Goal: Contribute content: Contribute content

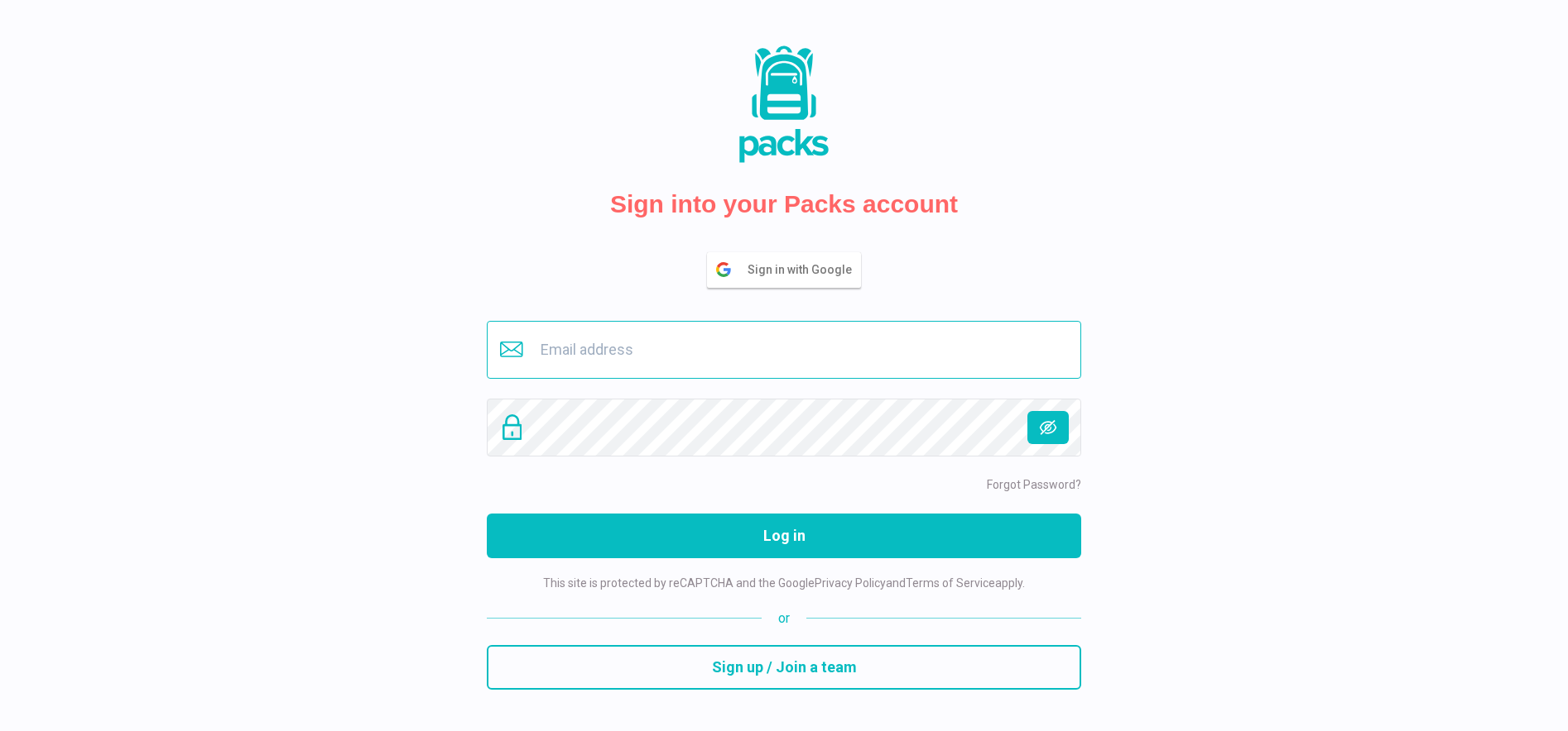
type input "[EMAIL_ADDRESS][DOMAIN_NAME]"
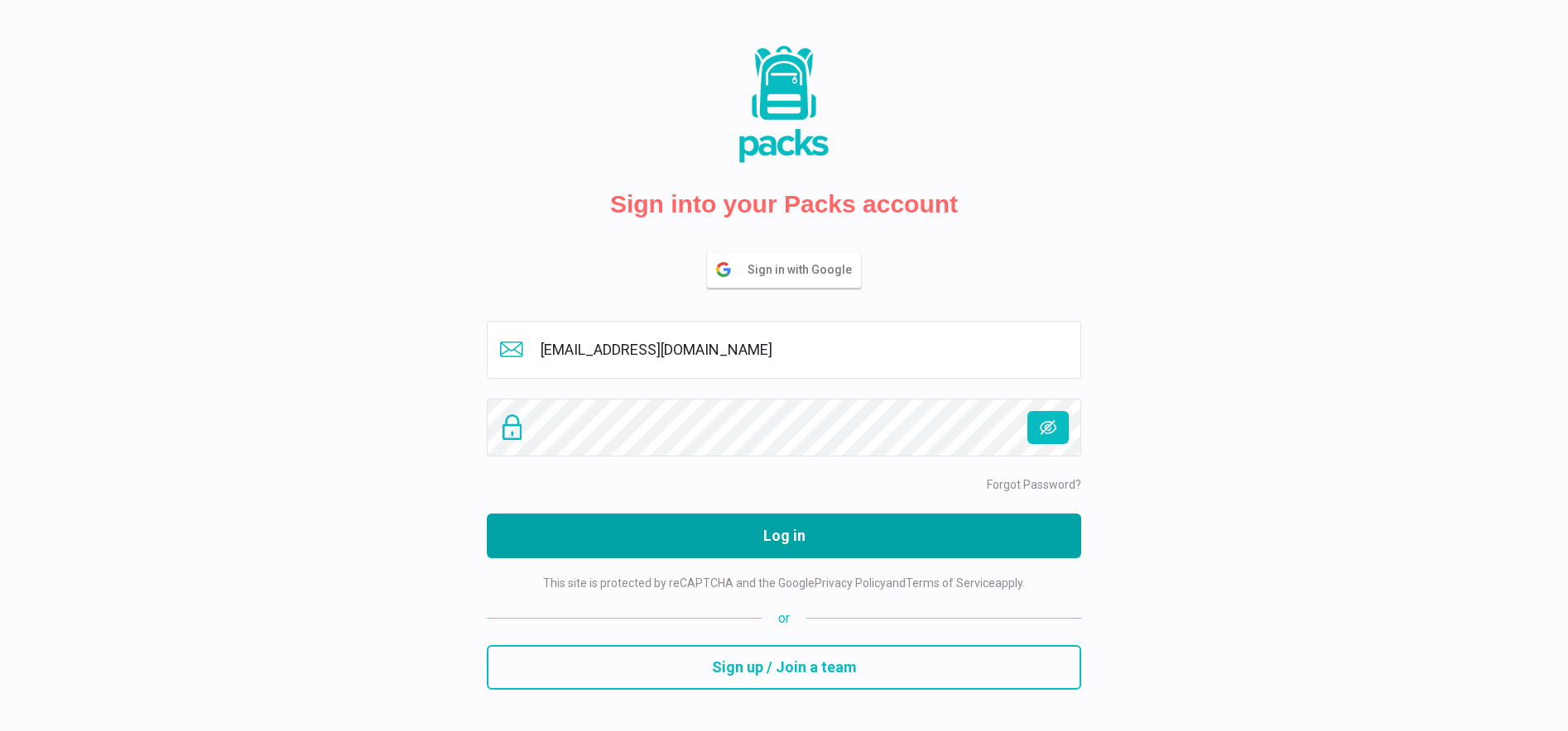
click at [728, 539] on button "Log in" at bounding box center [783, 535] width 594 height 44
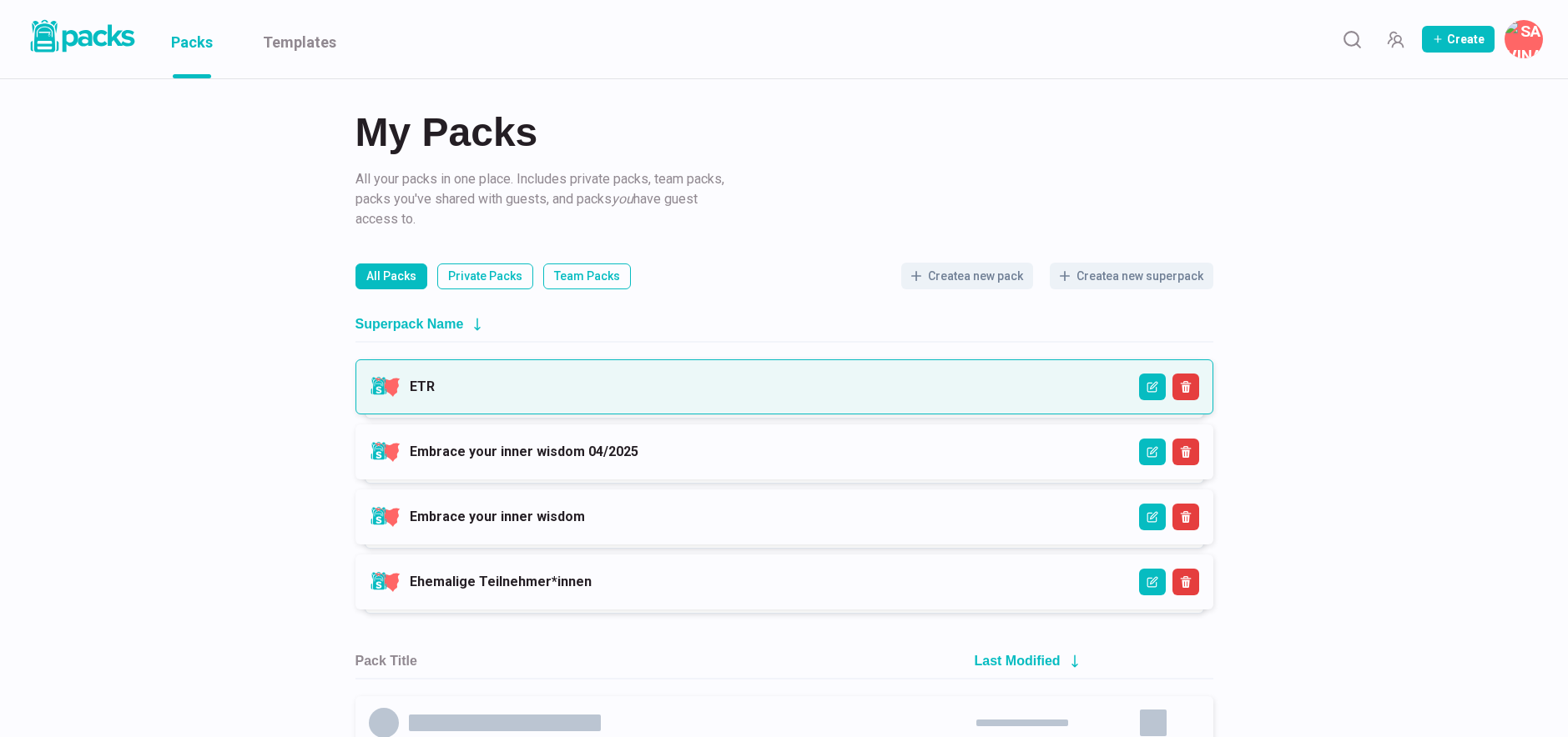
click at [435, 379] on link "ETR" at bounding box center [422, 386] width 25 height 16
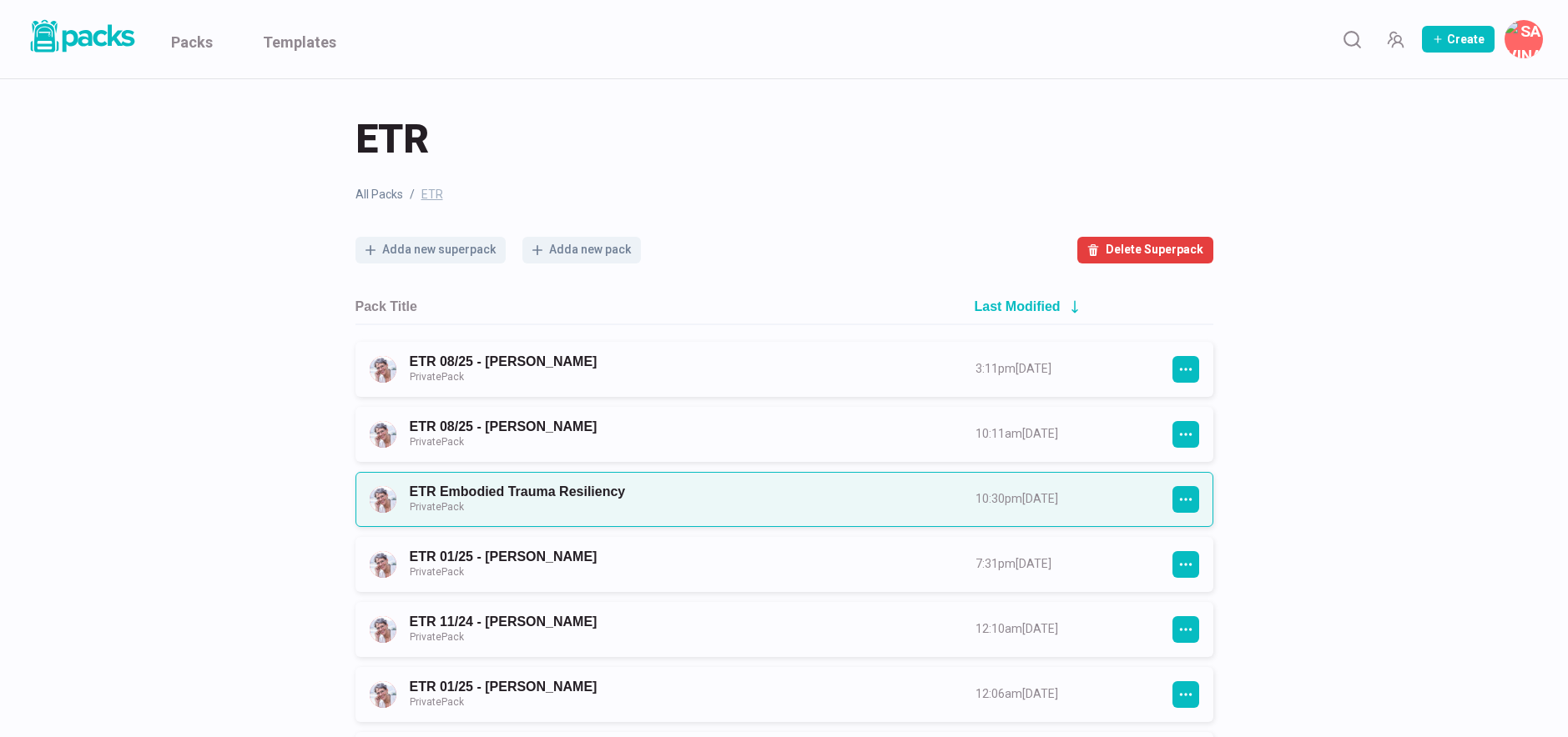
click at [596, 487] on link "ETR Embodied Trauma Resiliency Private Pack" at bounding box center [678, 499] width 536 height 31
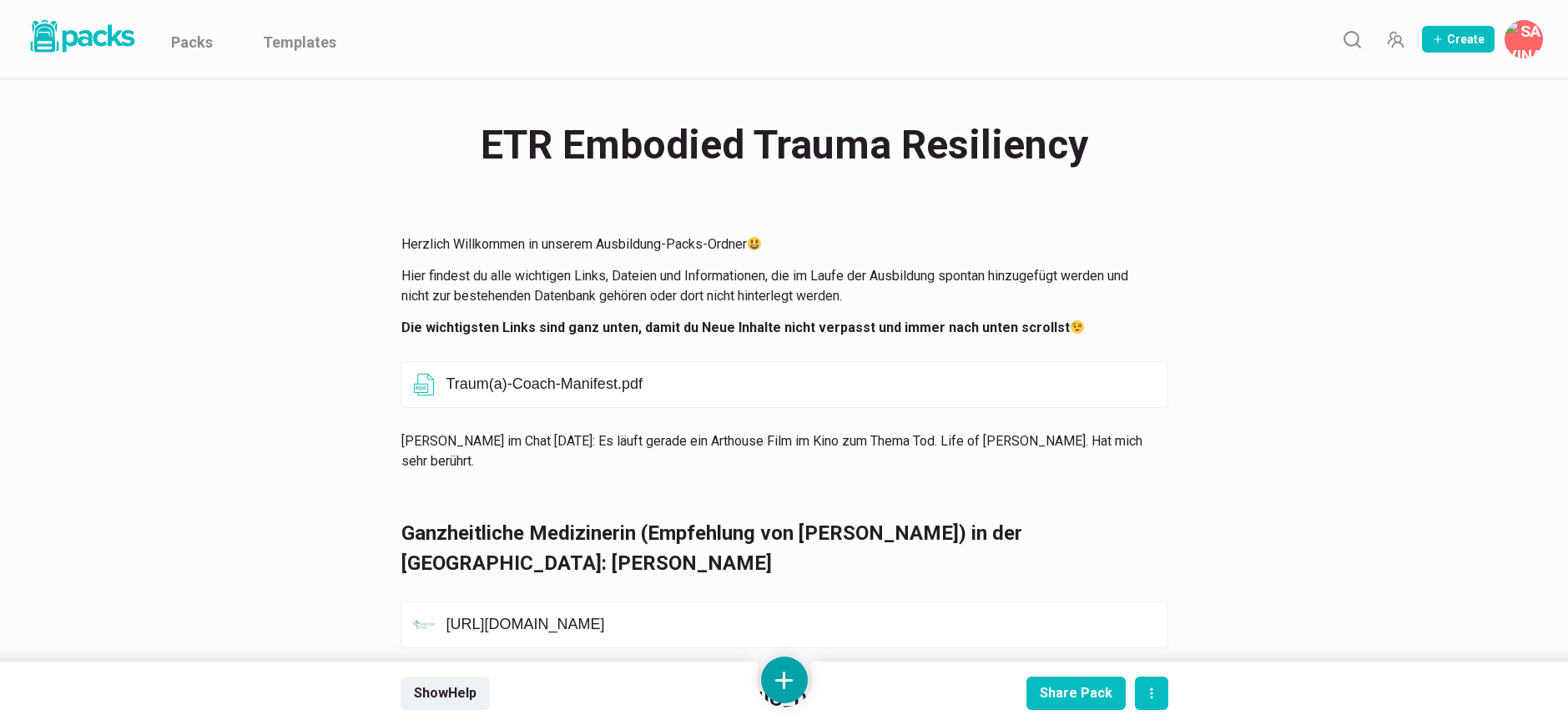
click at [784, 676] on button at bounding box center [784, 679] width 47 height 47
click at [808, 507] on button "Add text" at bounding box center [784, 504] width 148 height 41
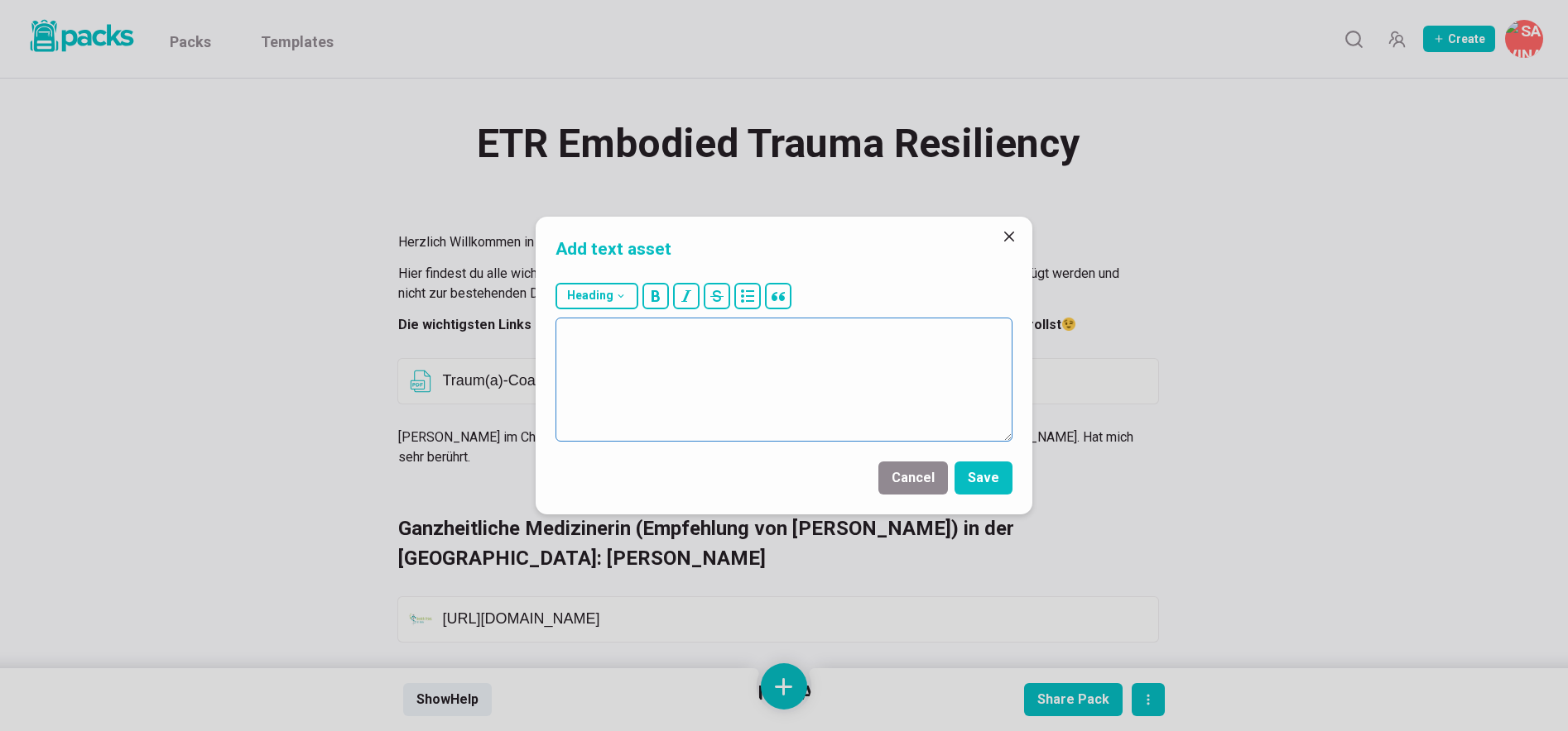
click at [769, 380] on textarea at bounding box center [783, 379] width 456 height 124
drag, startPoint x: 701, startPoint y: 336, endPoint x: 564, endPoint y: 322, distance: 137.7
click at [532, 336] on div "Add text asset Heading # H1 ## H2 ### H3 Trauma und Kinder: [PERSON_NAME]: Canc…" at bounding box center [784, 366] width 1568 height 731
click at [606, 302] on button "Heading" at bounding box center [596, 296] width 83 height 26
click at [597, 370] on button "## H2" at bounding box center [601, 378] width 90 height 42
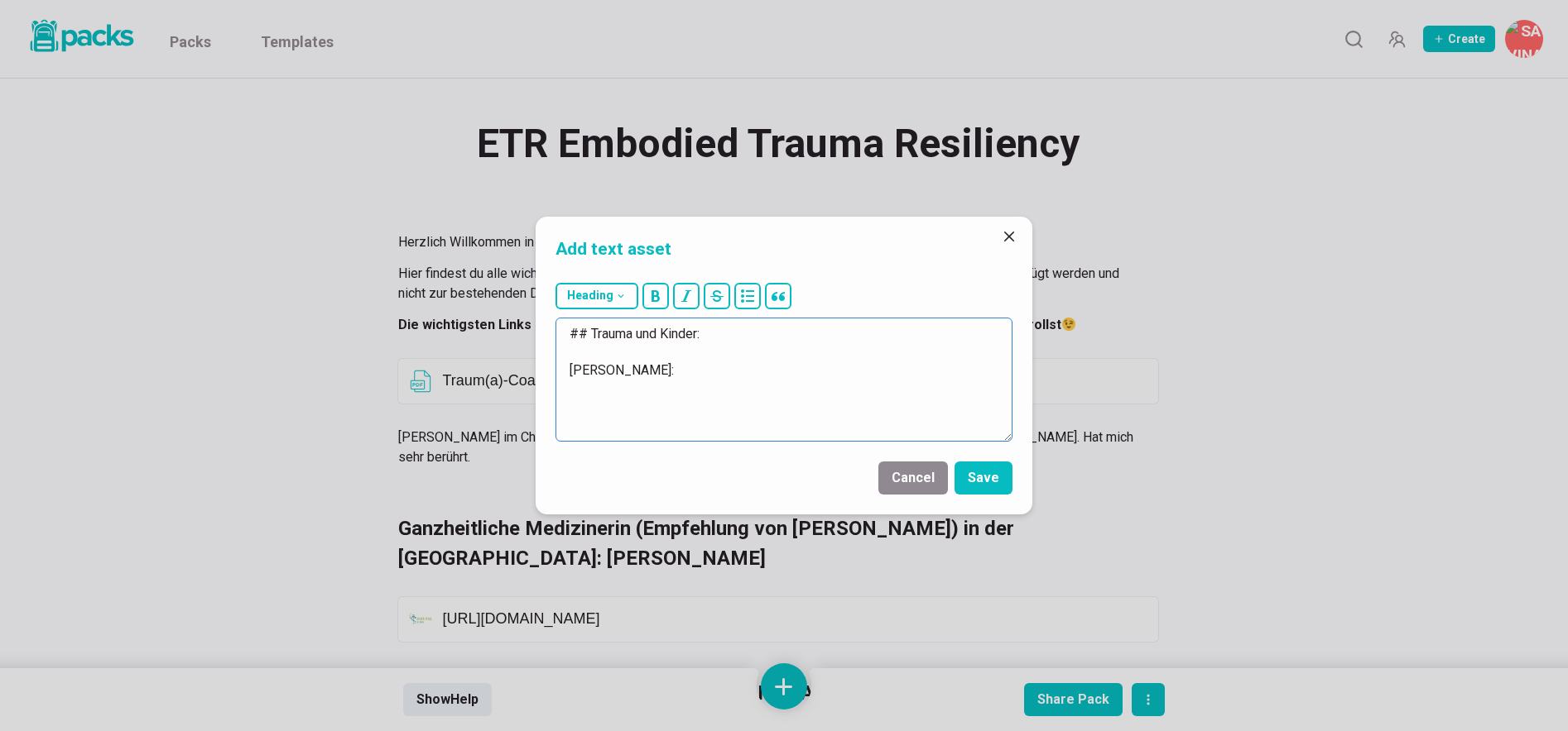
drag, startPoint x: 636, startPoint y: 373, endPoint x: 536, endPoint y: 372, distance: 100.0
click at [536, 372] on div "Heading # H1 ## H2 ### H3 ## Trauma und Kinder: [PERSON_NAME]:" at bounding box center [783, 363] width 496 height 172
click at [609, 298] on button "Heading" at bounding box center [596, 296] width 83 height 26
click at [593, 414] on button "### H3" at bounding box center [601, 419] width 90 height 41
type textarea "## Trauma und Kinder: ### [PERSON_NAME]:"
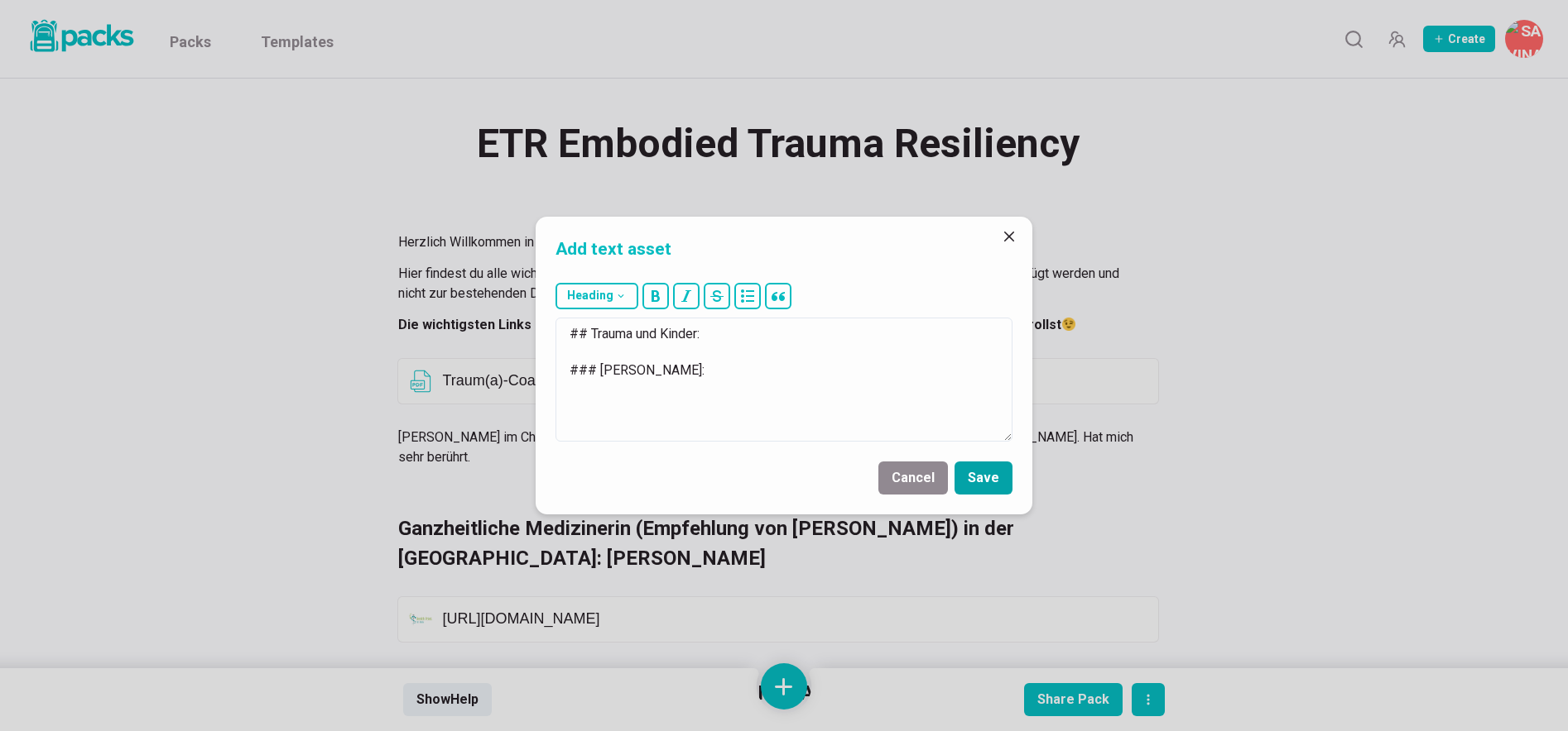
click at [994, 475] on button "Save" at bounding box center [984, 478] width 58 height 33
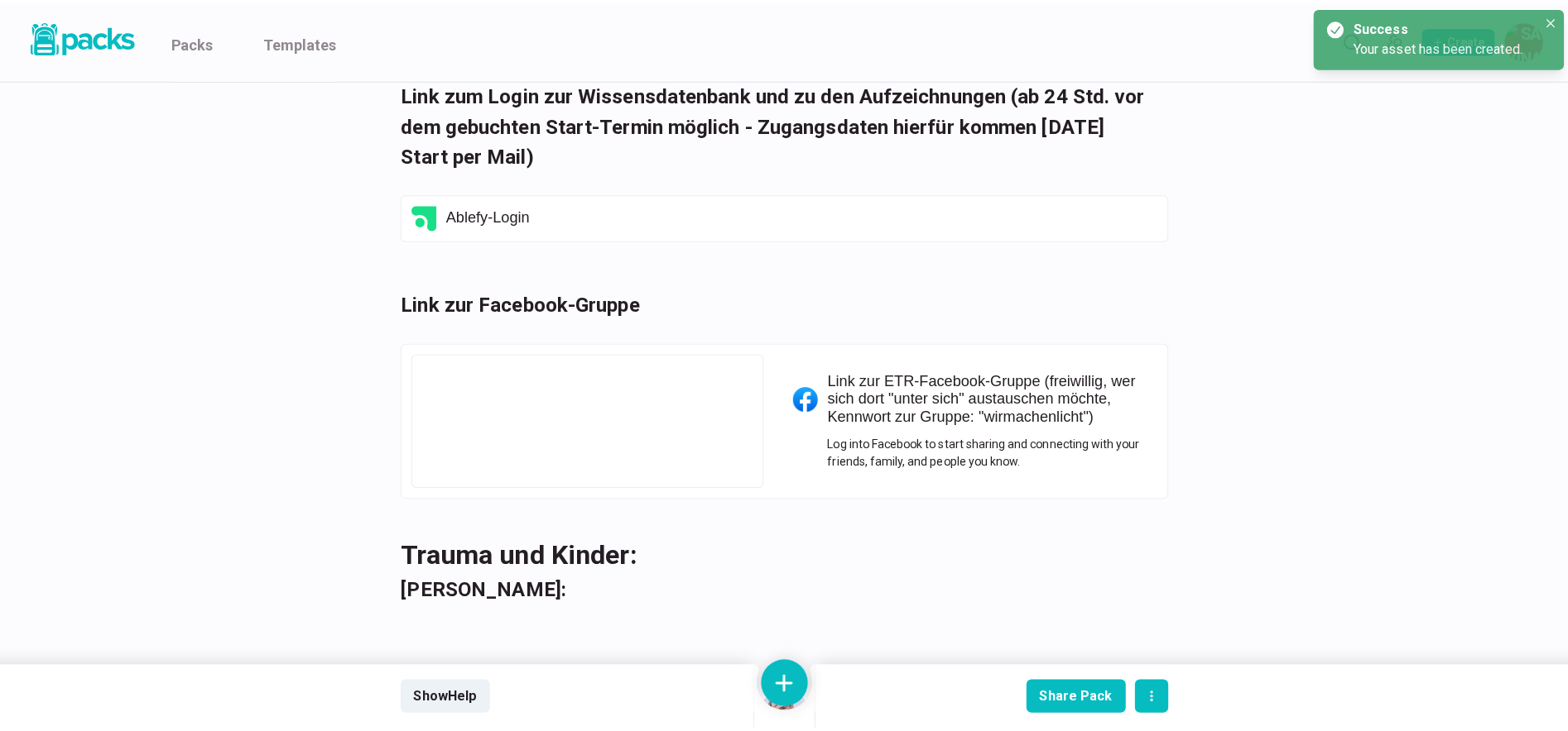
scroll to position [4450, 0]
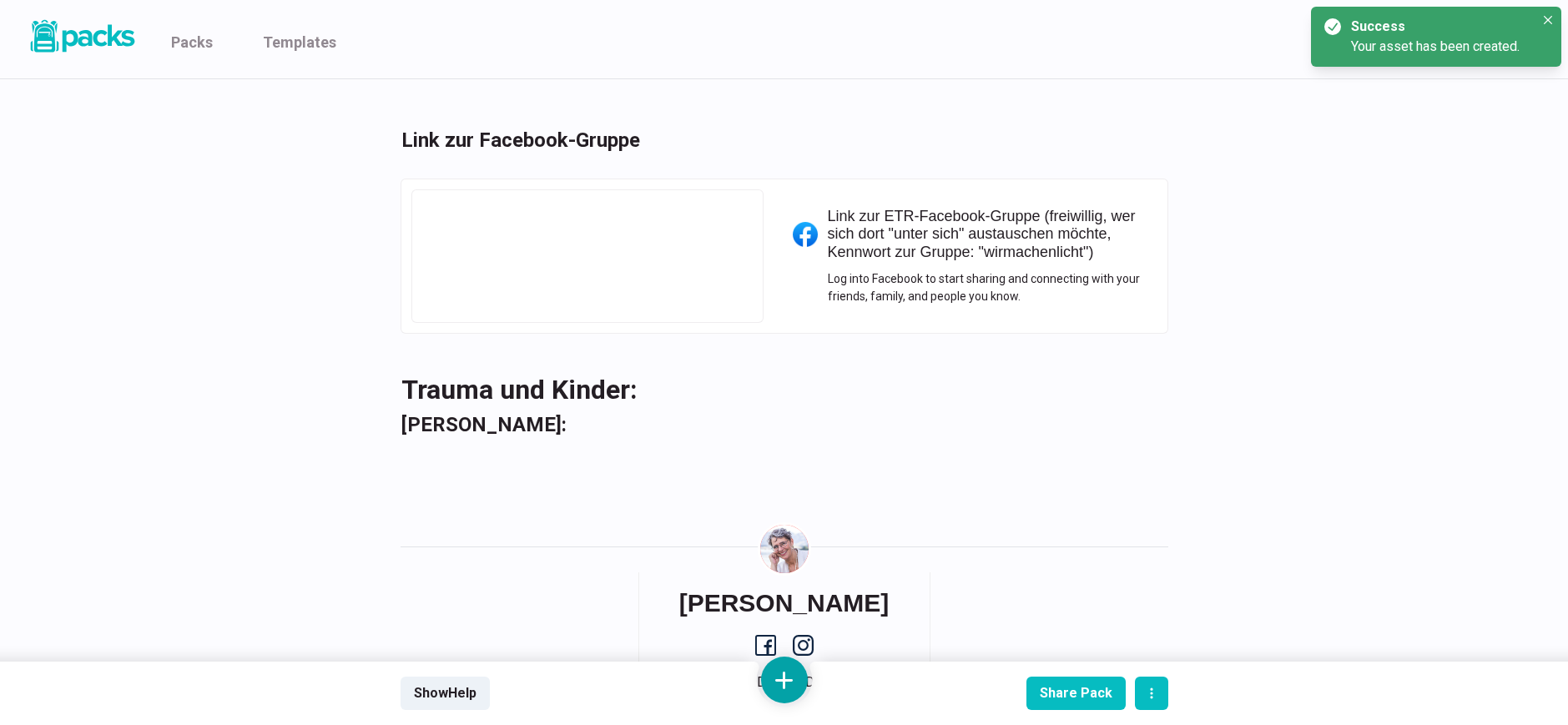
click at [789, 670] on button at bounding box center [784, 679] width 47 height 47
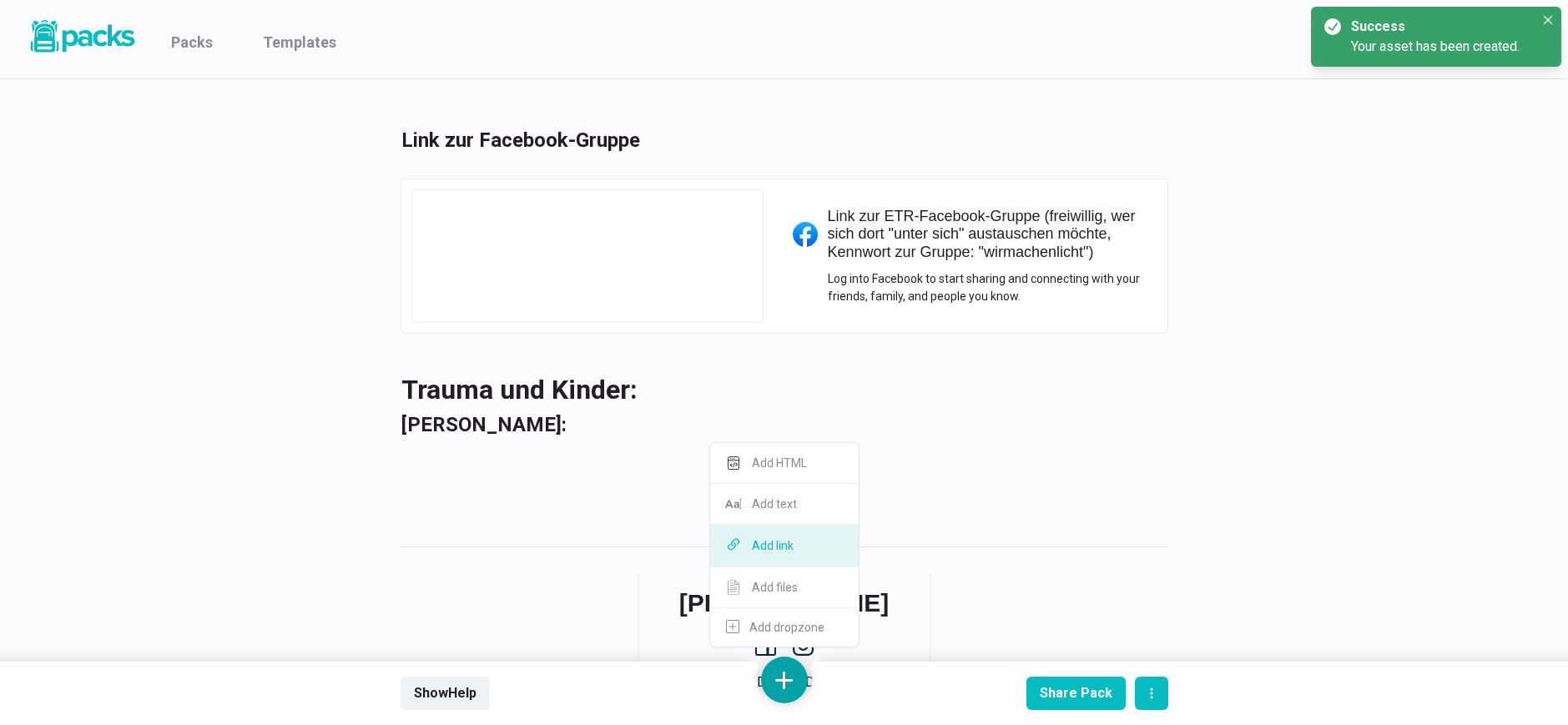
click at [802, 552] on button "Add link" at bounding box center [784, 546] width 148 height 43
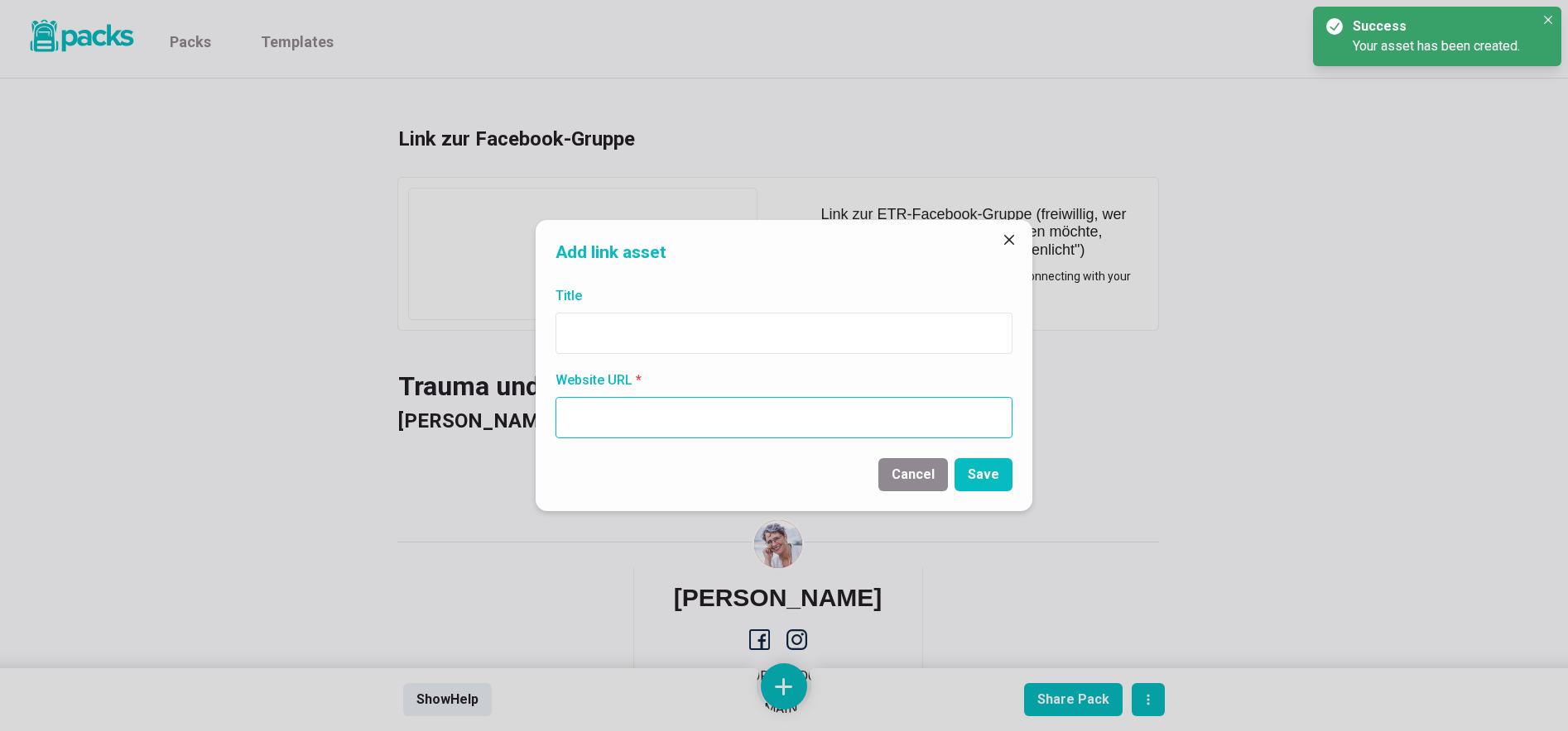
paste input "[URL][DOMAIN_NAME]"
type input "[URL][DOMAIN_NAME]"
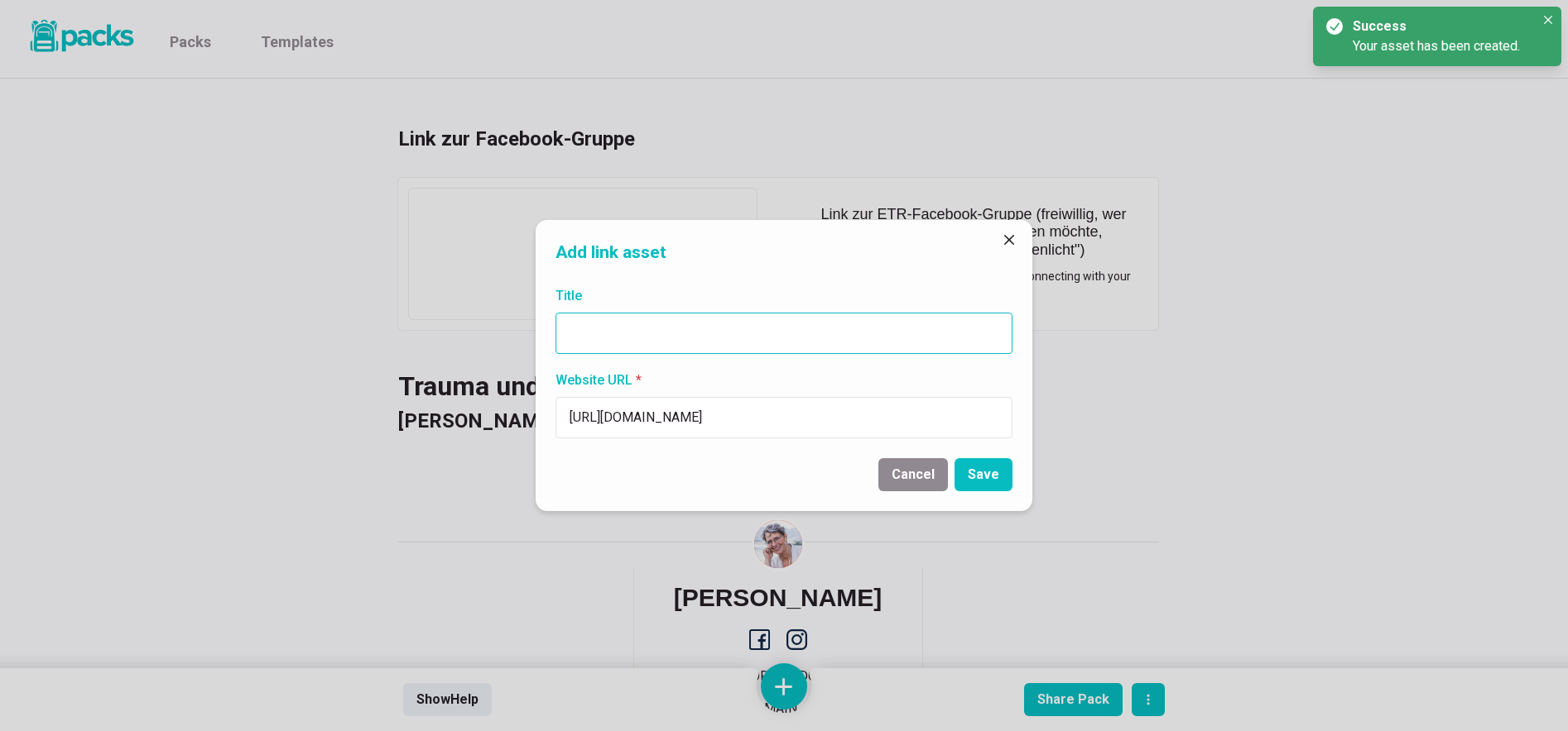
click at [714, 326] on input "Title" at bounding box center [783, 334] width 456 height 42
paste input "[URL][DOMAIN_NAME]"
type input "[URL][DOMAIN_NAME]"
drag, startPoint x: 995, startPoint y: 472, endPoint x: 994, endPoint y: 484, distance: 12.0
click at [995, 473] on button "Save" at bounding box center [984, 474] width 58 height 33
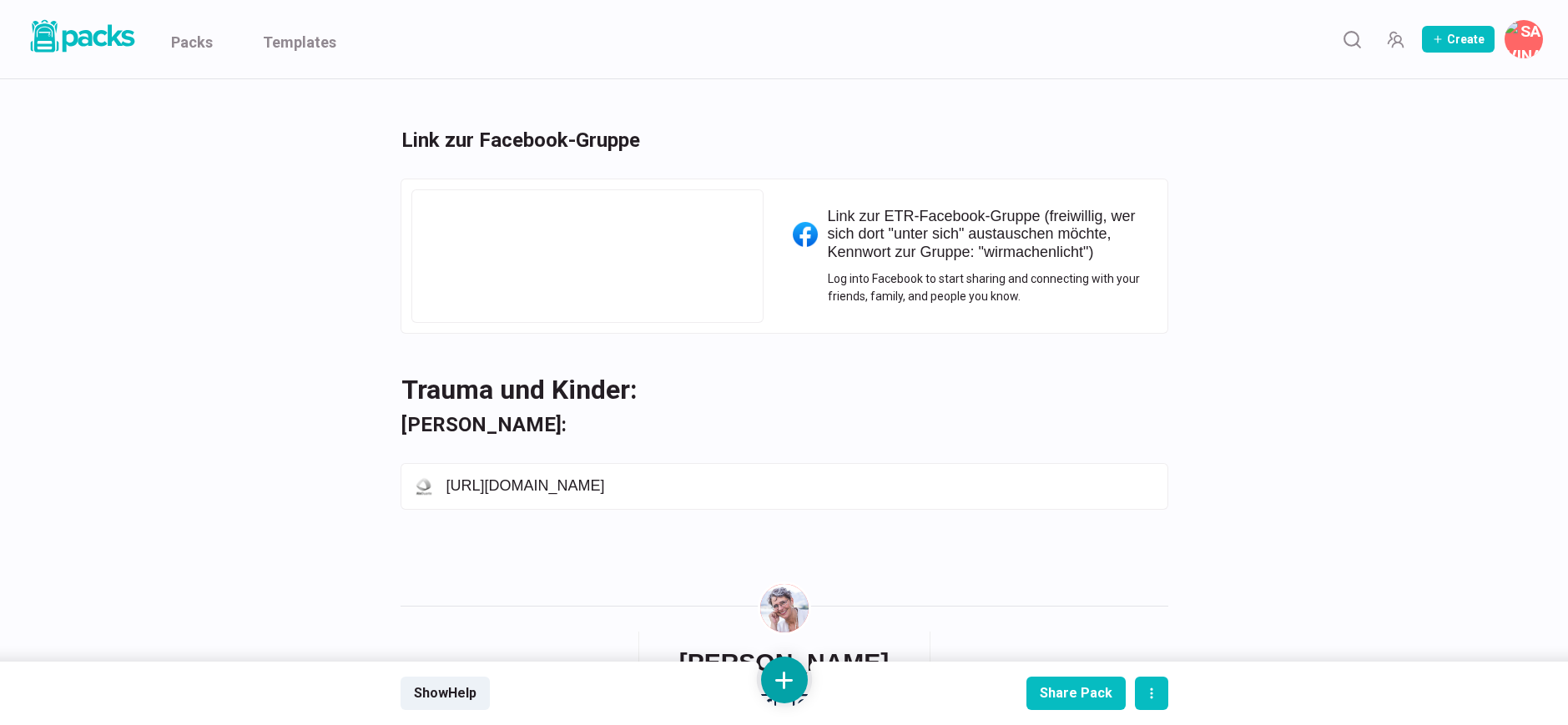
click at [786, 696] on button at bounding box center [784, 679] width 47 height 47
click at [795, 499] on button "Add text" at bounding box center [784, 504] width 148 height 41
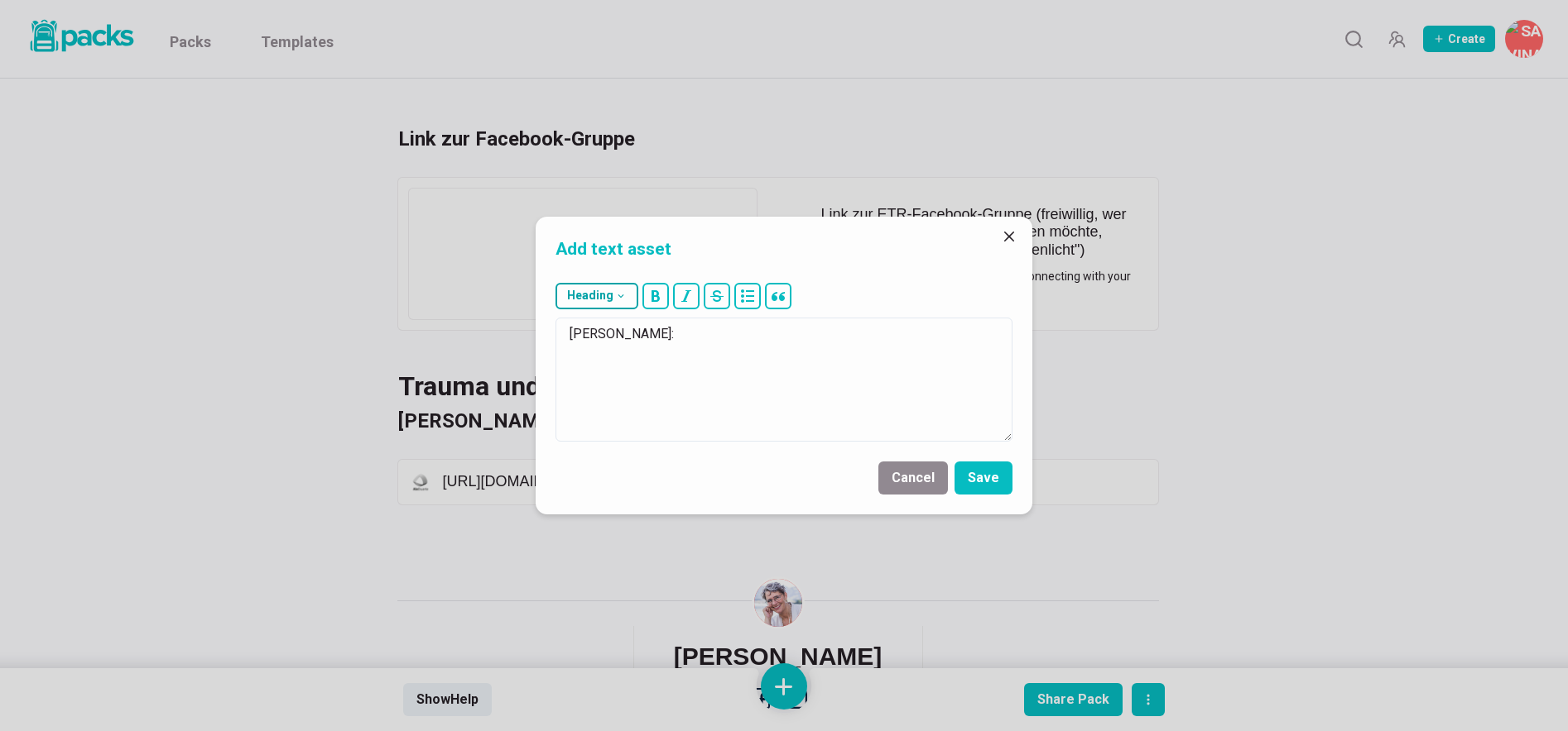
click at [625, 295] on icon "button" at bounding box center [621, 296] width 12 height 12
click at [605, 417] on button "### H3" at bounding box center [601, 419] width 90 height 41
type textarea "### [PERSON_NAME]:"
click at [983, 475] on button "Save" at bounding box center [984, 478] width 58 height 33
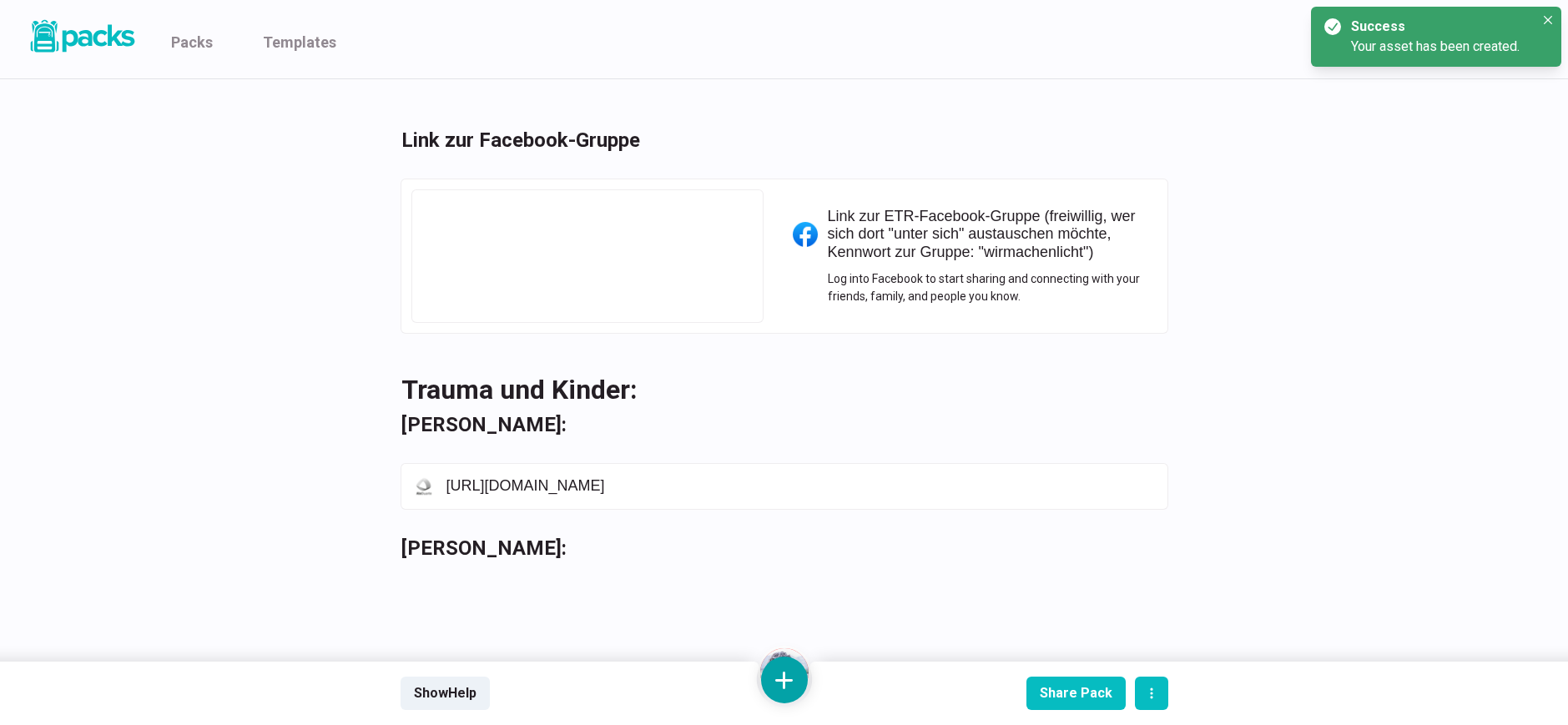
click at [783, 677] on button at bounding box center [784, 679] width 47 height 47
click at [793, 547] on button "Add link" at bounding box center [784, 546] width 148 height 43
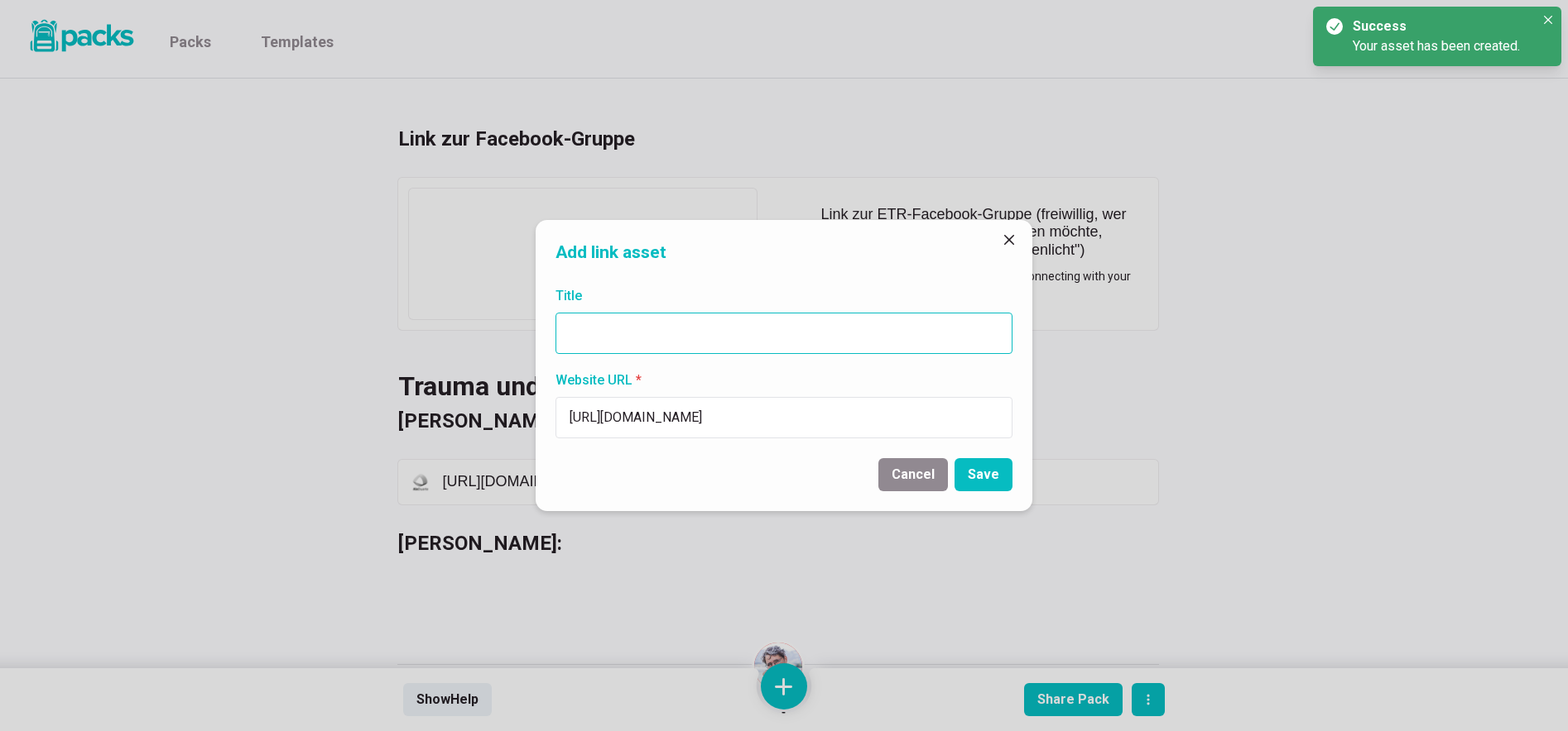
type input "[URL][DOMAIN_NAME]"
click at [711, 329] on input "Title" at bounding box center [783, 334] width 456 height 42
paste input "[URL][DOMAIN_NAME]"
type input "[URL][DOMAIN_NAME]"
click at [995, 473] on button "Save" at bounding box center [984, 474] width 58 height 33
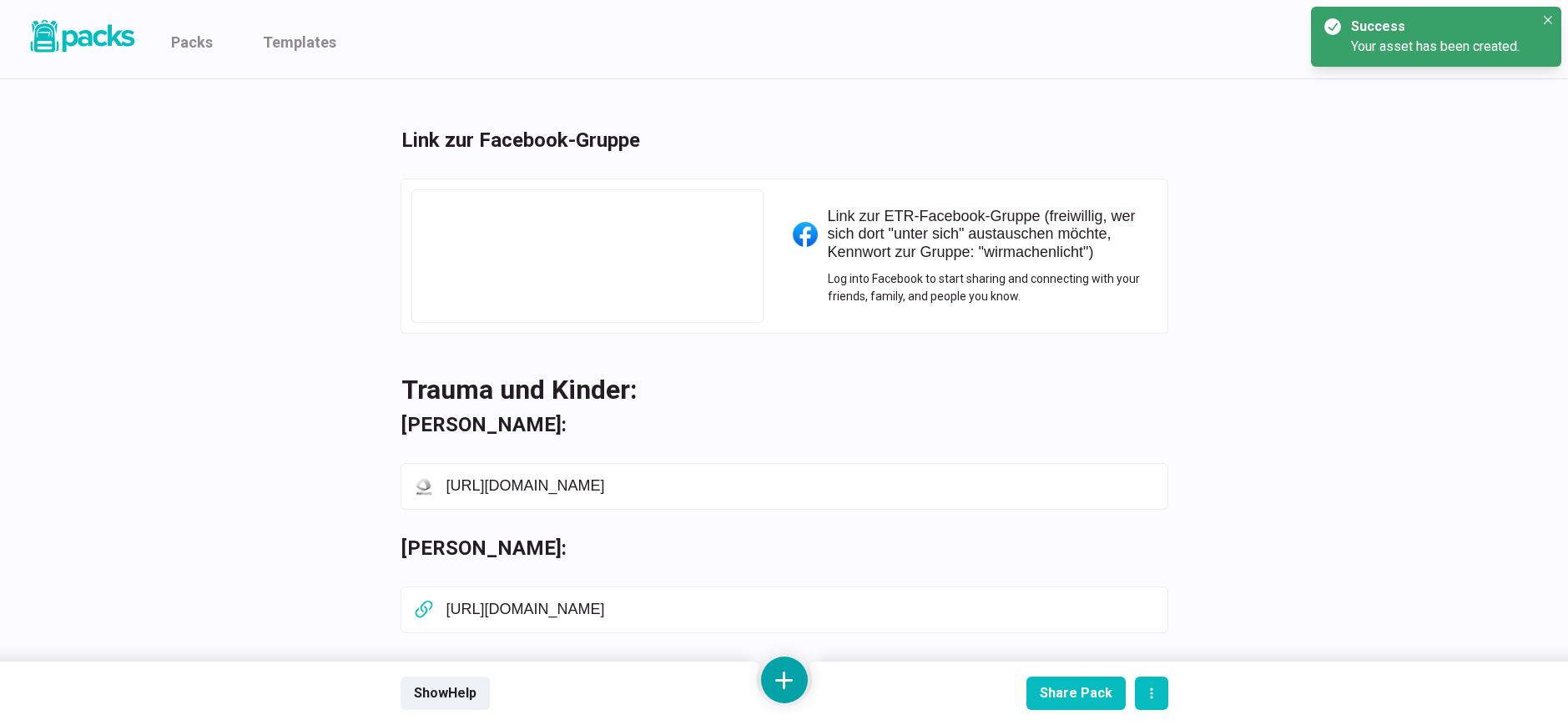
click at [789, 678] on button at bounding box center [784, 679] width 47 height 47
click at [805, 516] on button "Add text" at bounding box center [784, 504] width 148 height 41
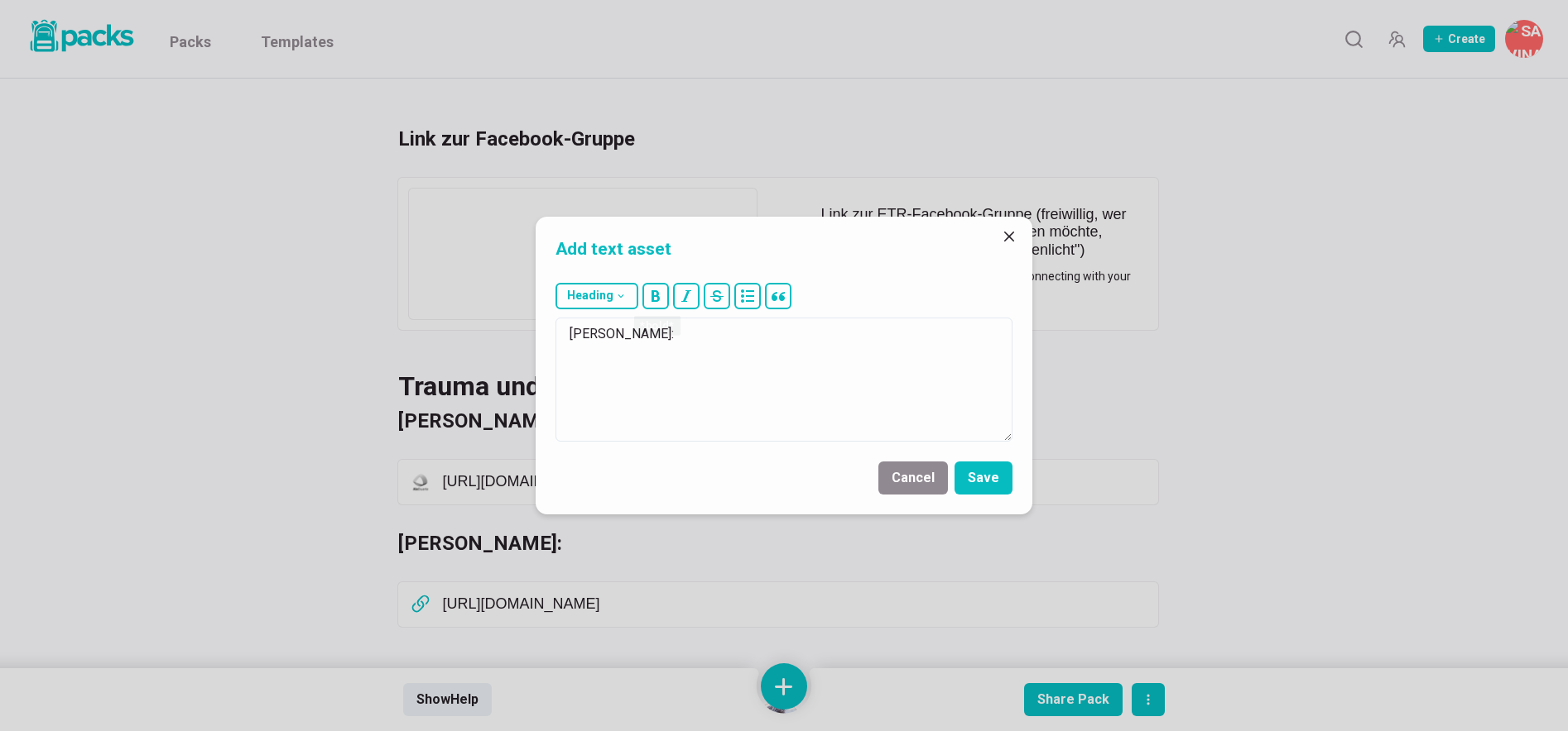
click at [617, 302] on button "Heading" at bounding box center [596, 296] width 83 height 26
click at [607, 423] on button "### H3" at bounding box center [601, 419] width 90 height 41
type textarea "### [PERSON_NAME]:"
click at [997, 474] on button "Save" at bounding box center [984, 478] width 58 height 33
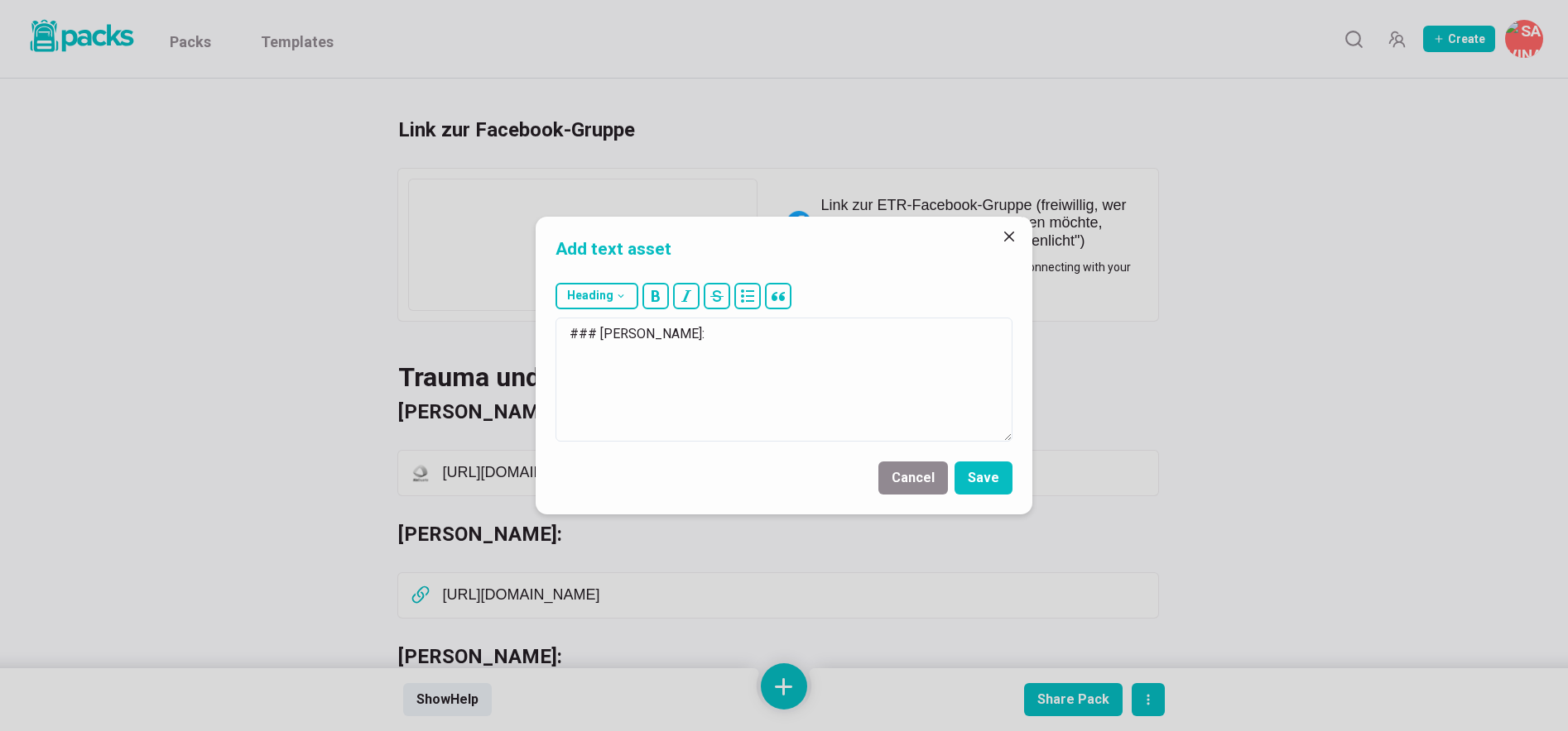
scroll to position [4695, 0]
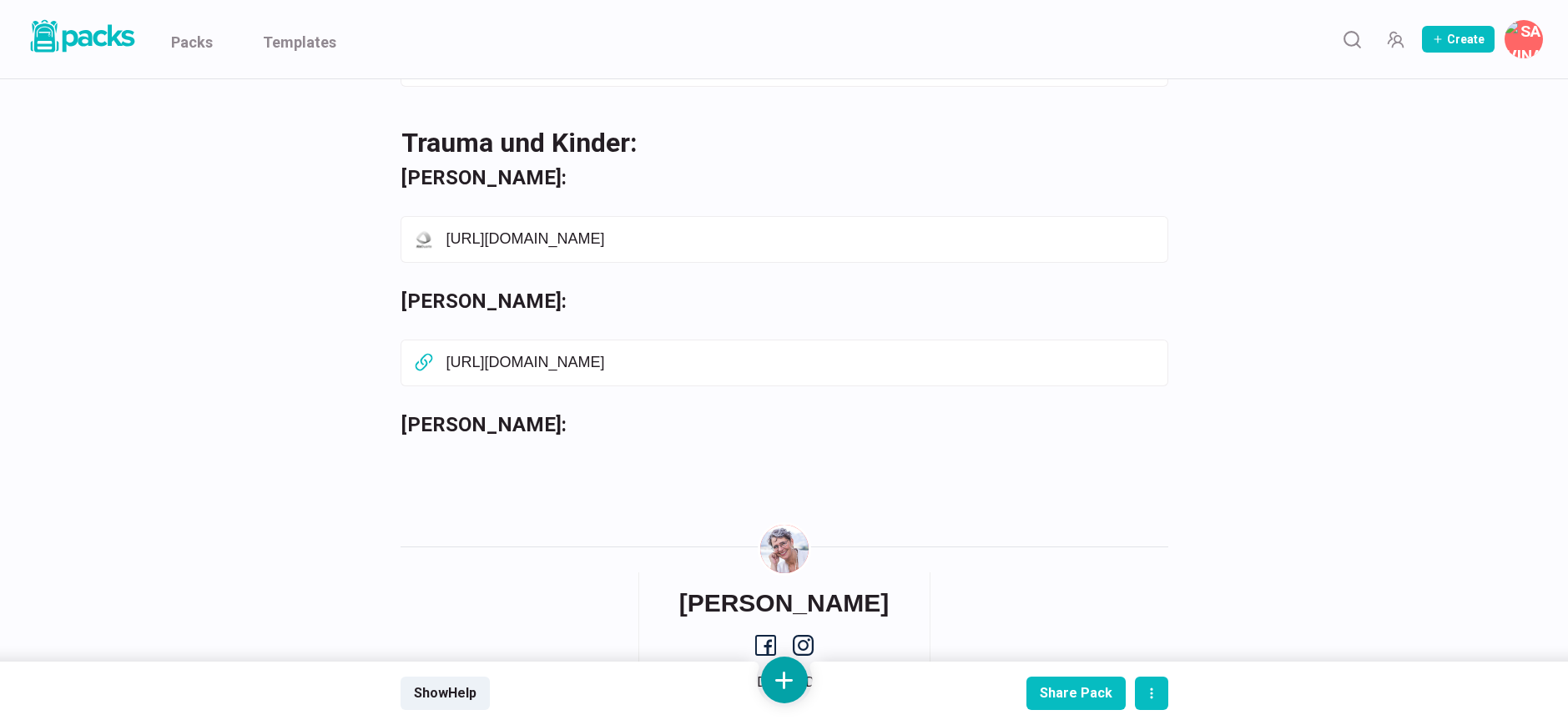
click at [784, 669] on button at bounding box center [784, 679] width 47 height 47
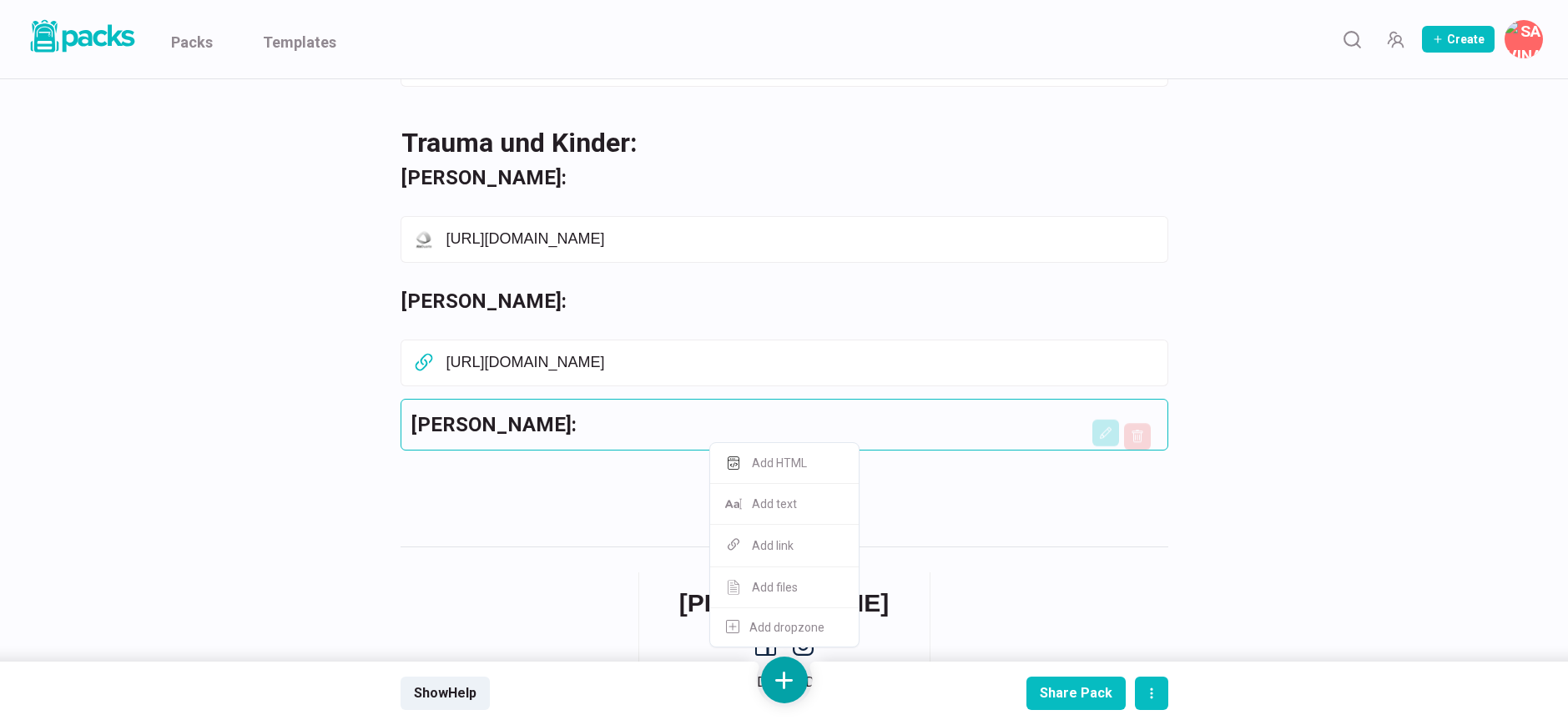
click at [591, 412] on h3 "[PERSON_NAME]:" at bounding box center [784, 424] width 746 height 30
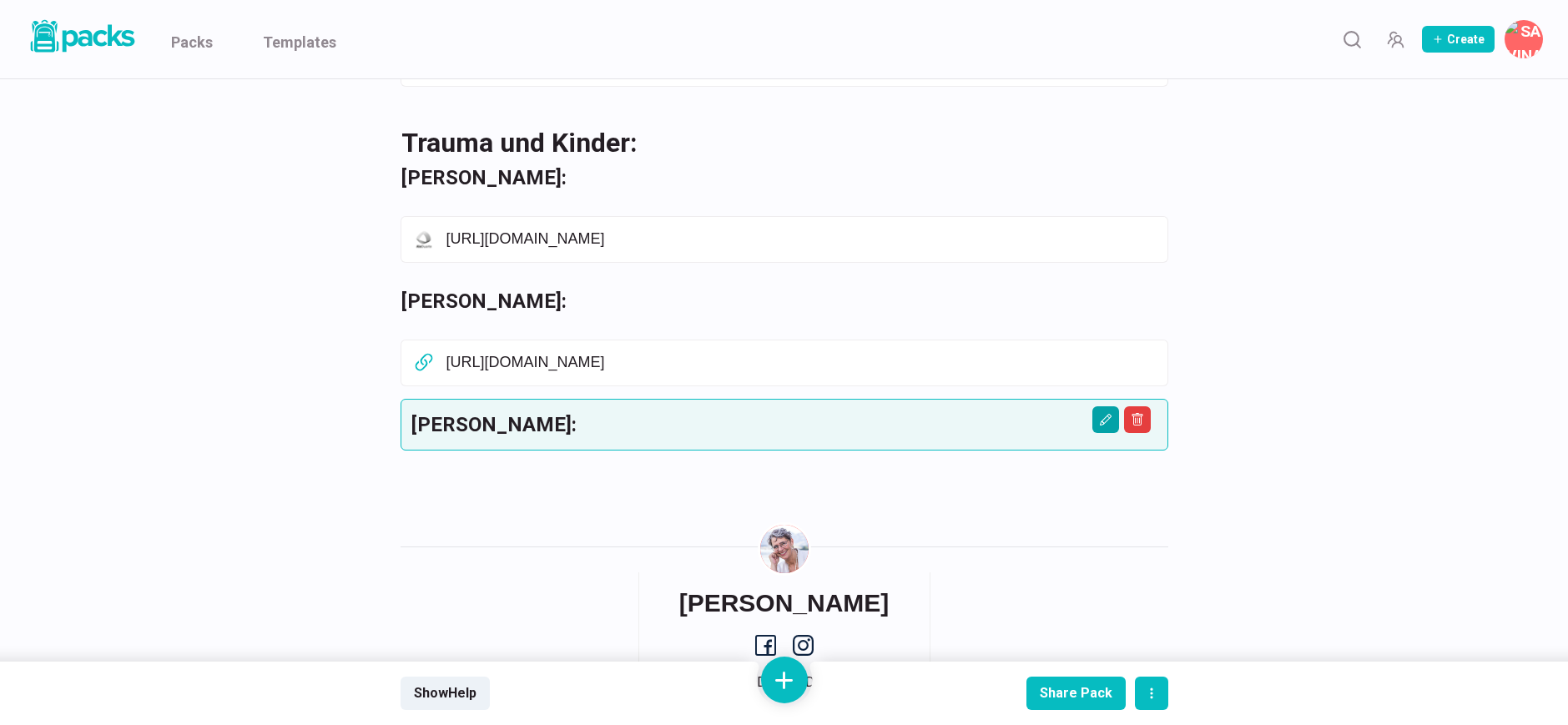
click at [1101, 413] on icon "Edit asset" at bounding box center [1104, 419] width 12 height 12
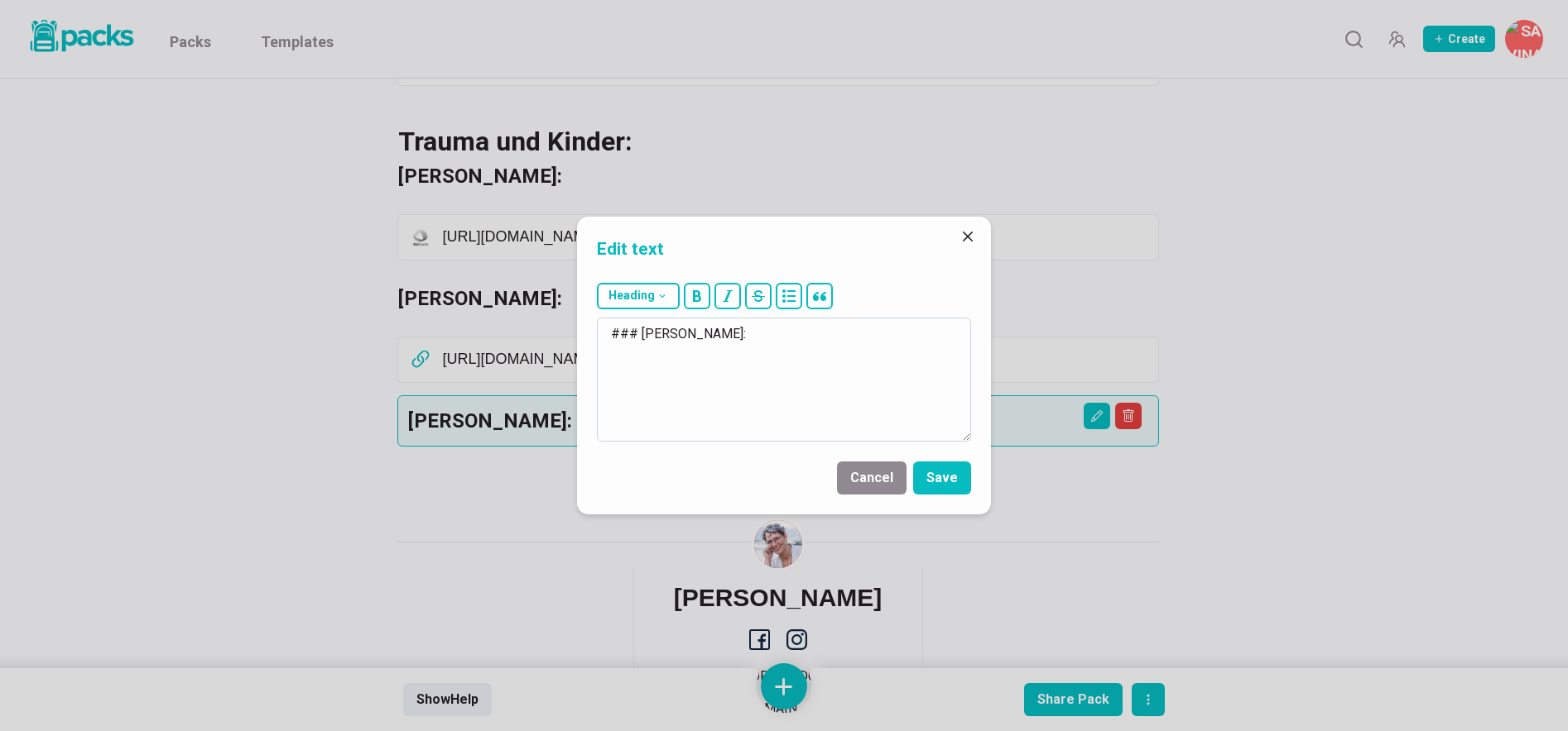
click at [676, 401] on textarea "### [PERSON_NAME]:" at bounding box center [784, 379] width 374 height 124
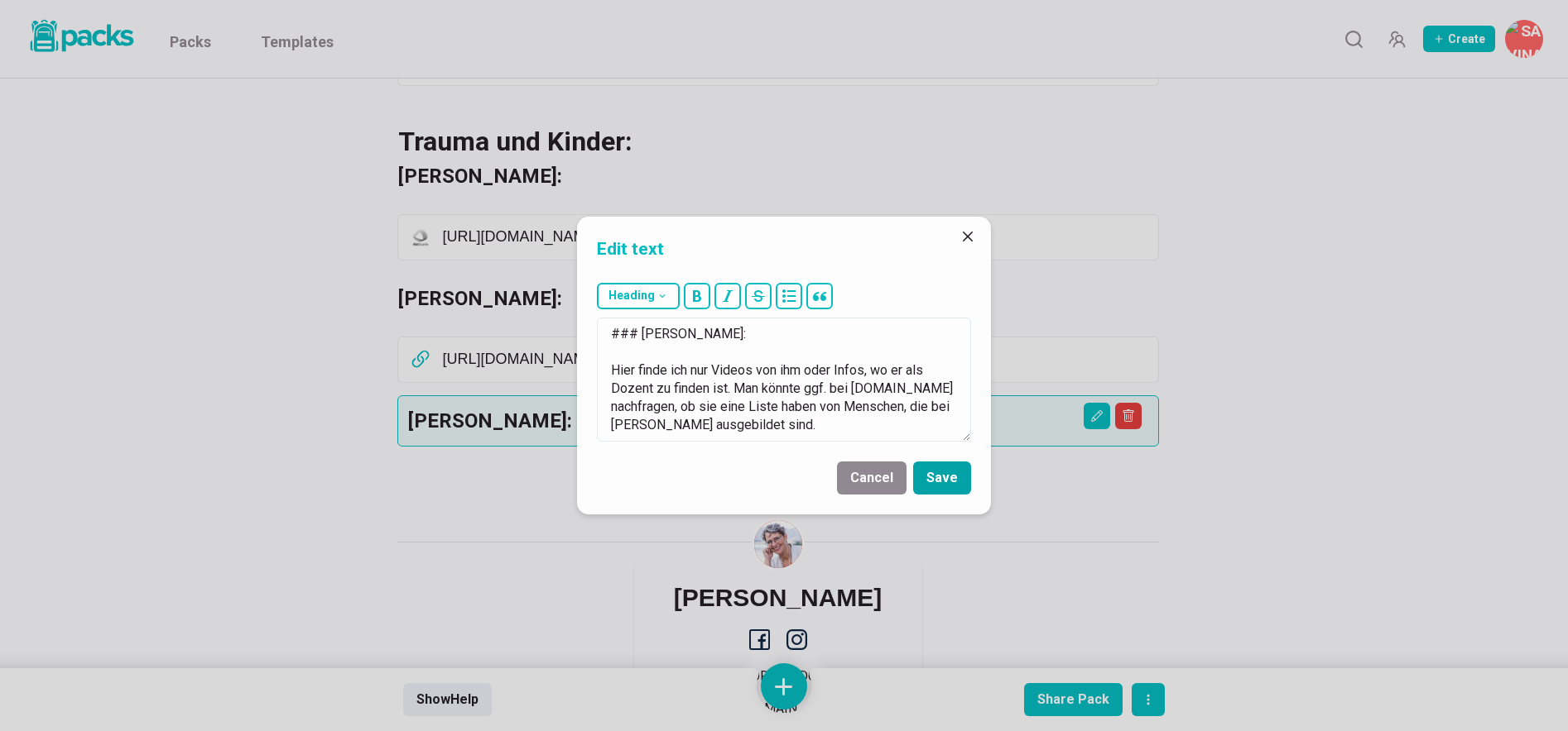
type textarea "### [PERSON_NAME]: Hier finde ich nur Videos von ihm oder Infos, wo er als Doze…"
click at [957, 471] on button "Save" at bounding box center [942, 478] width 58 height 33
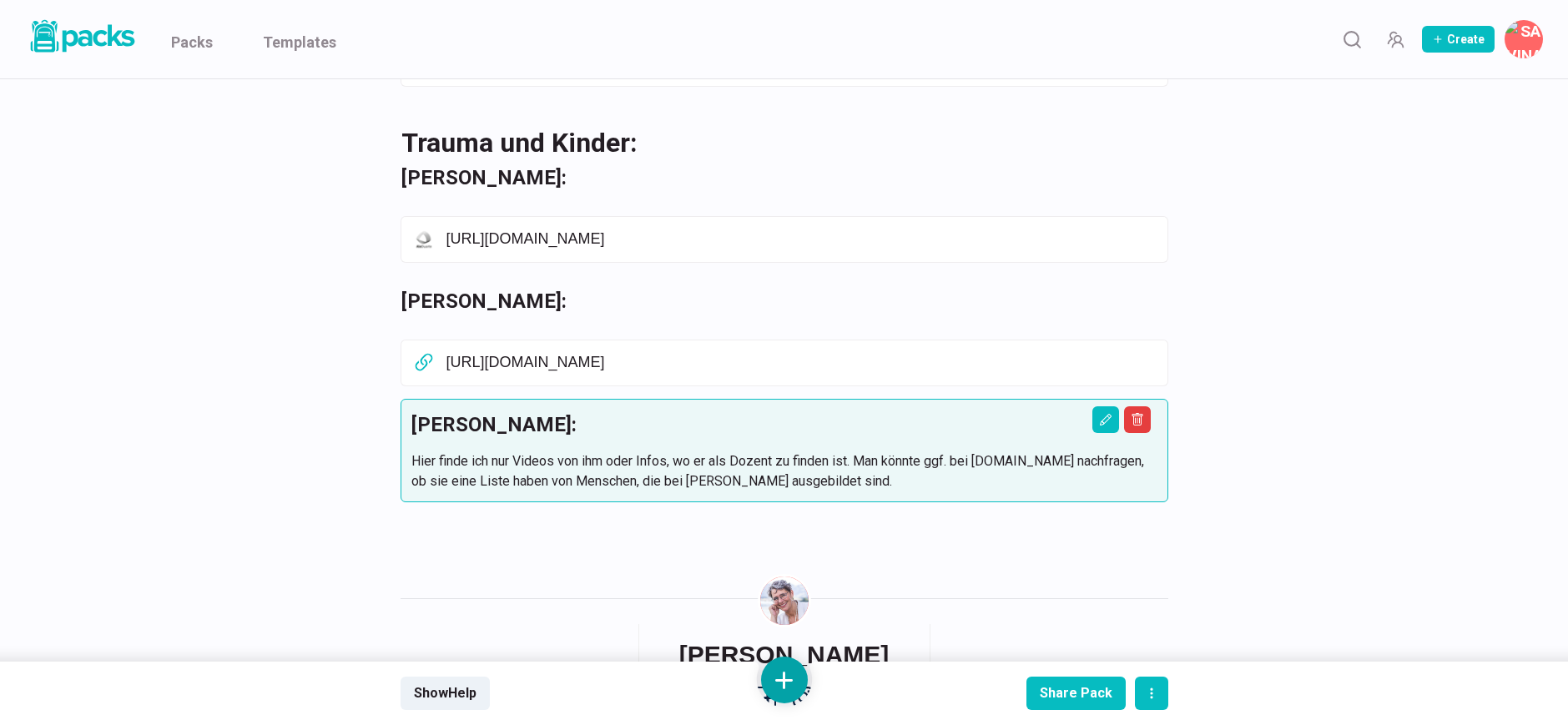
click at [790, 674] on button at bounding box center [784, 679] width 47 height 47
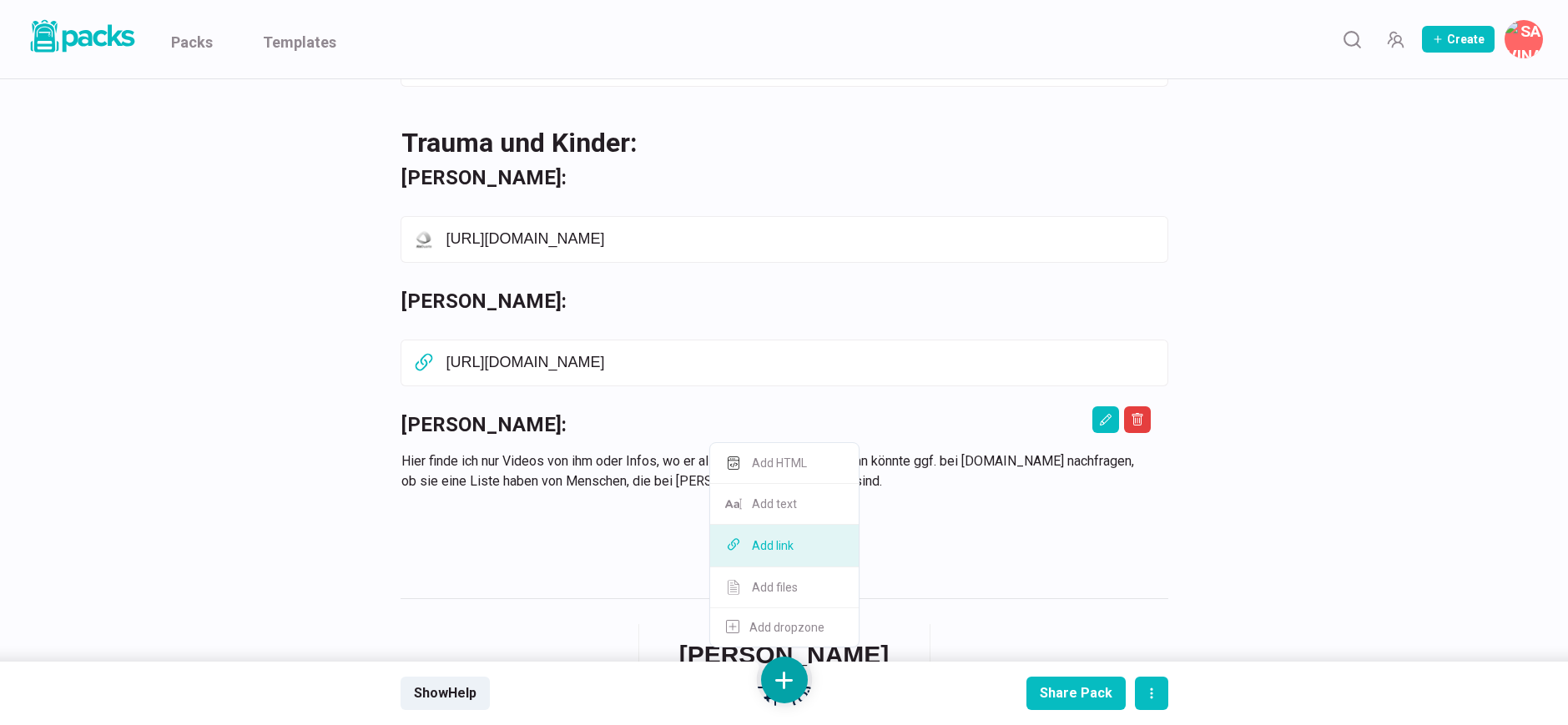
click at [794, 547] on button "Add link" at bounding box center [784, 546] width 148 height 43
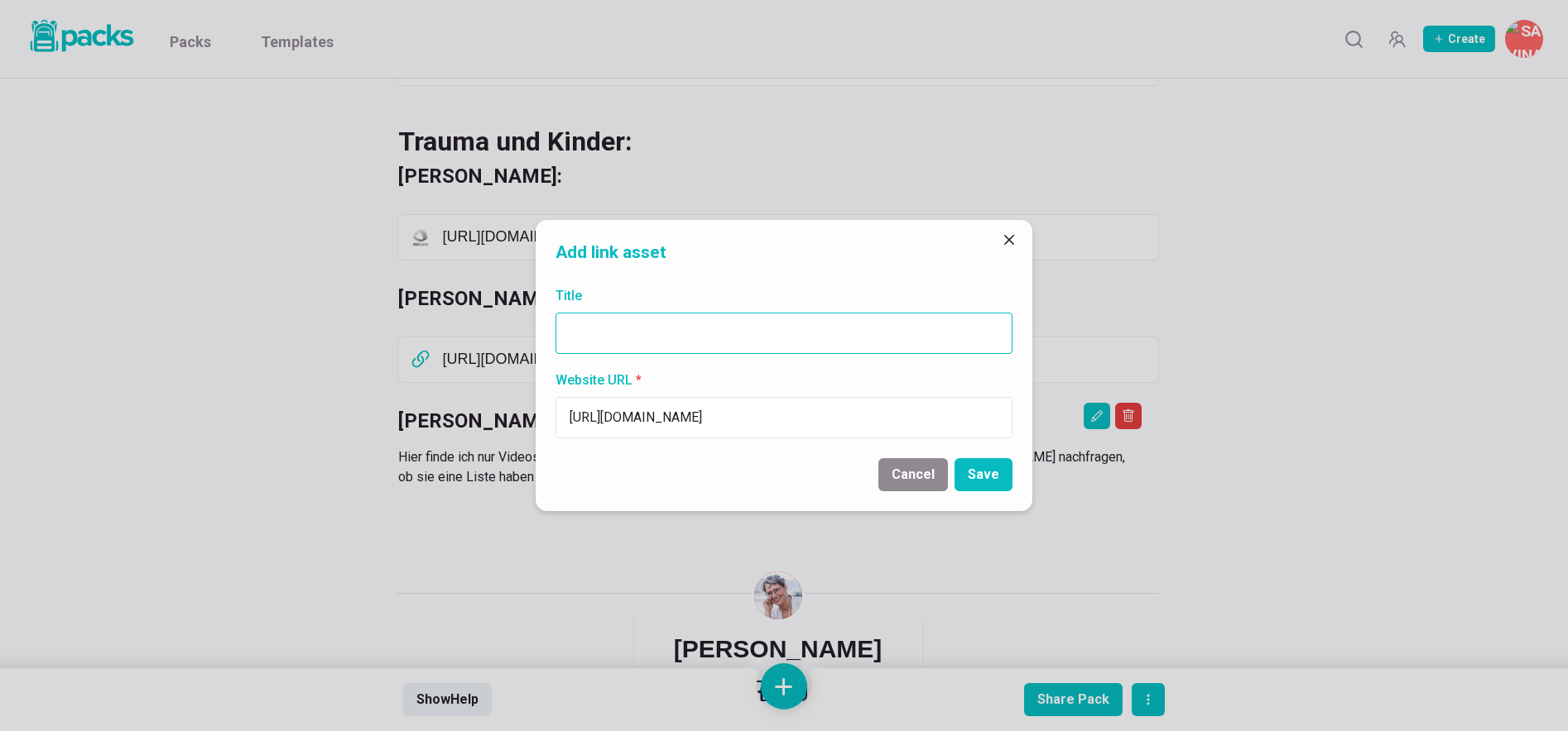
click at [664, 327] on input "Title" at bounding box center [783, 334] width 456 height 42
click at [680, 423] on input "[URL][DOMAIN_NAME]" at bounding box center [783, 418] width 456 height 42
paste input "[DOMAIN_NAME][URL]"
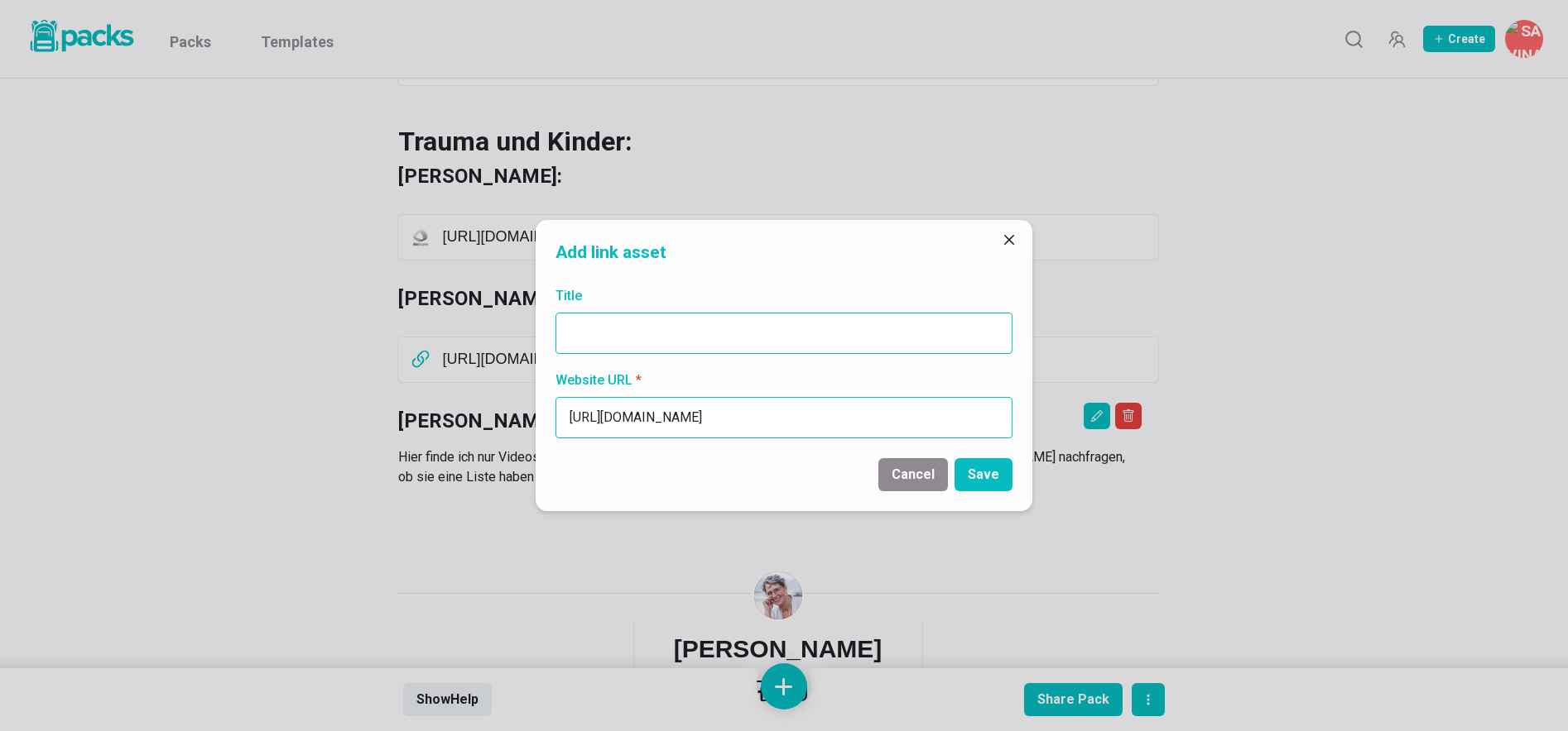
type input "[URL][DOMAIN_NAME]"
click at [747, 338] on input "Title" at bounding box center [783, 334] width 456 height 42
paste input "[URL][DOMAIN_NAME]"
type input "[URL][DOMAIN_NAME]"
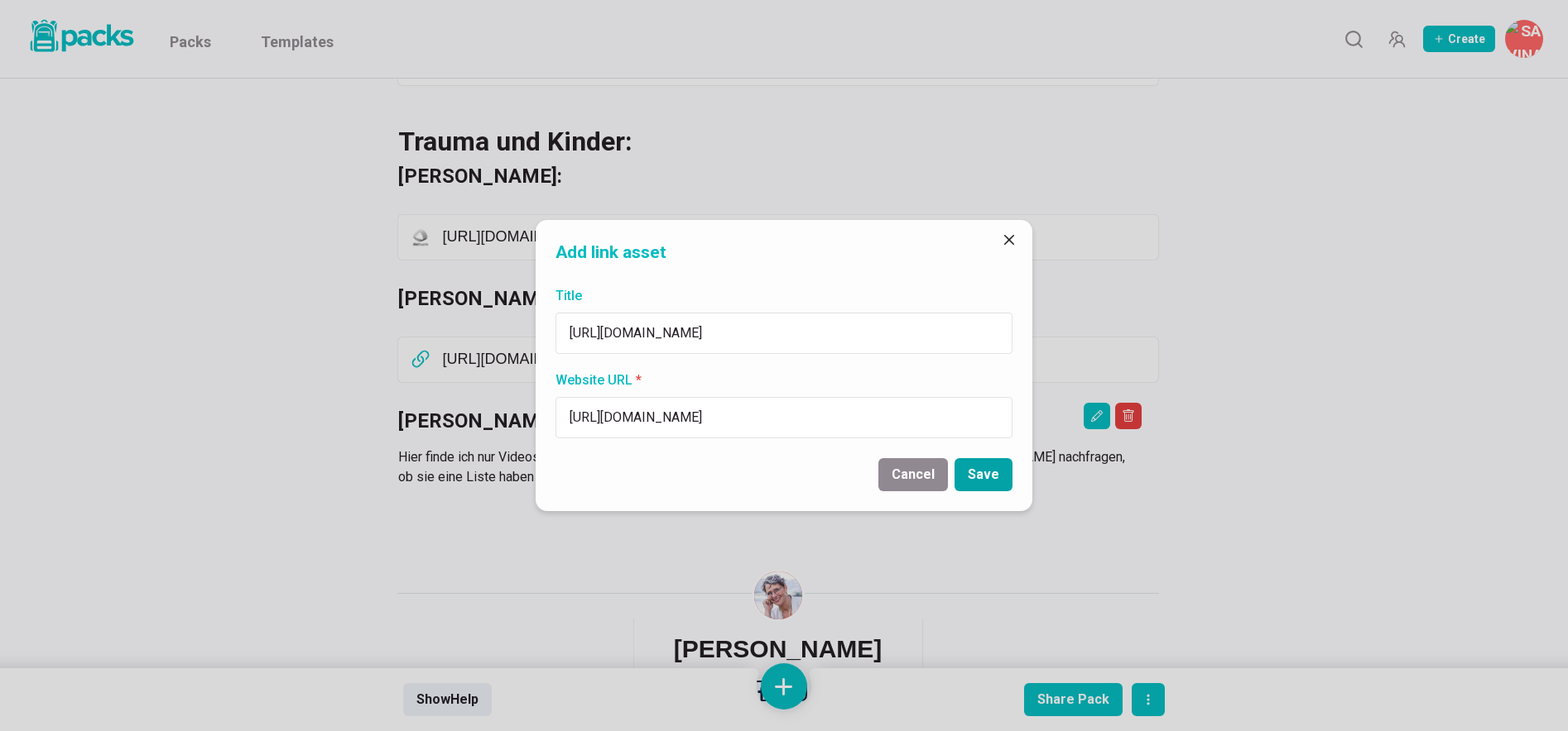
click at [995, 475] on button "Save" at bounding box center [984, 474] width 58 height 33
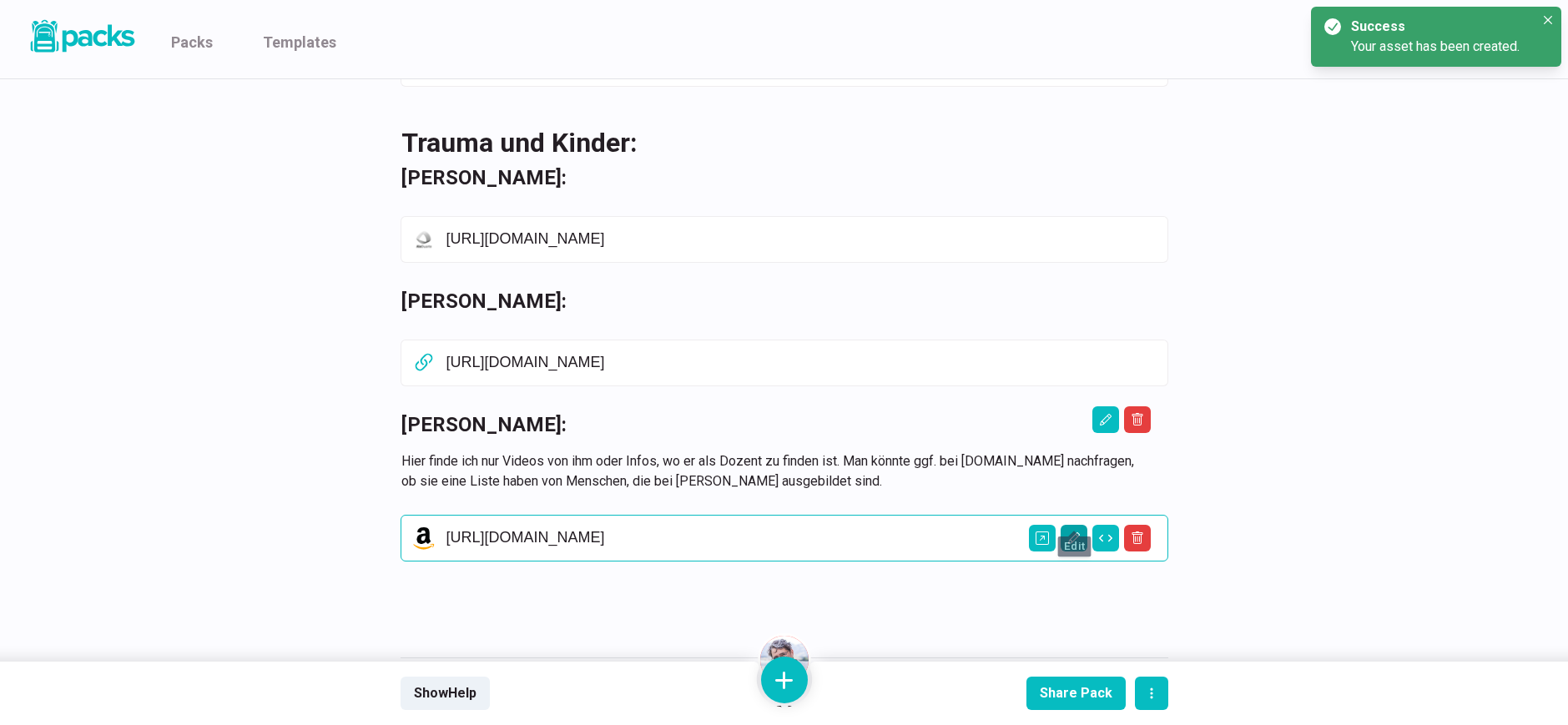
click at [1074, 531] on icon "Edit asset" at bounding box center [1074, 538] width 14 height 14
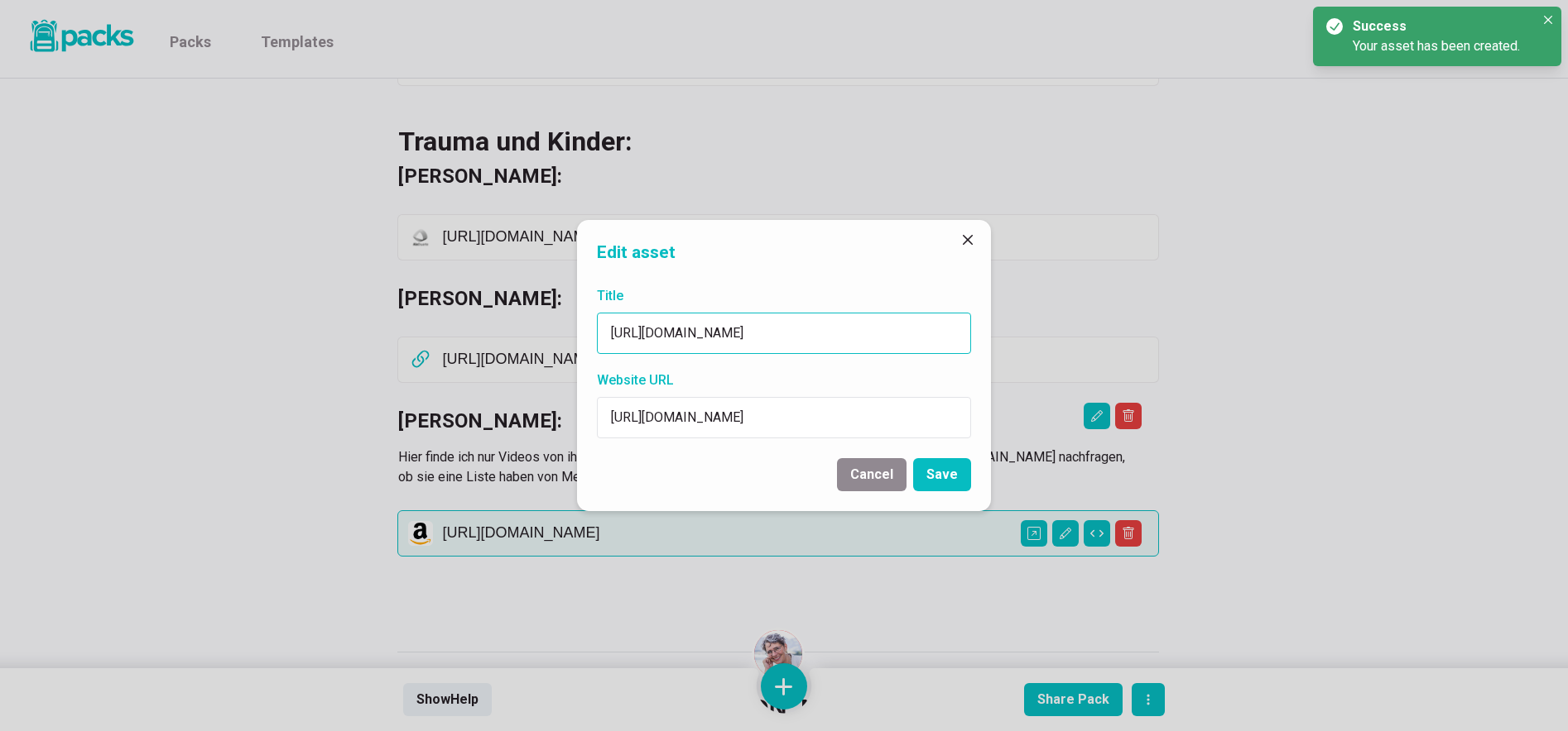
click at [808, 333] on input "[URL][DOMAIN_NAME]" at bounding box center [784, 334] width 374 height 42
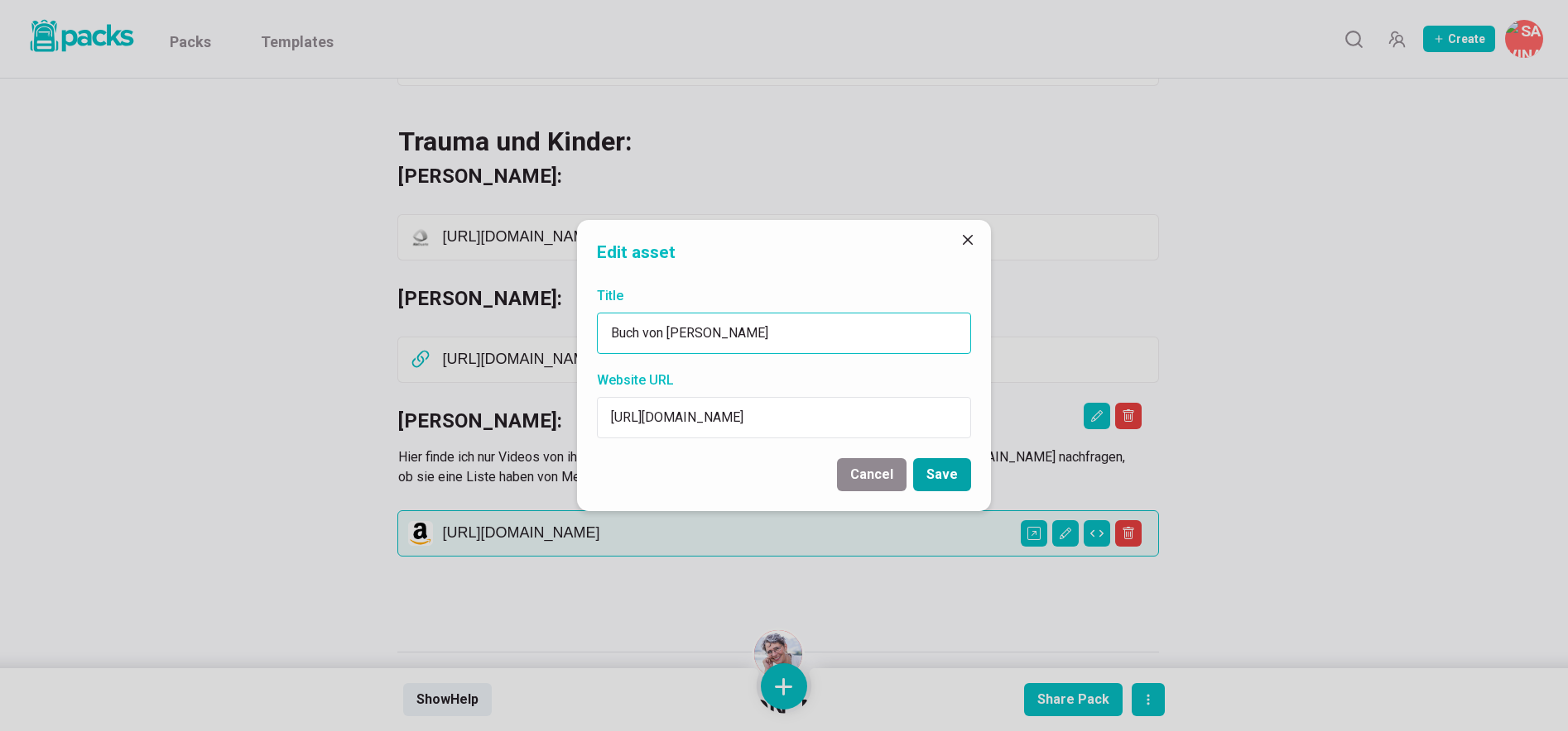
type input "Buch von [PERSON_NAME]"
click at [936, 473] on button "Save" at bounding box center [942, 474] width 58 height 33
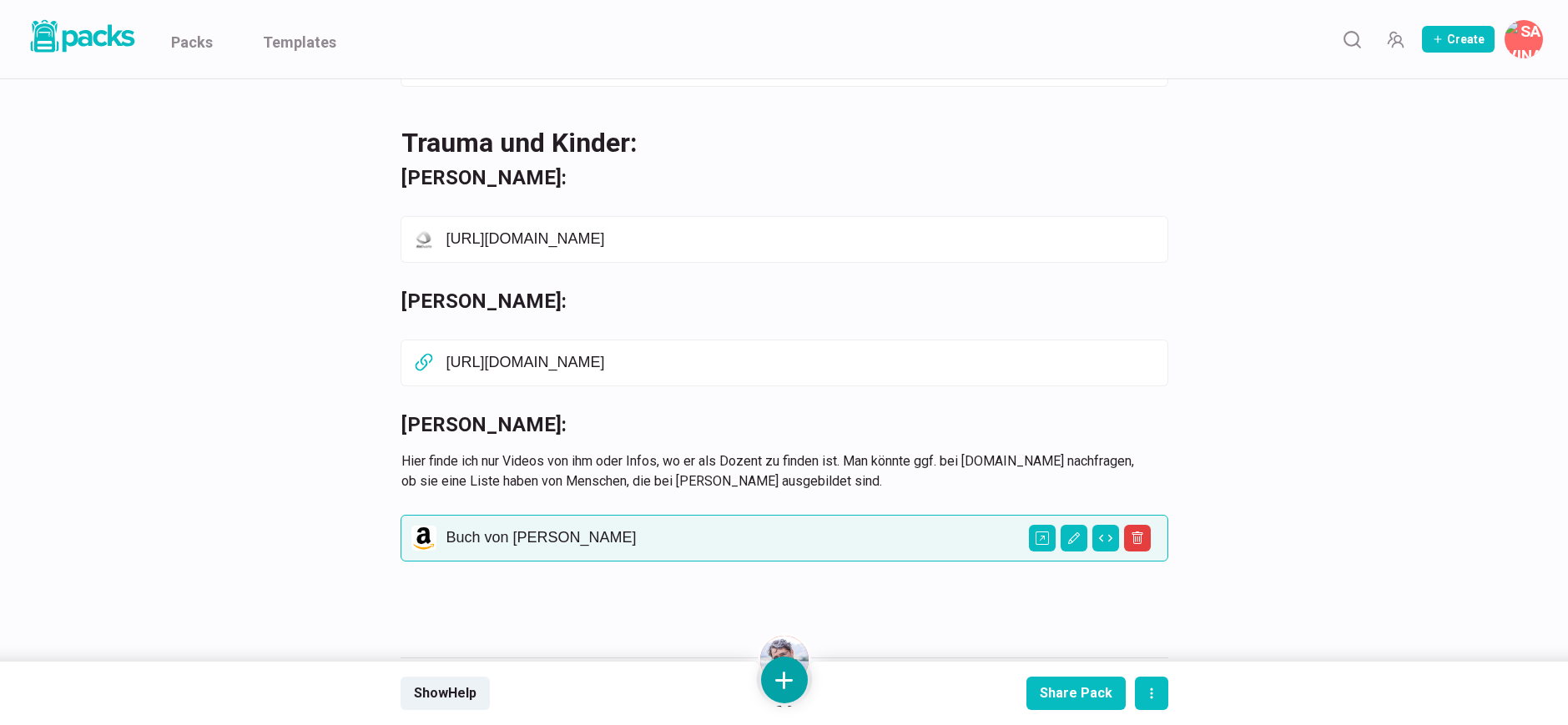
click at [793, 684] on button at bounding box center [784, 679] width 47 height 47
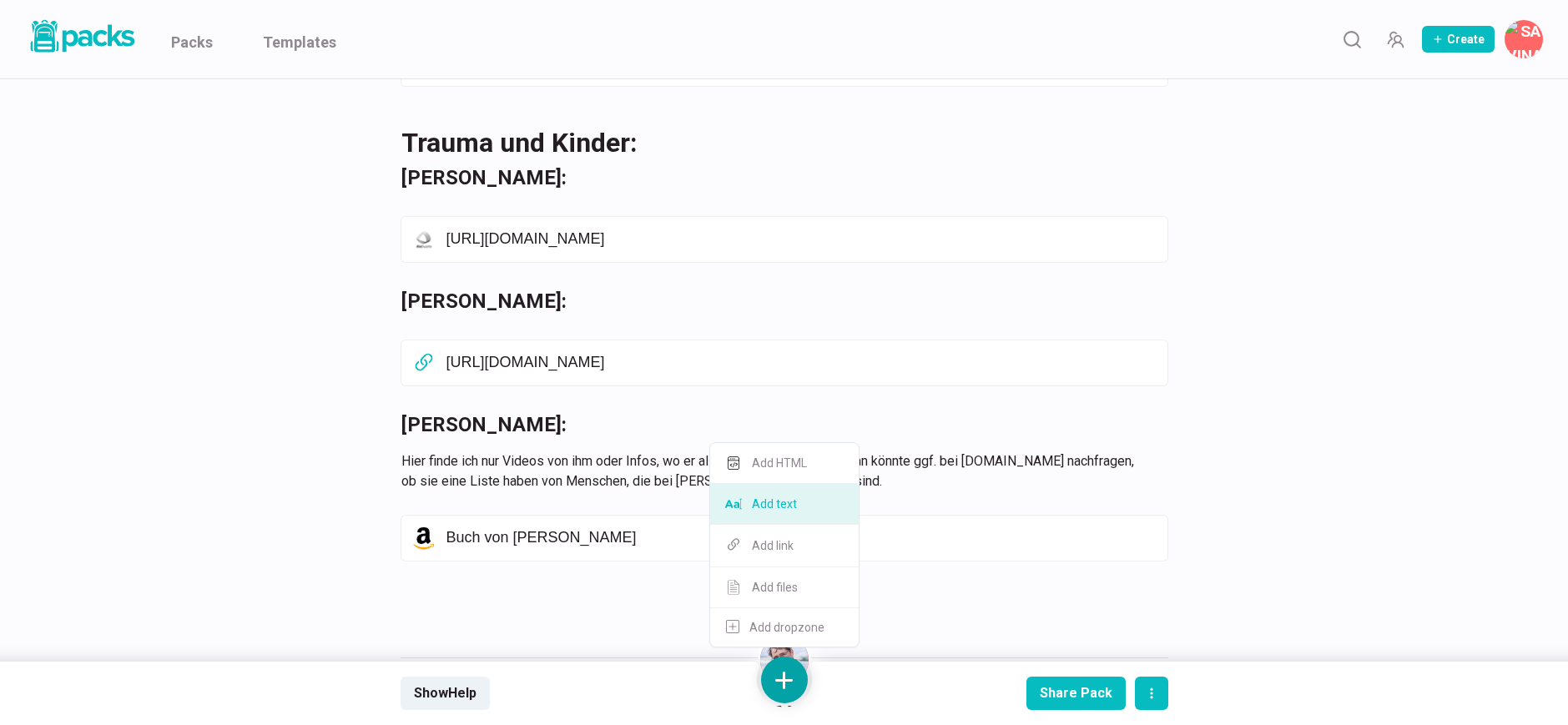
click at [788, 510] on button "Add text" at bounding box center [784, 504] width 148 height 41
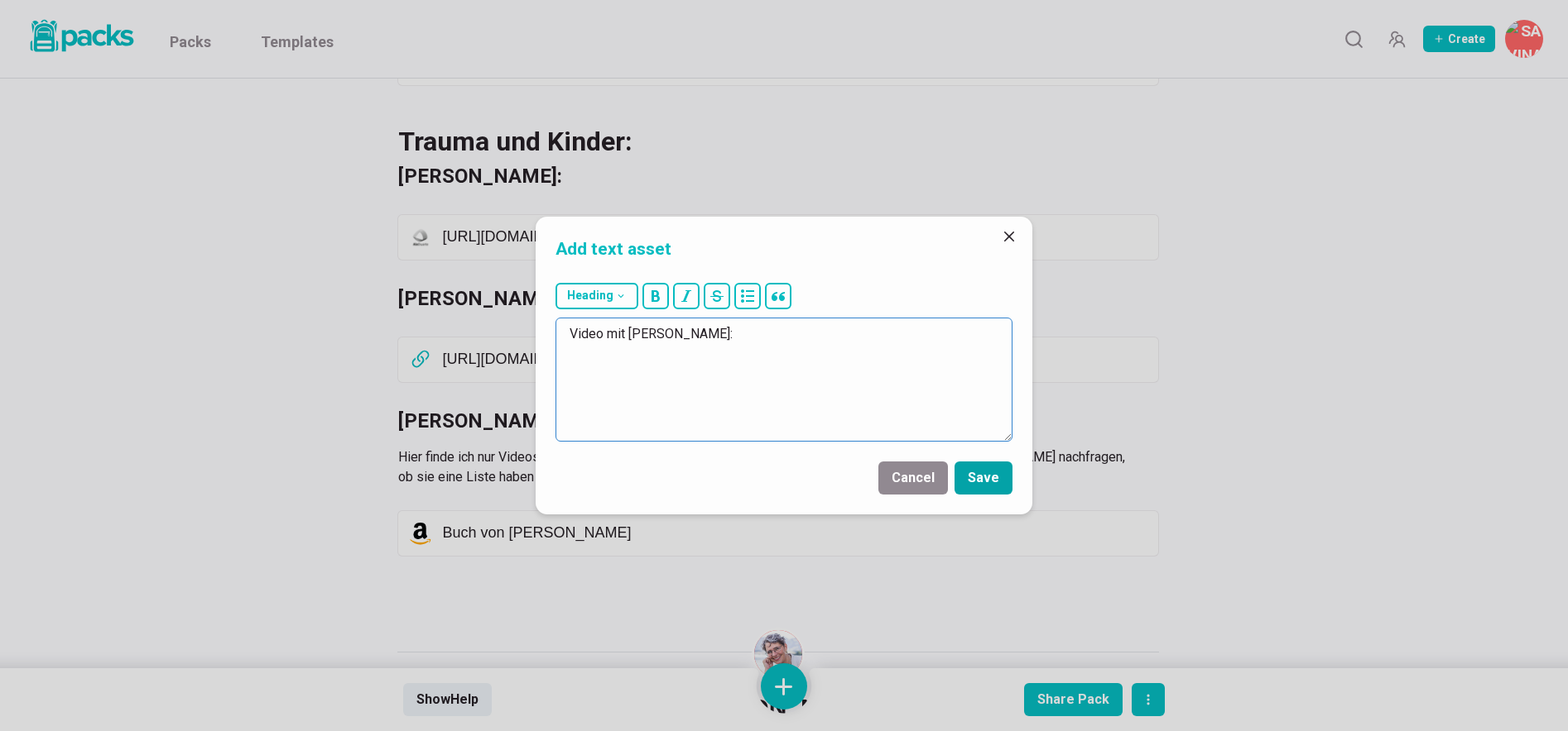
type textarea "Video mit [PERSON_NAME]:"
click at [982, 475] on button "Save" at bounding box center [984, 478] width 58 height 33
click at [787, 687] on div "Add text asset Heading # H1 ## H2 ### H3 Video mit [PERSON_NAME]: Cancel Save" at bounding box center [784, 366] width 1568 height 731
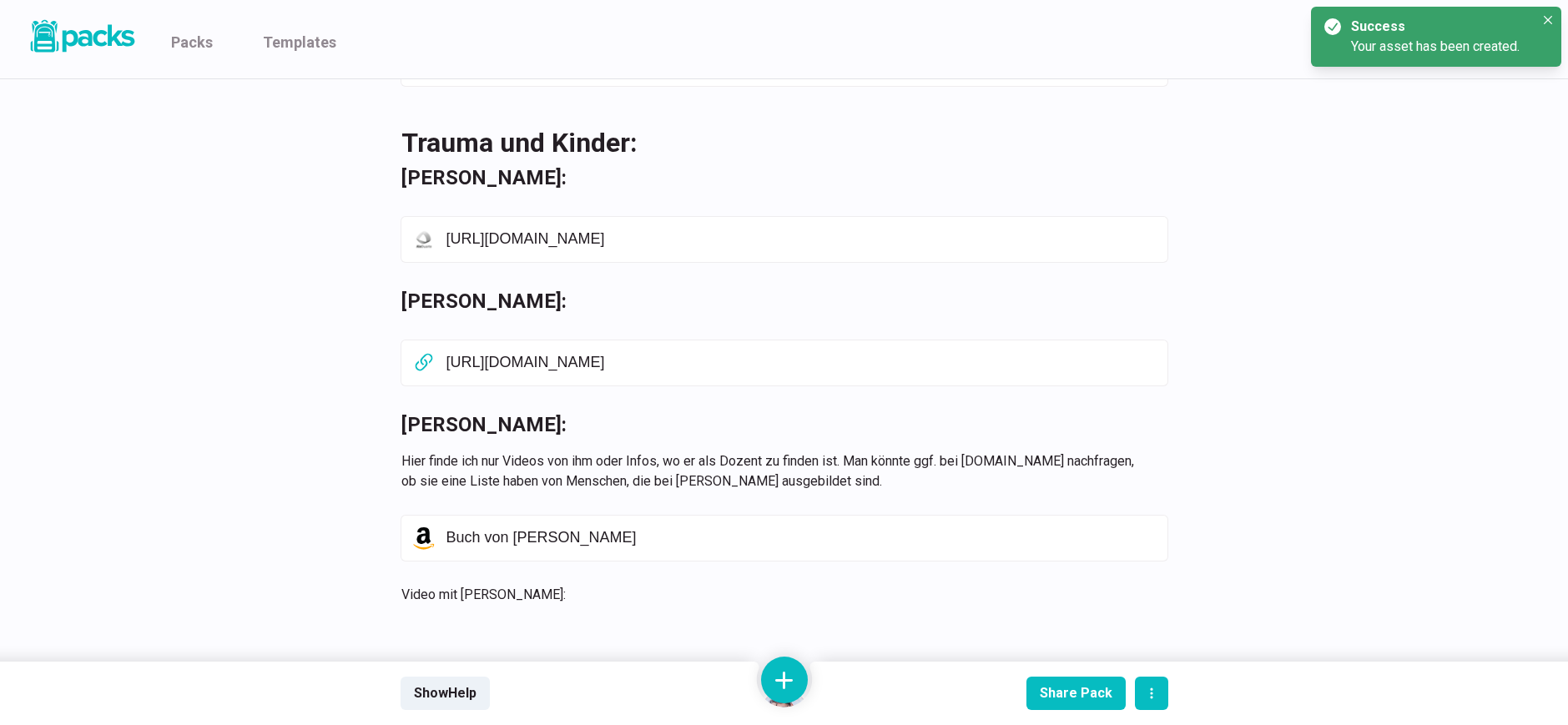
click at [793, 693] on button at bounding box center [784, 679] width 47 height 47
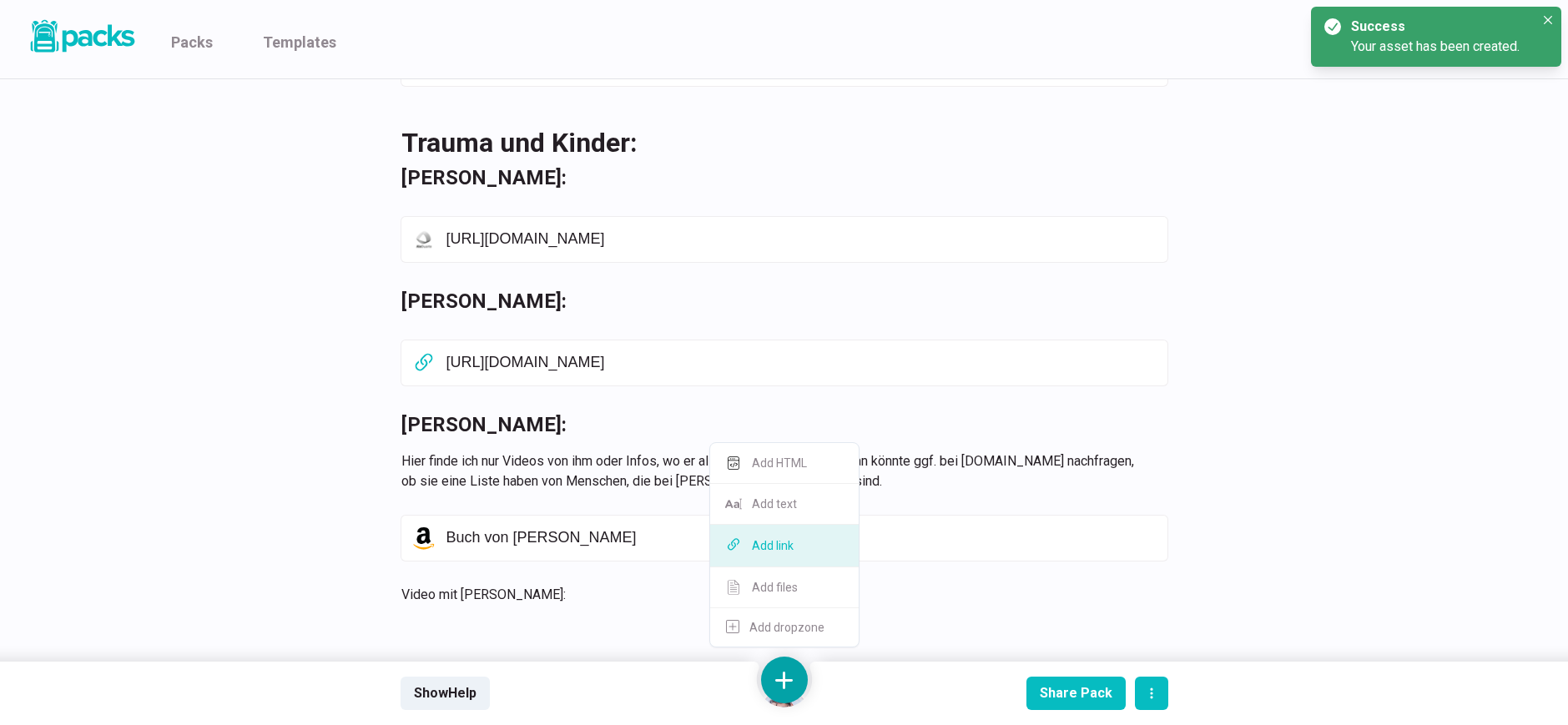
click at [797, 548] on button "Add link" at bounding box center [784, 546] width 148 height 43
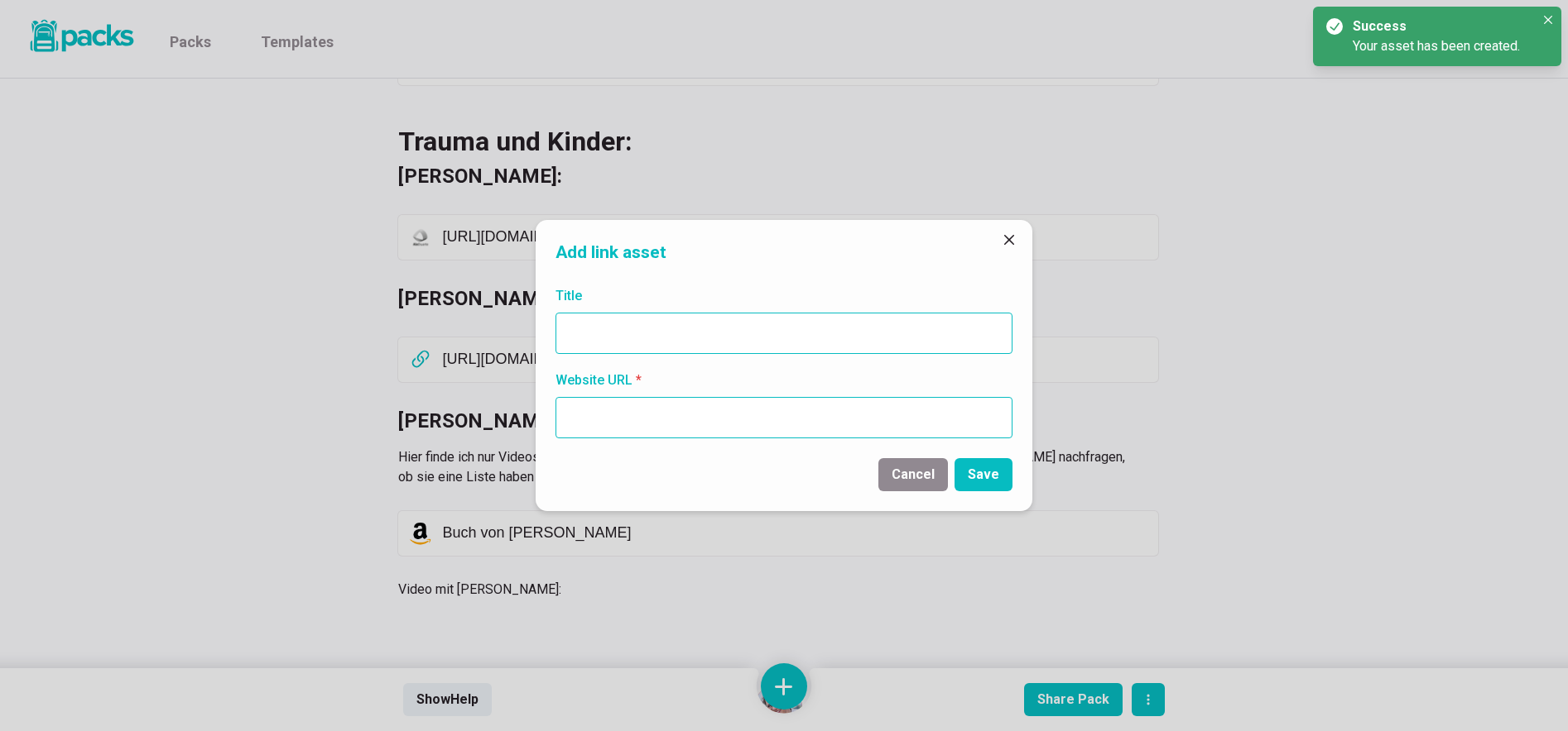
paste input "[URL][DOMAIN_NAME]"
type input "[URL][DOMAIN_NAME]"
click at [697, 336] on input "Title" at bounding box center [783, 334] width 456 height 42
paste input "[URL][DOMAIN_NAME]"
type input "[URL][DOMAIN_NAME]"
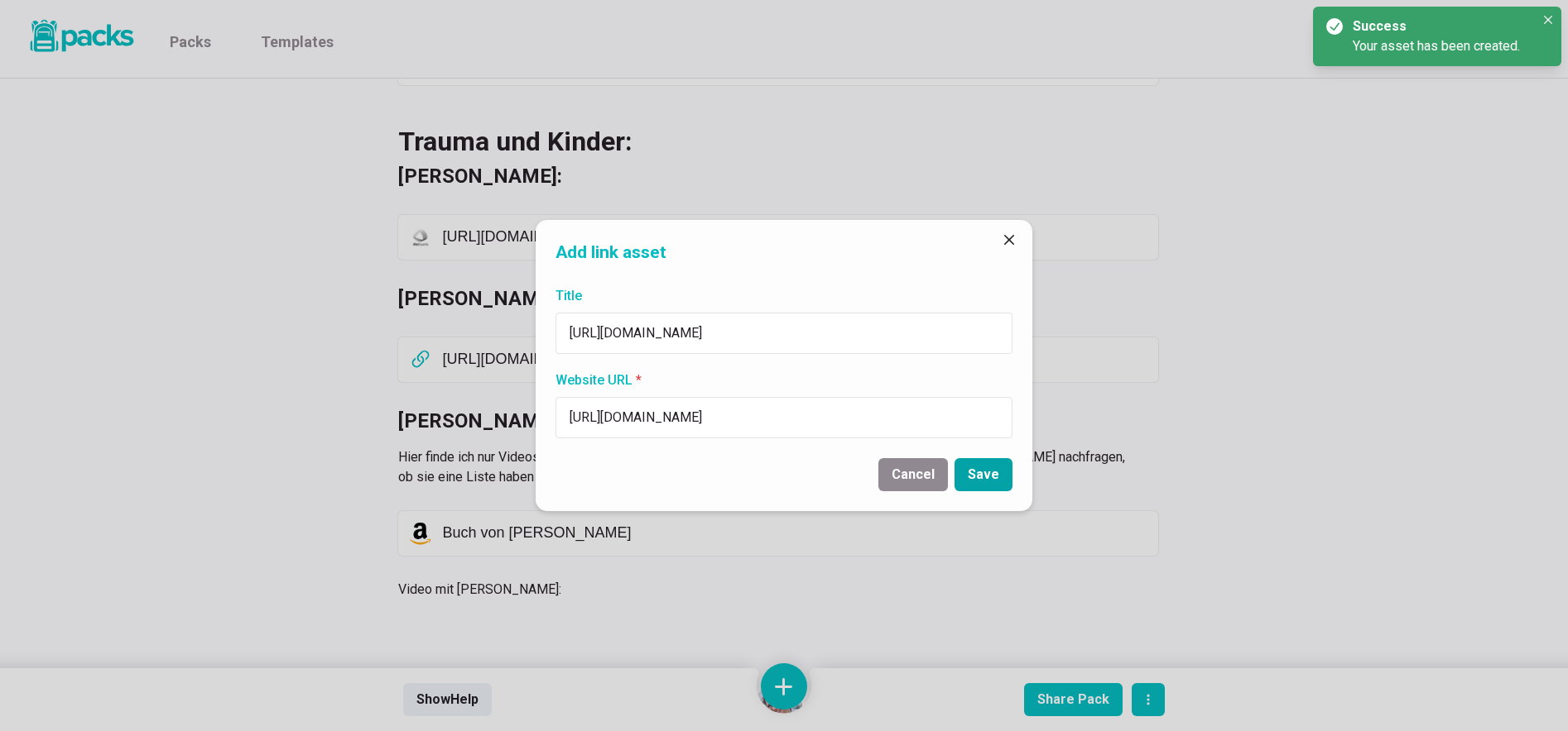
click at [994, 478] on button "Save" at bounding box center [984, 474] width 58 height 33
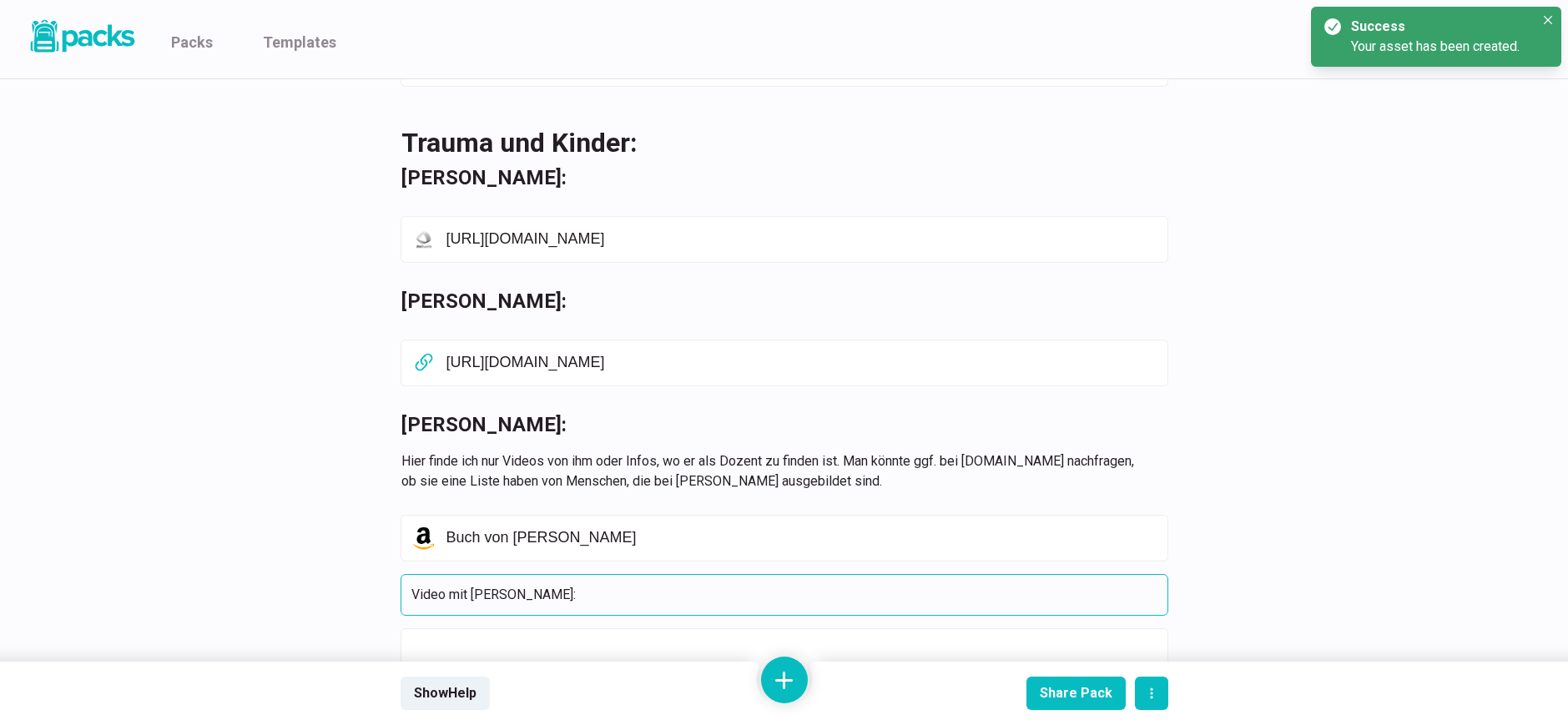
scroll to position [4976, 0]
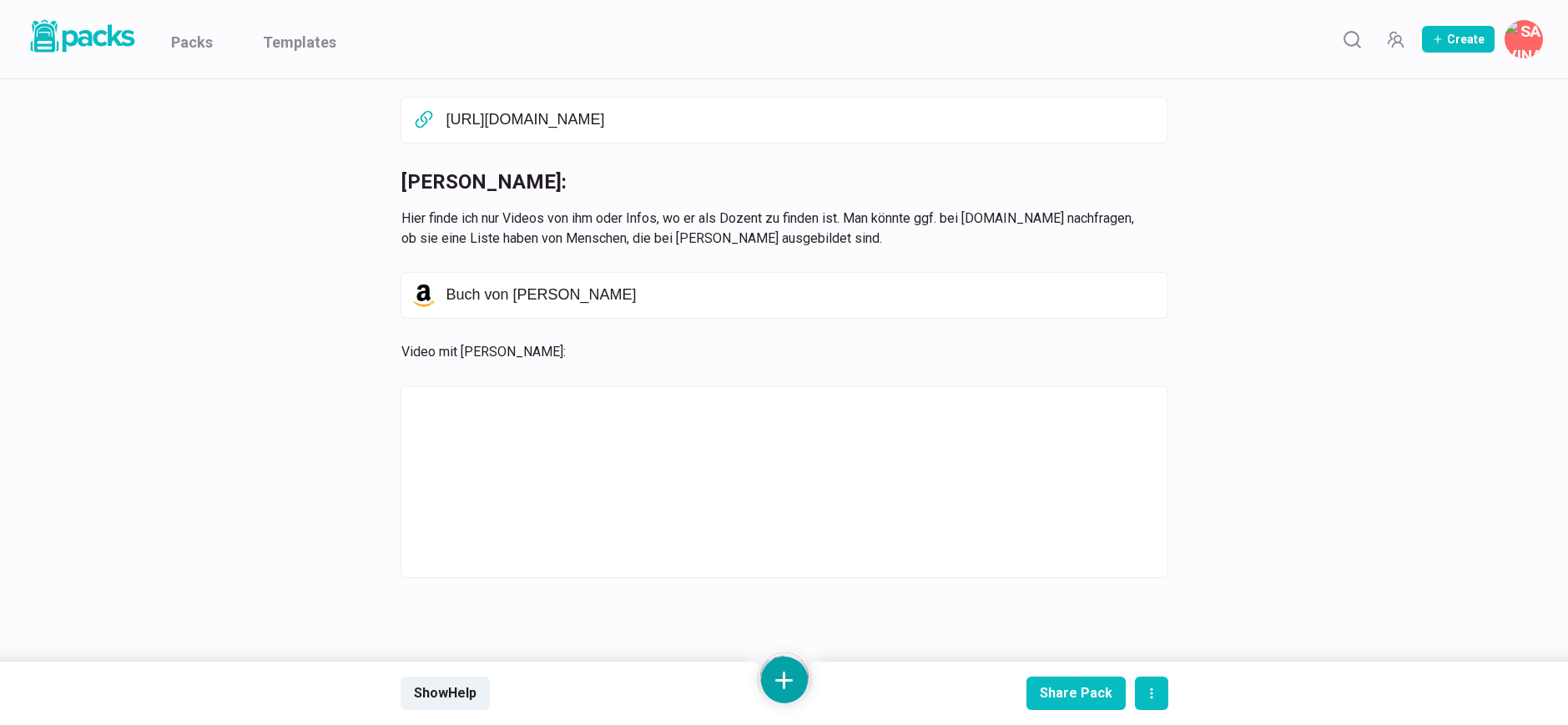
click at [790, 675] on button at bounding box center [784, 679] width 47 height 47
click at [790, 549] on button "Add link" at bounding box center [784, 546] width 148 height 43
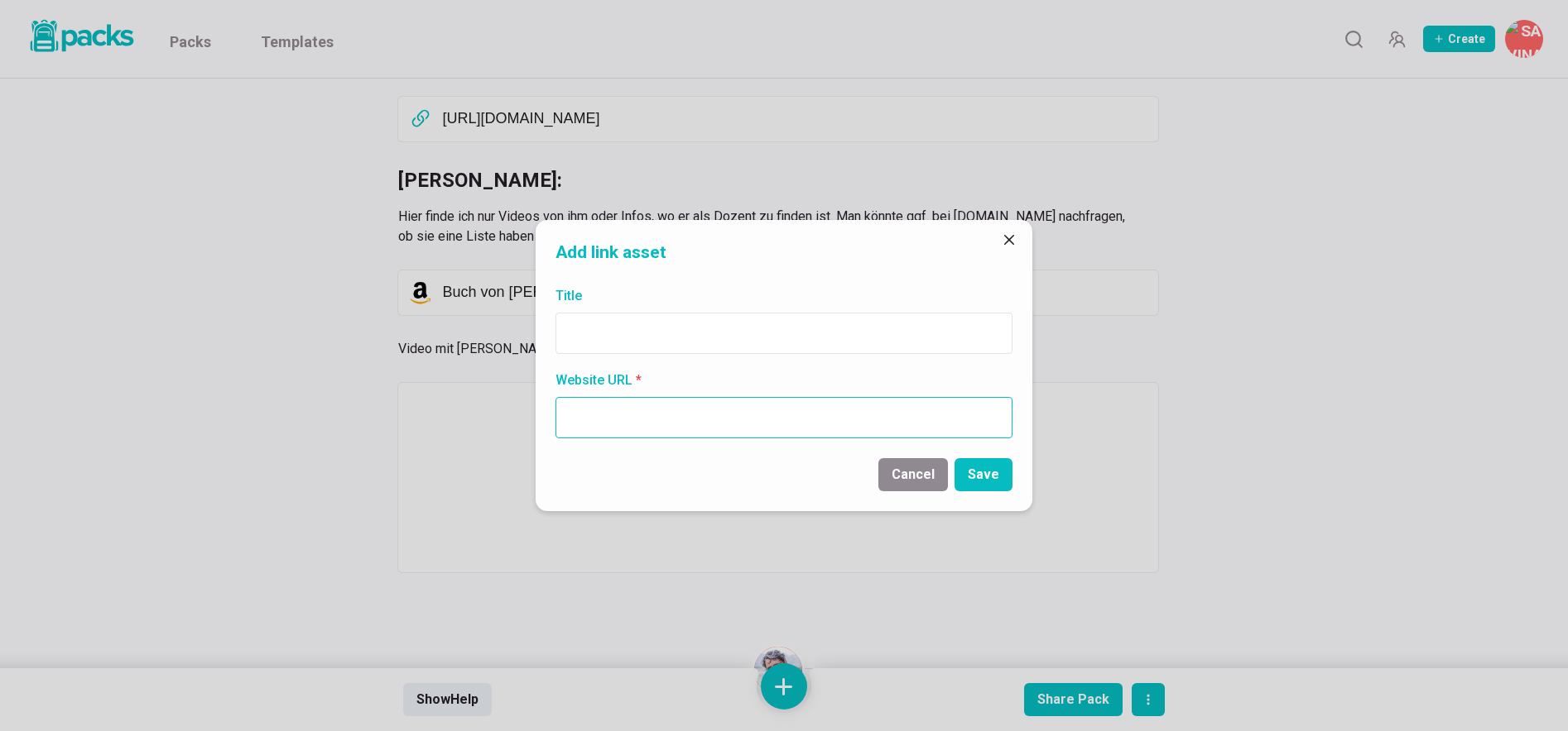
paste input "[URL][DOMAIN_NAME]"
type input "[URL][DOMAIN_NAME]"
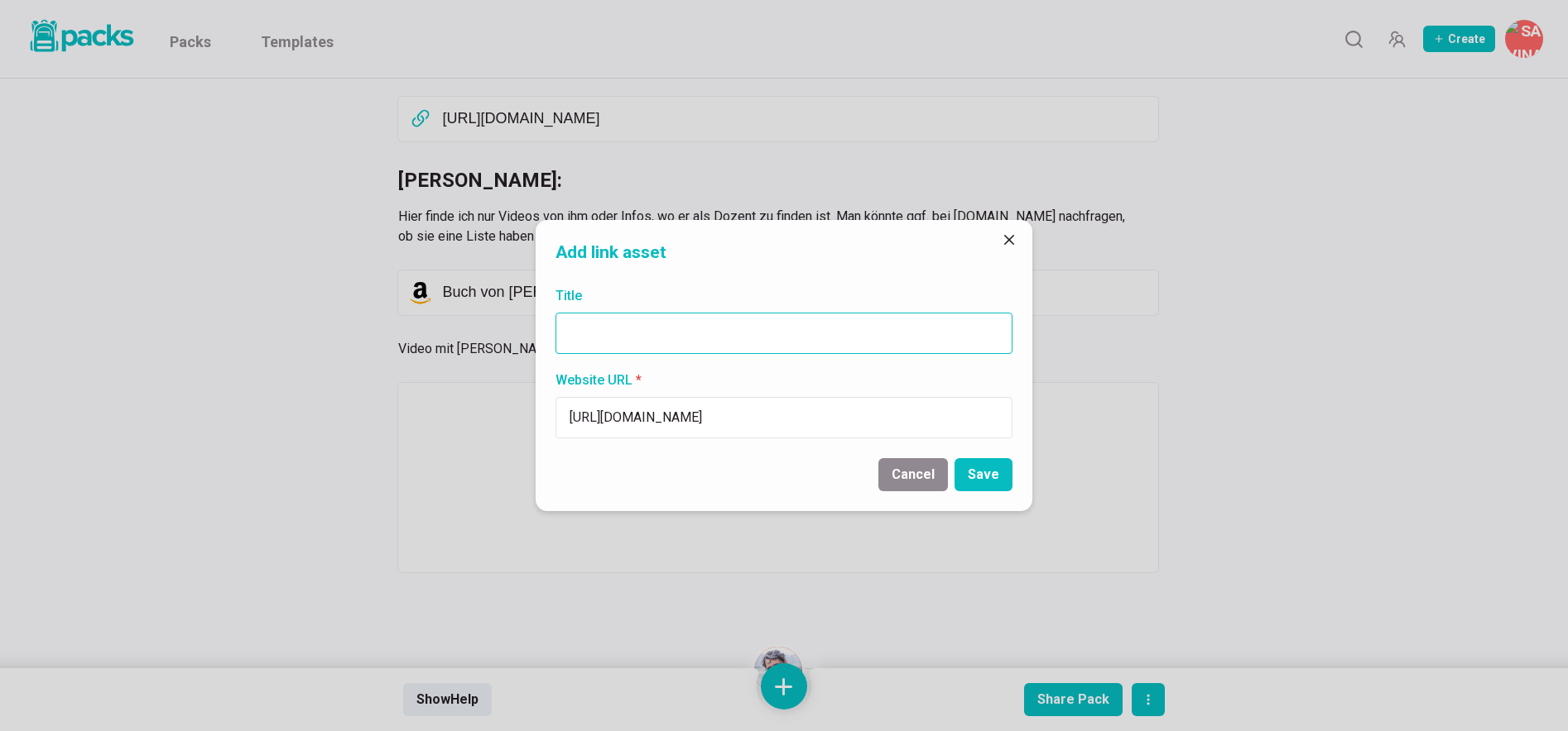
click at [678, 326] on input "Title" at bounding box center [783, 334] width 456 height 42
paste input "[URL][DOMAIN_NAME]"
type input "[URL][DOMAIN_NAME]"
click at [971, 478] on button "Save" at bounding box center [984, 474] width 58 height 33
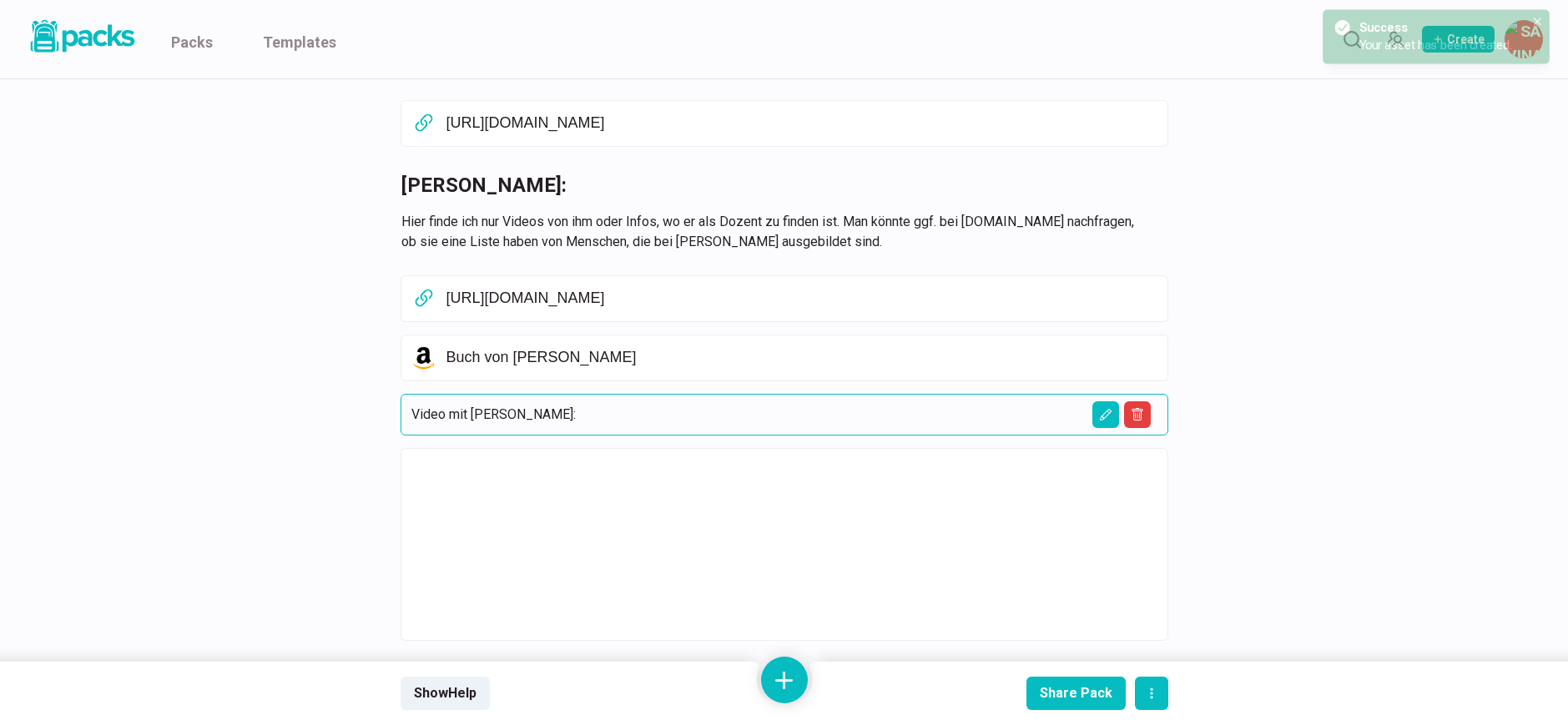
scroll to position [4969, 0]
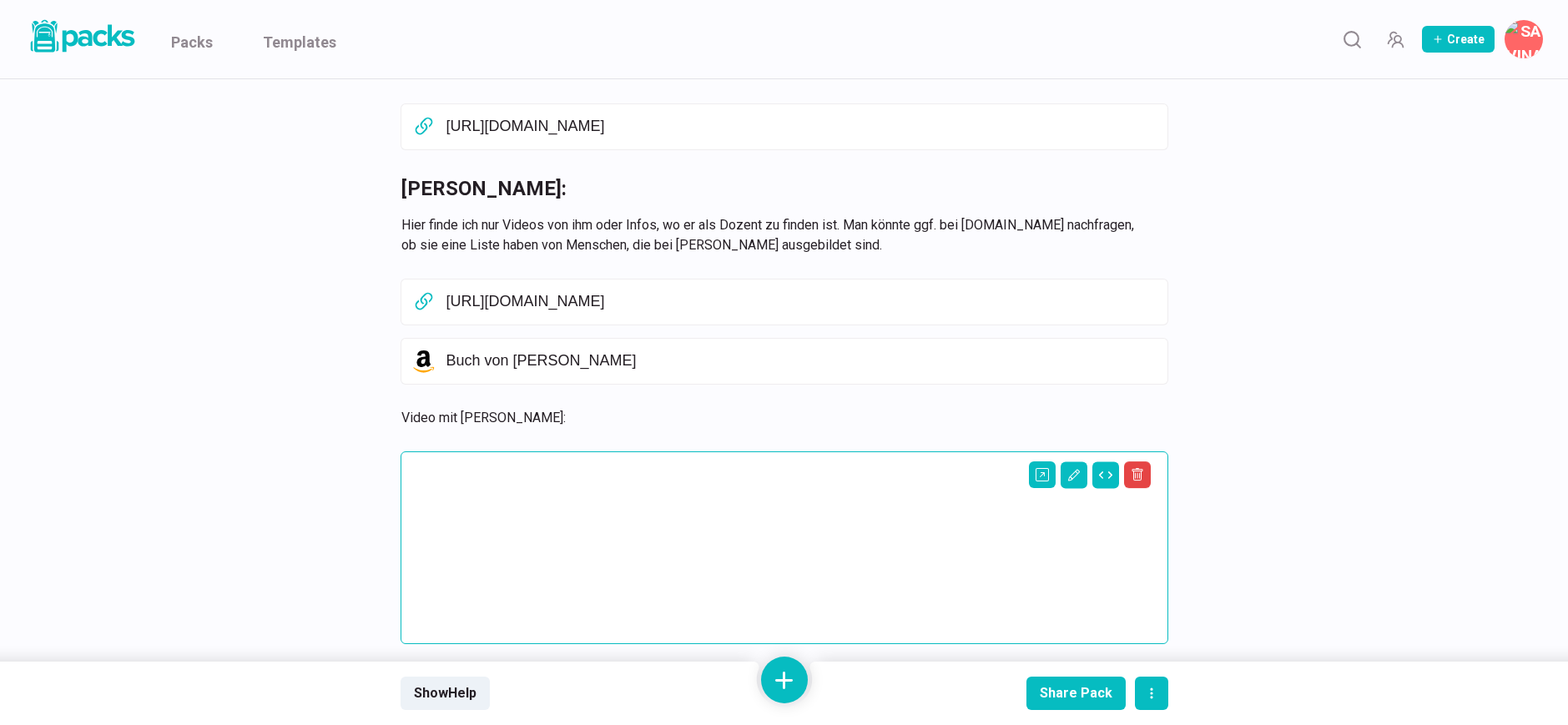
click at [565, 507] on div at bounding box center [784, 547] width 746 height 171
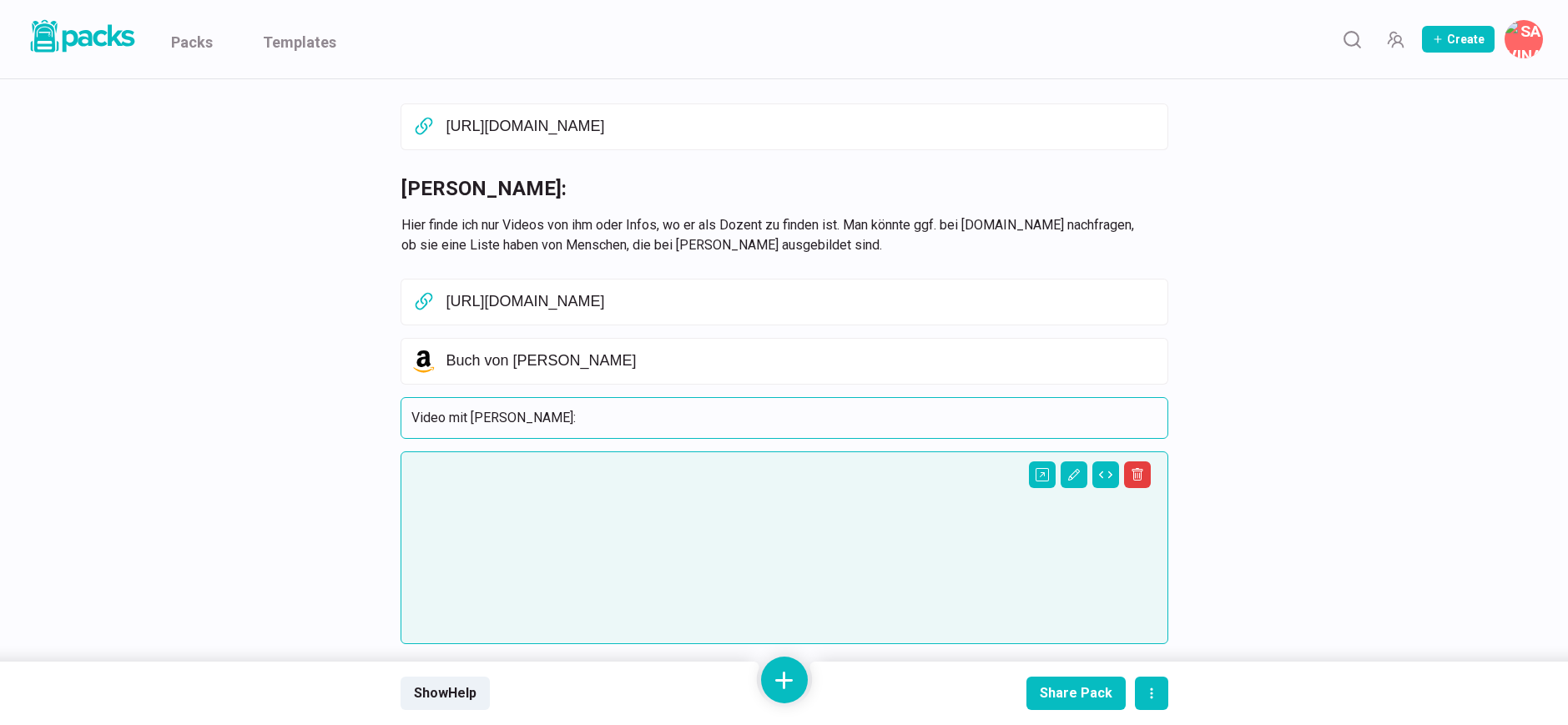
click at [563, 408] on p "Video mit [PERSON_NAME]:" at bounding box center [784, 418] width 746 height 20
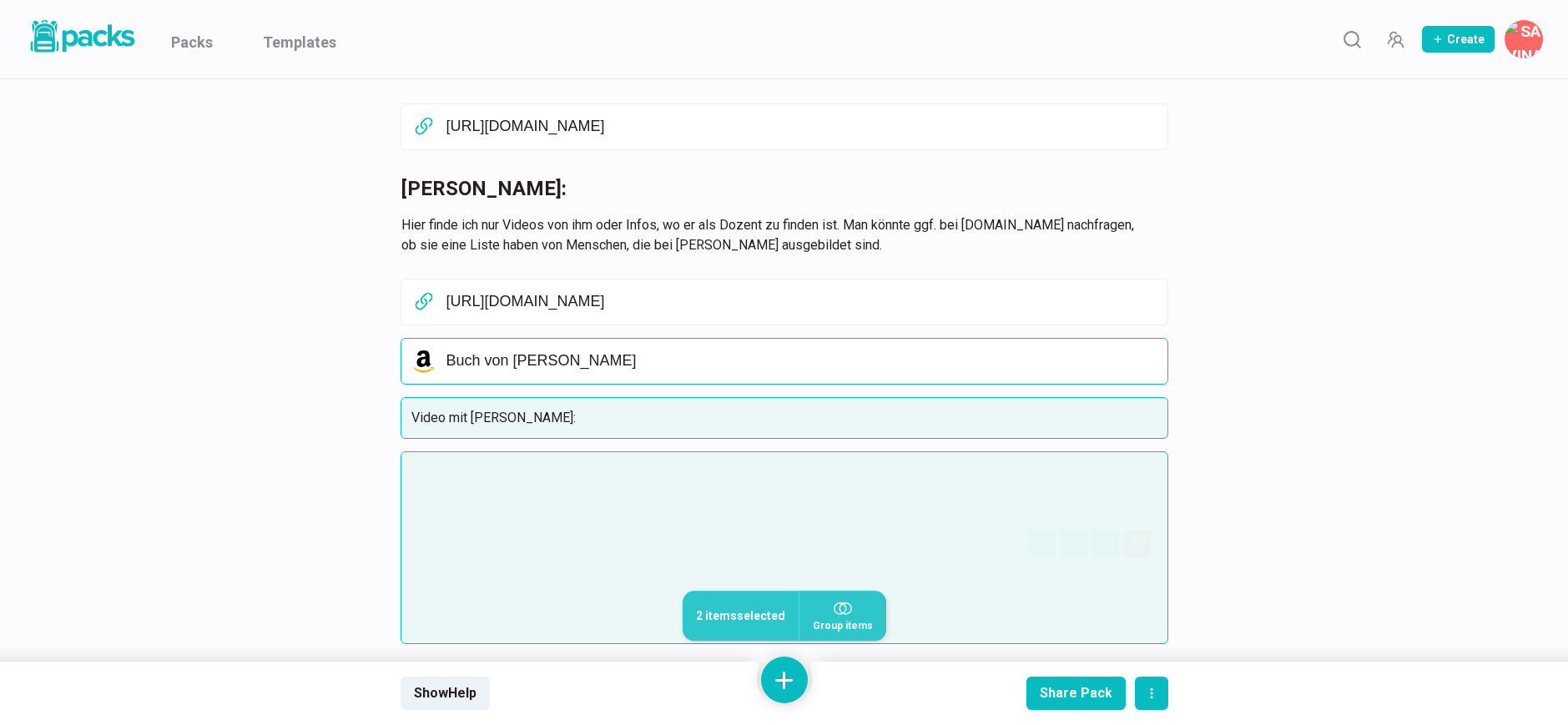
click at [594, 352] on p "Buch von [PERSON_NAME]" at bounding box center [801, 361] width 711 height 18
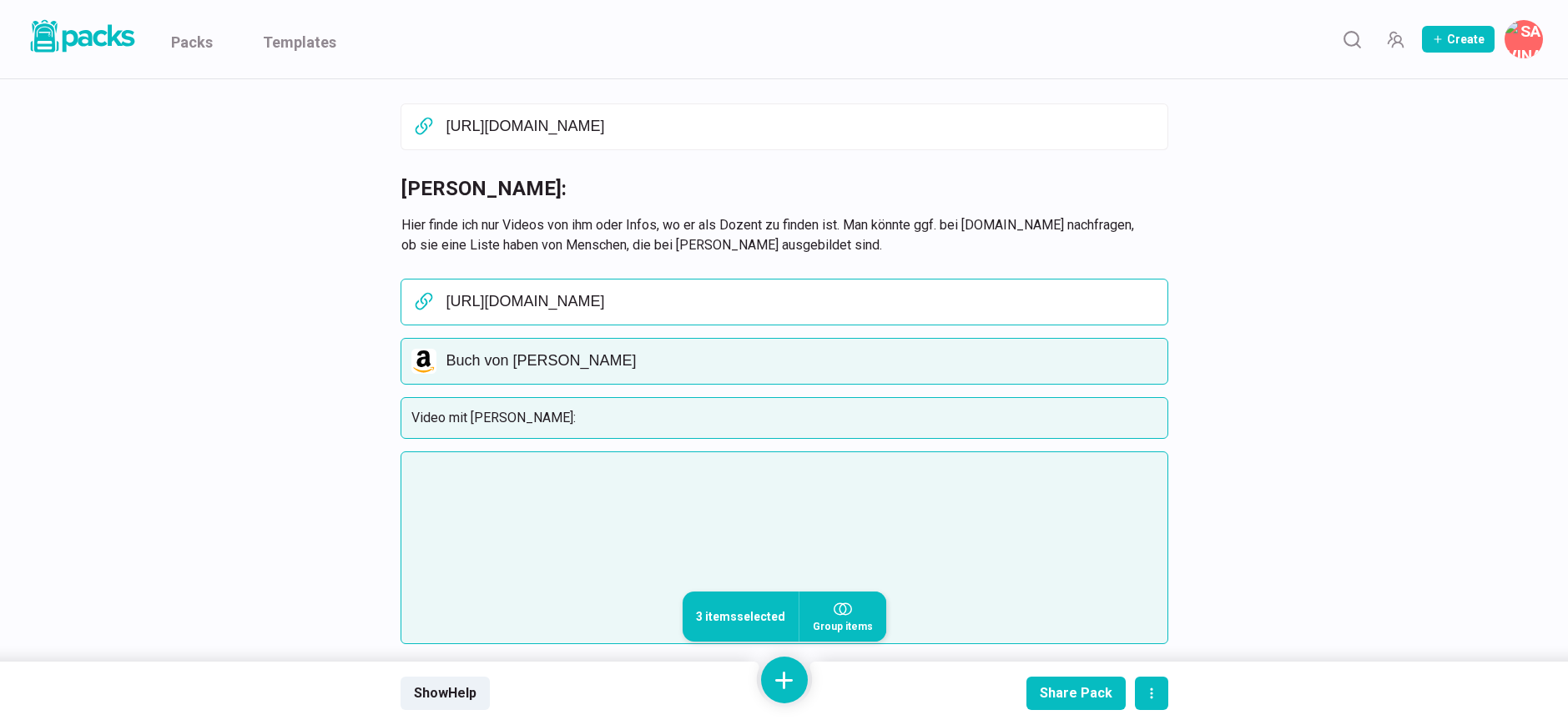
click at [604, 293] on p "[URL][DOMAIN_NAME]" at bounding box center [801, 302] width 711 height 18
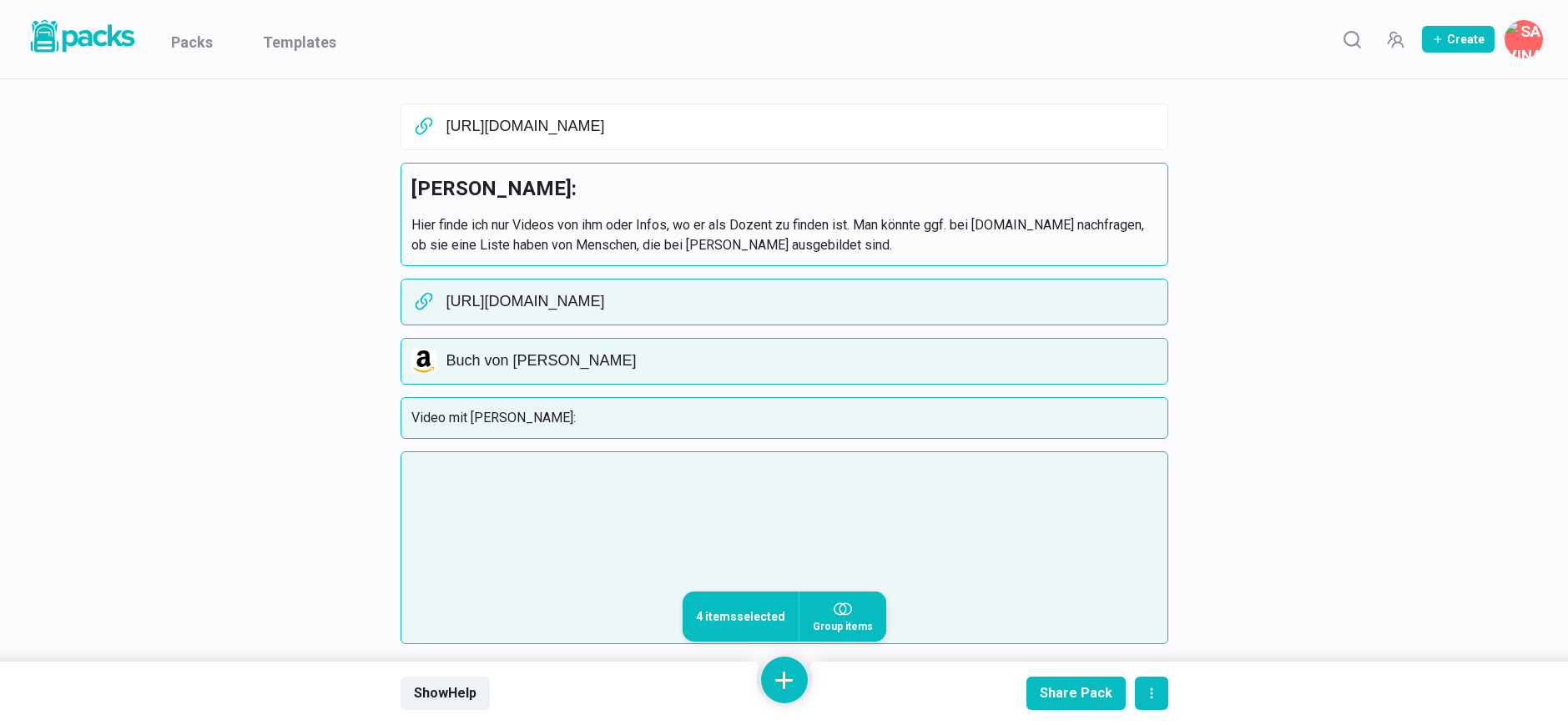
drag, startPoint x: 603, startPoint y: 204, endPoint x: 575, endPoint y: 185, distance: 33.8
click at [603, 215] on p "Hier finde ich nur Videos von ihm oder Infos, wo er als Dozent zu finden ist. M…" at bounding box center [784, 235] width 746 height 40
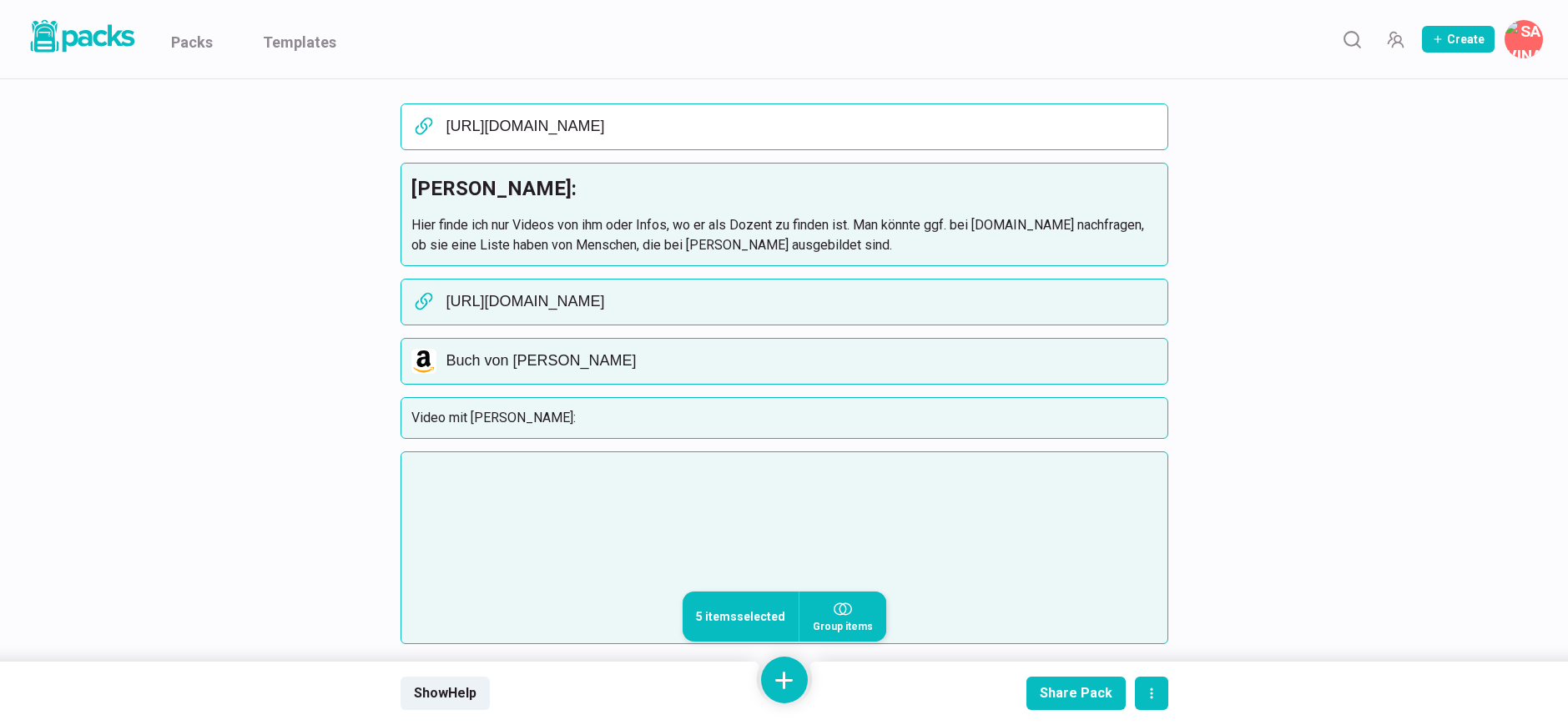
click at [569, 115] on div "[URL][DOMAIN_NAME]" at bounding box center [784, 126] width 746 height 25
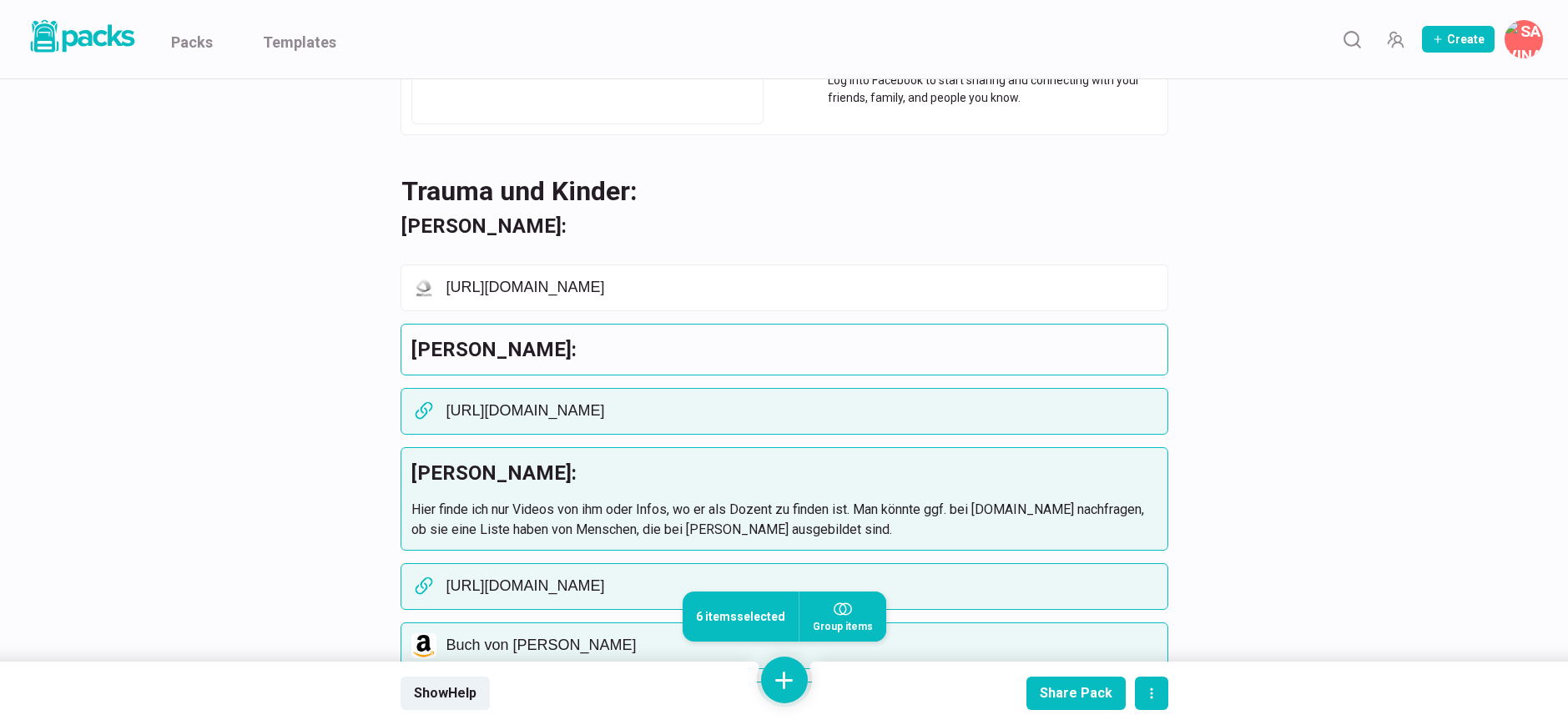
scroll to position [4682, 0]
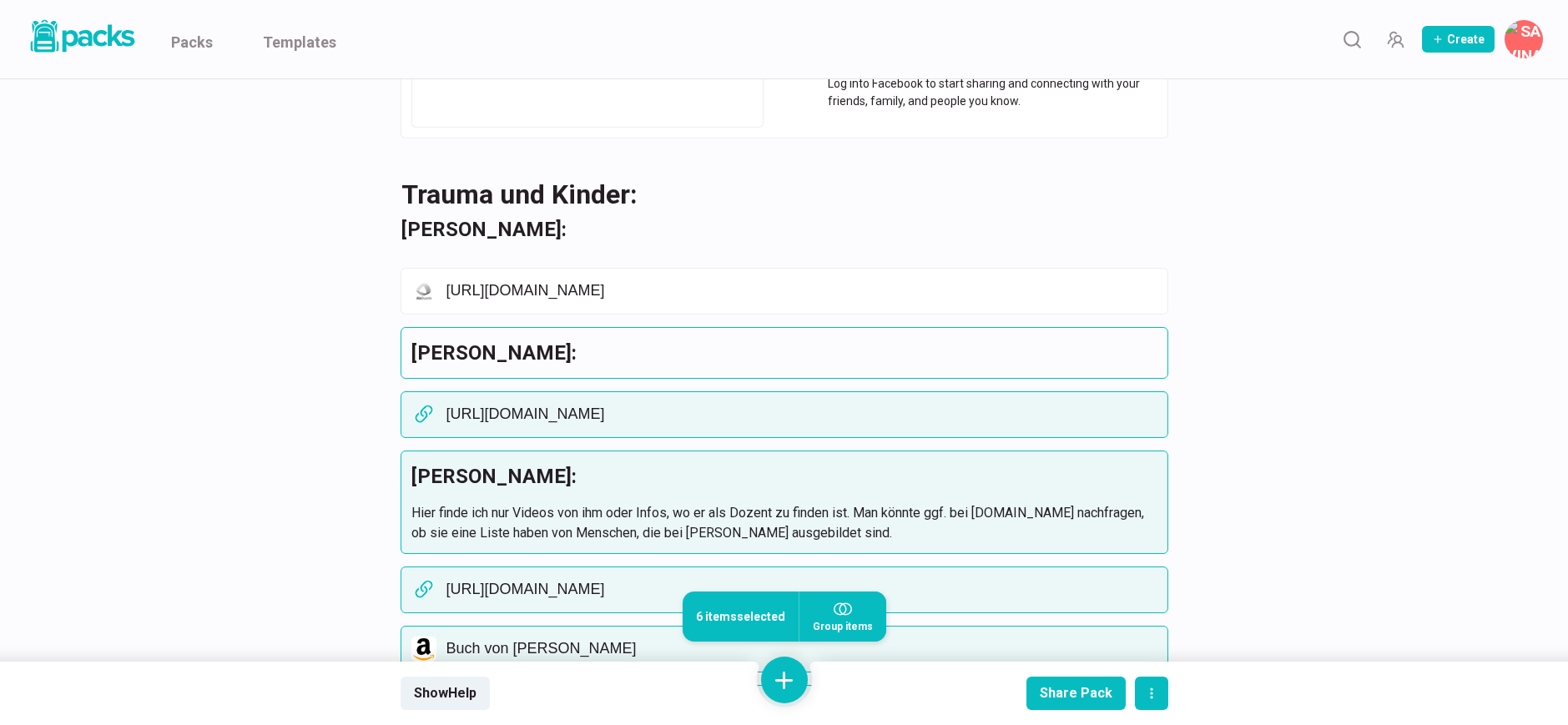
click at [568, 337] on h3 "[PERSON_NAME]:" at bounding box center [784, 352] width 746 height 30
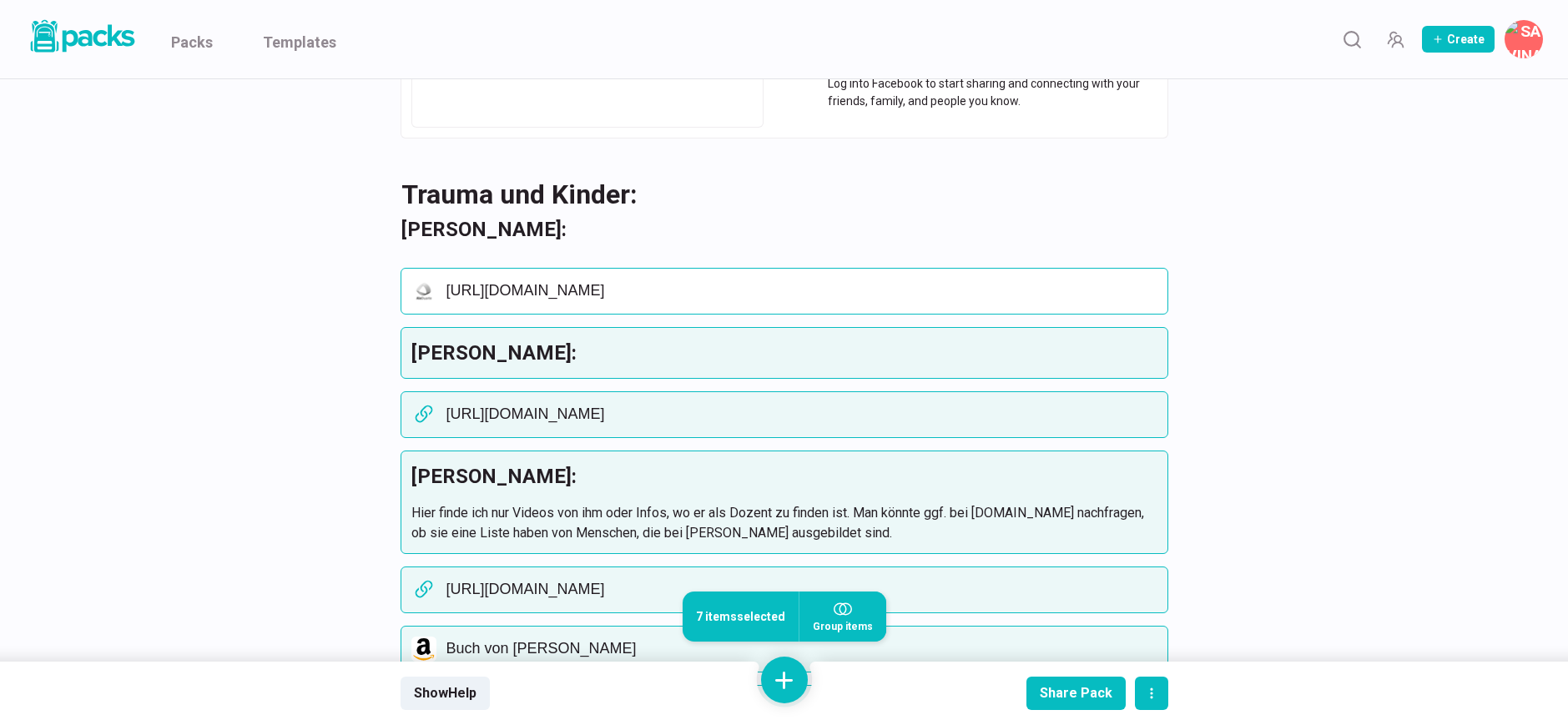
click at [568, 282] on p "[URL][DOMAIN_NAME]" at bounding box center [801, 291] width 711 height 18
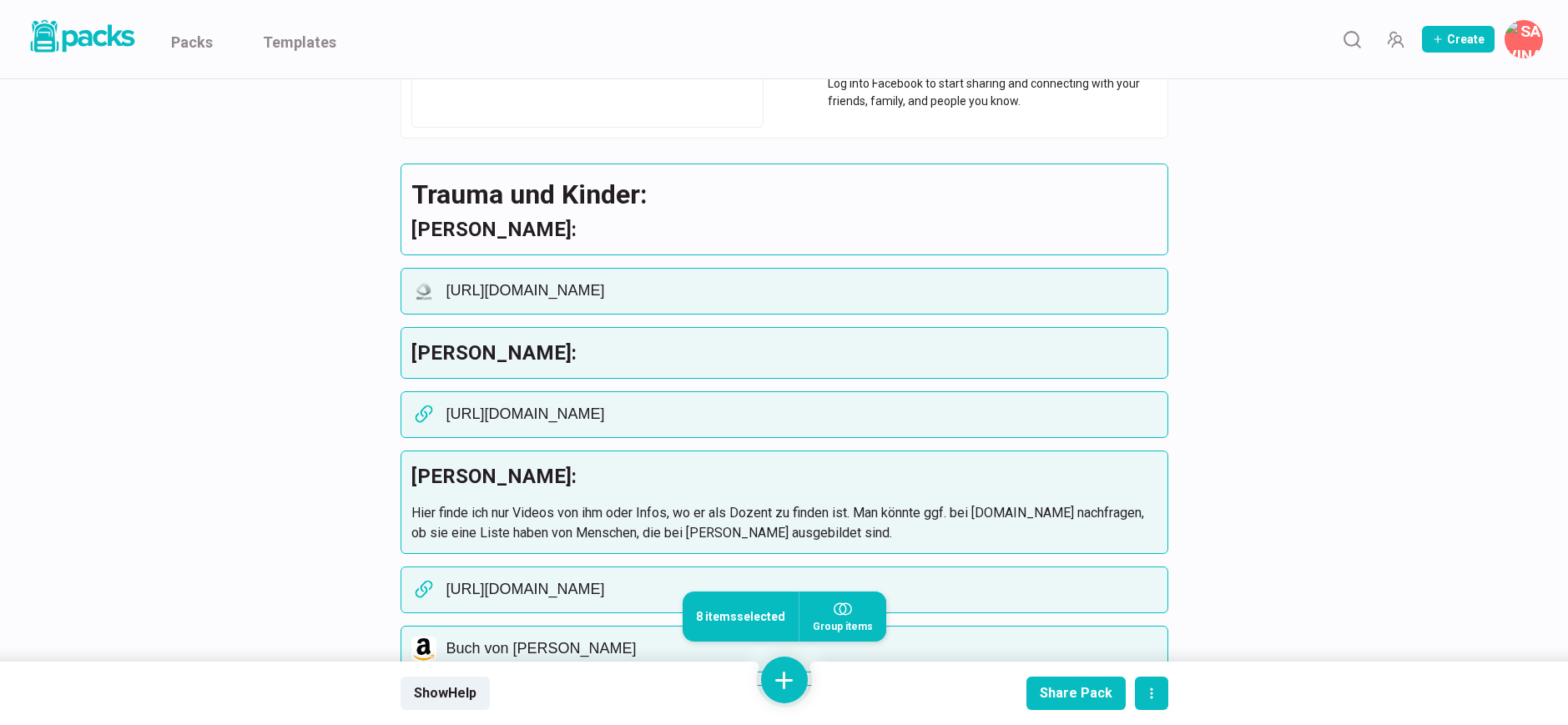
click at [550, 214] on h3 "[PERSON_NAME]:" at bounding box center [784, 229] width 746 height 30
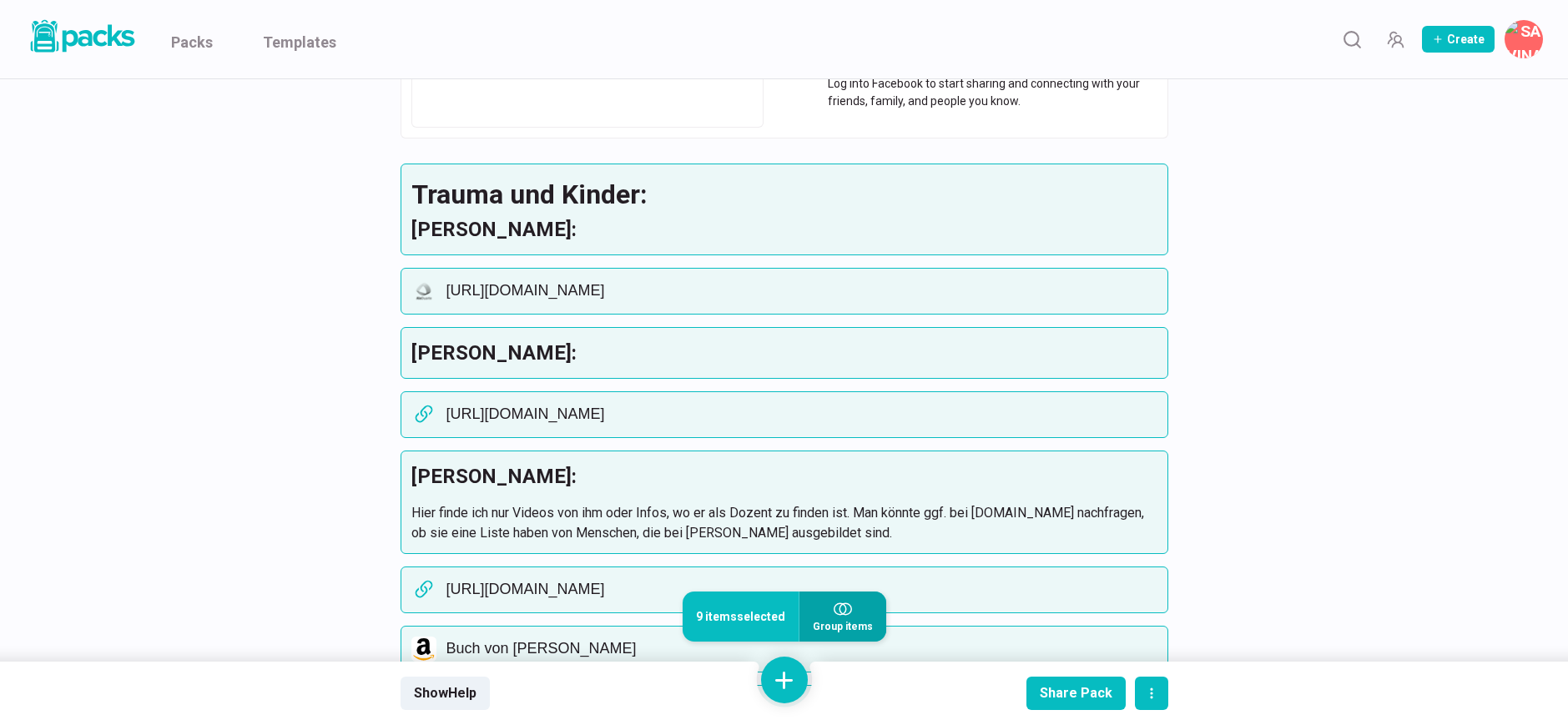
click at [845, 615] on icon "button" at bounding box center [843, 609] width 18 height 18
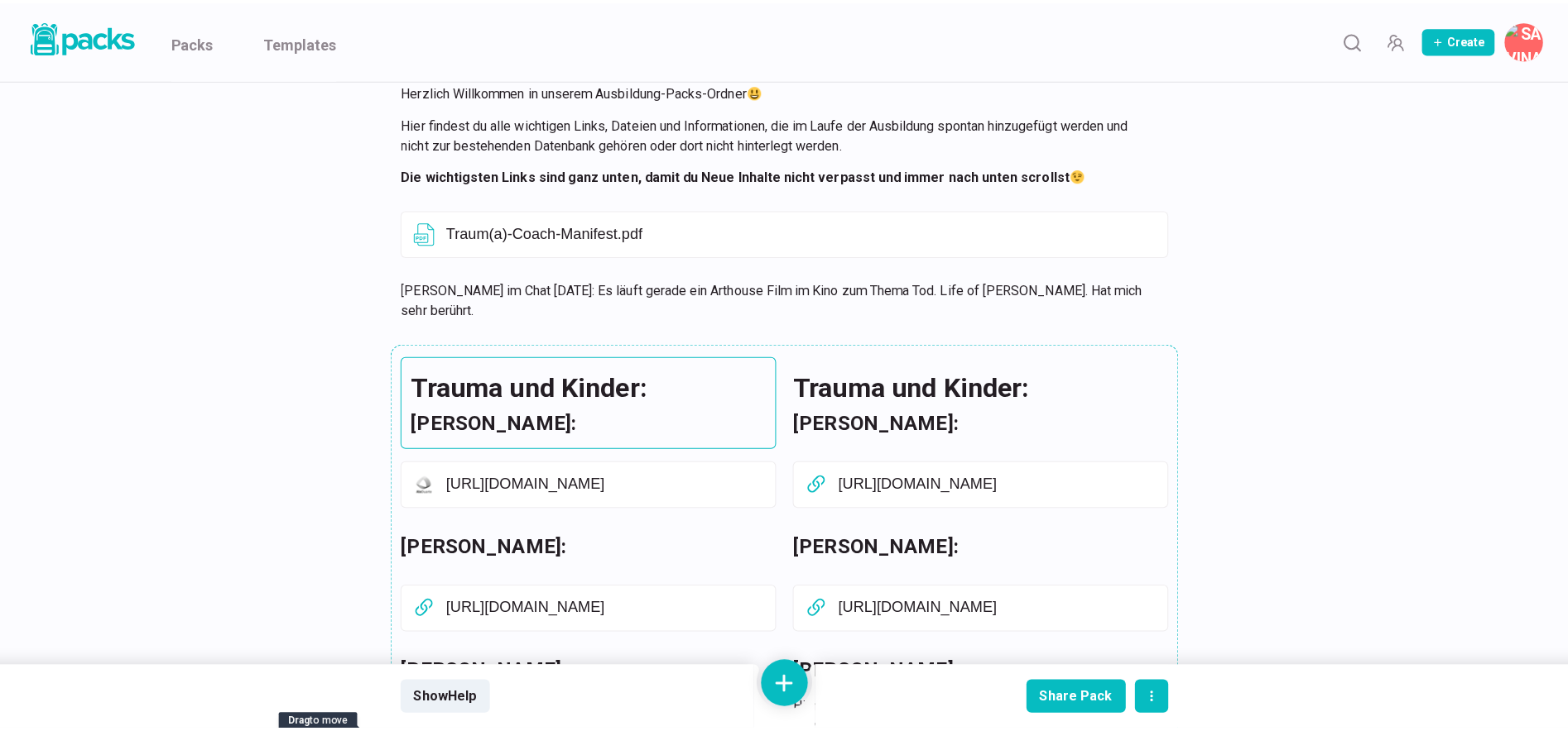
scroll to position [0, 0]
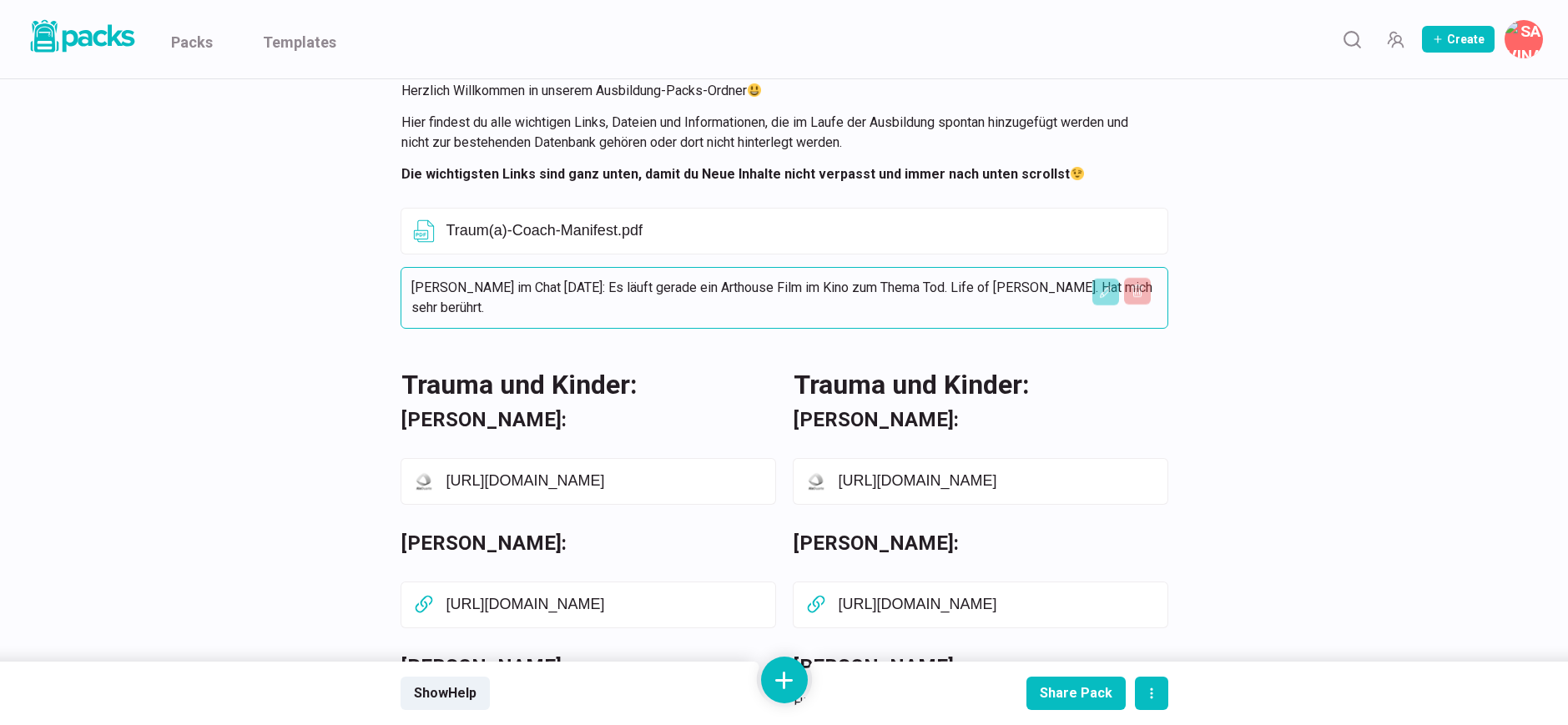
click at [604, 288] on p "[PERSON_NAME] im Chat [DATE]: Es läuft gerade ein Arthouse Film im Kino zum The…" at bounding box center [784, 298] width 746 height 40
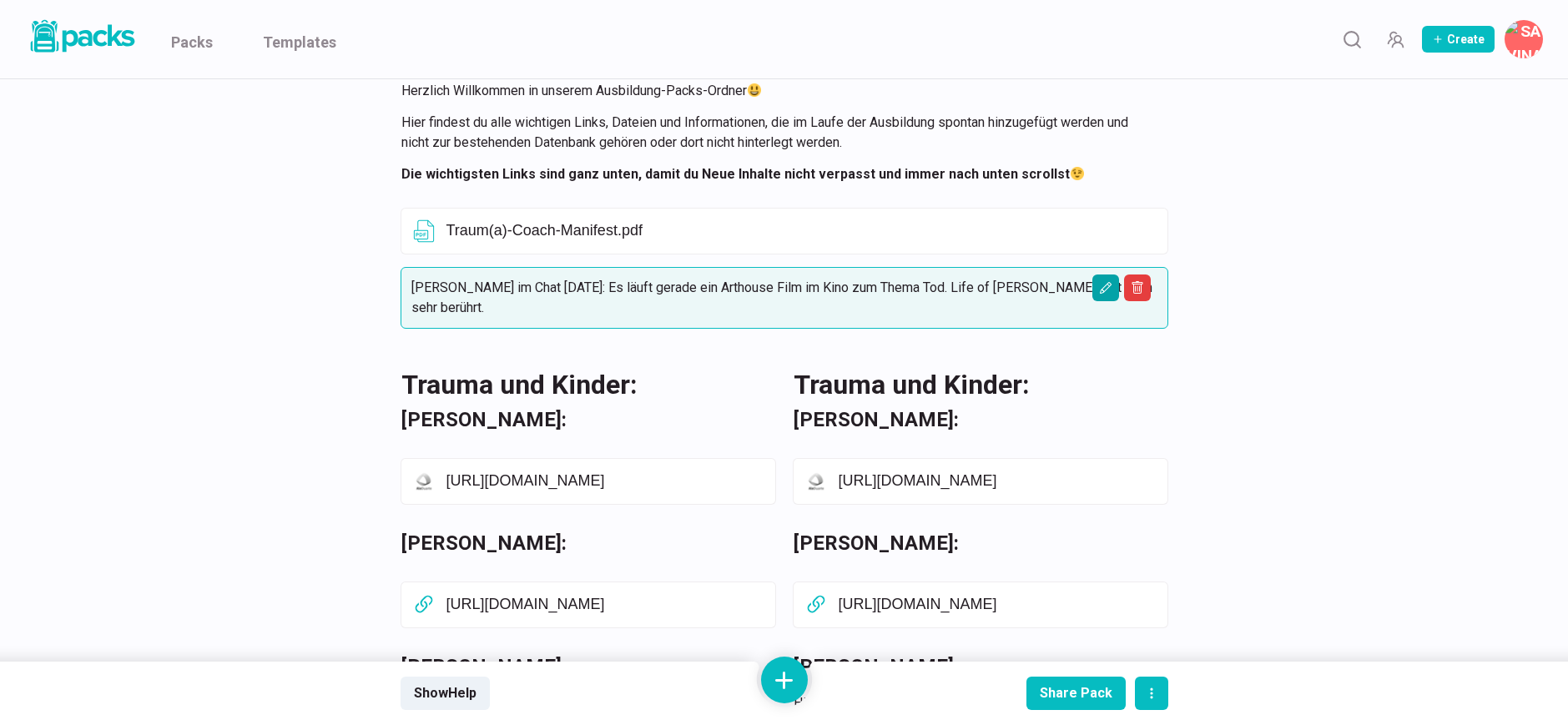
click at [1103, 289] on icon "Edit asset" at bounding box center [1105, 287] width 14 height 14
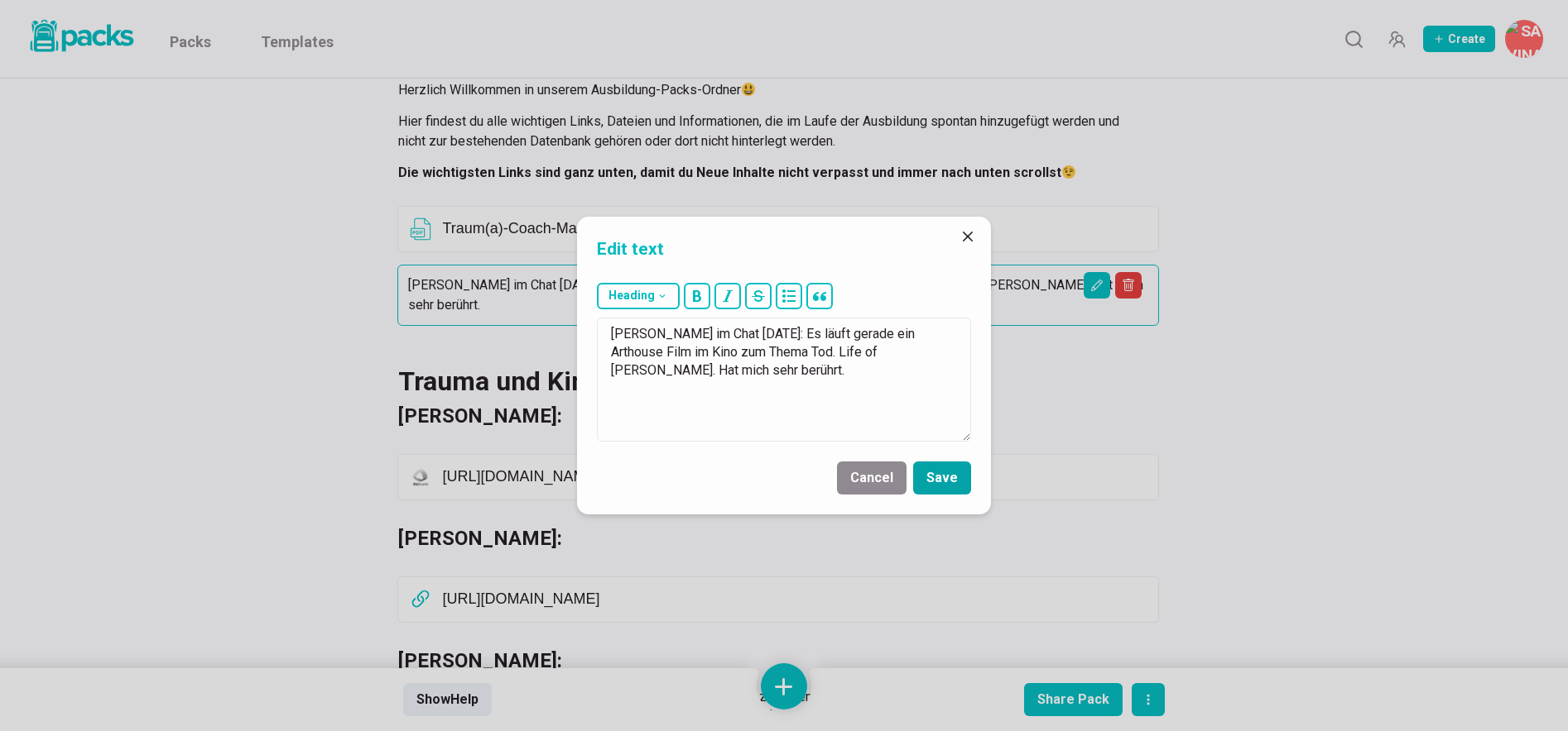
click at [952, 476] on button "Save" at bounding box center [942, 478] width 58 height 33
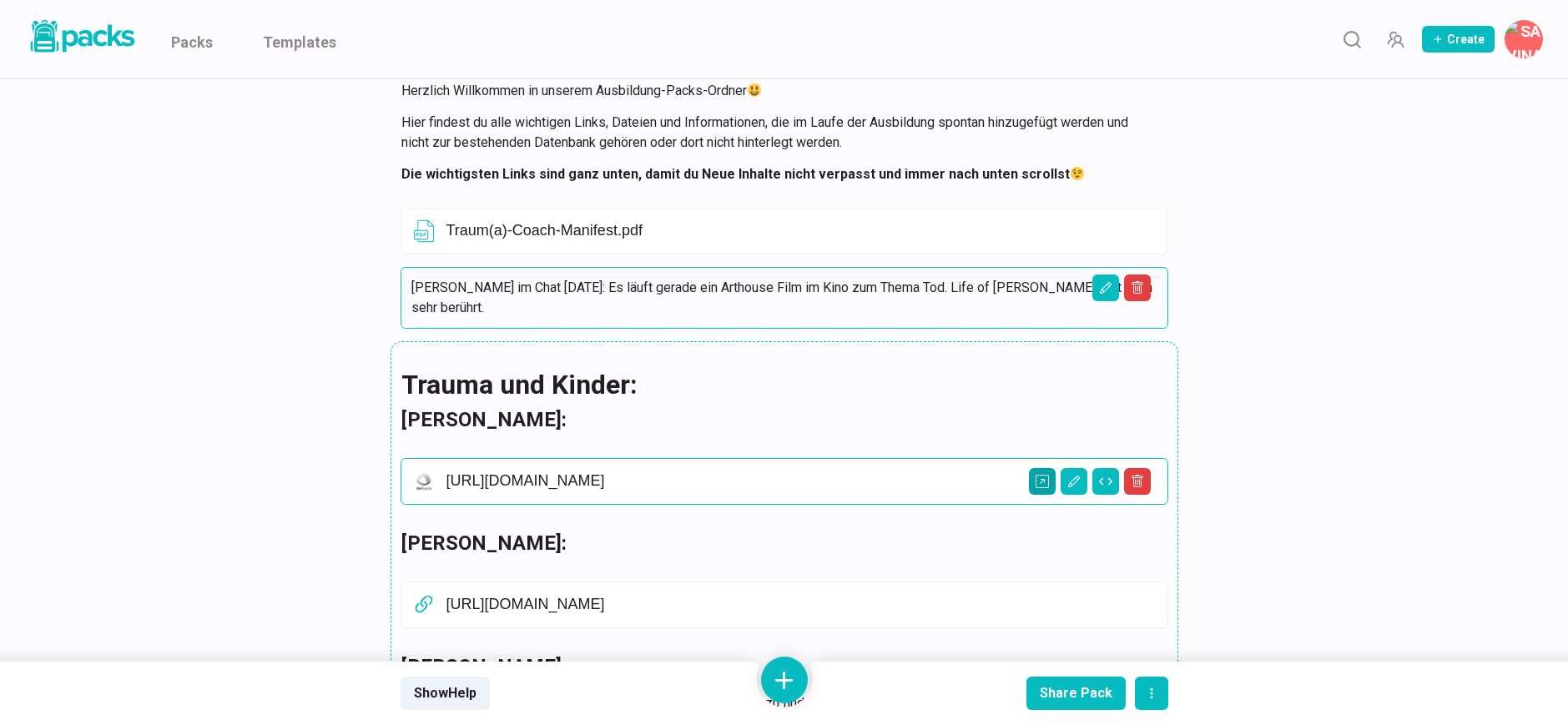
click at [1053, 468] on button "Open external link" at bounding box center [1042, 481] width 27 height 27
click at [717, 281] on p "[PERSON_NAME] im Chat [DATE]: Es läuft gerade ein Arthouse Film im Kino zum The…" at bounding box center [784, 298] width 746 height 40
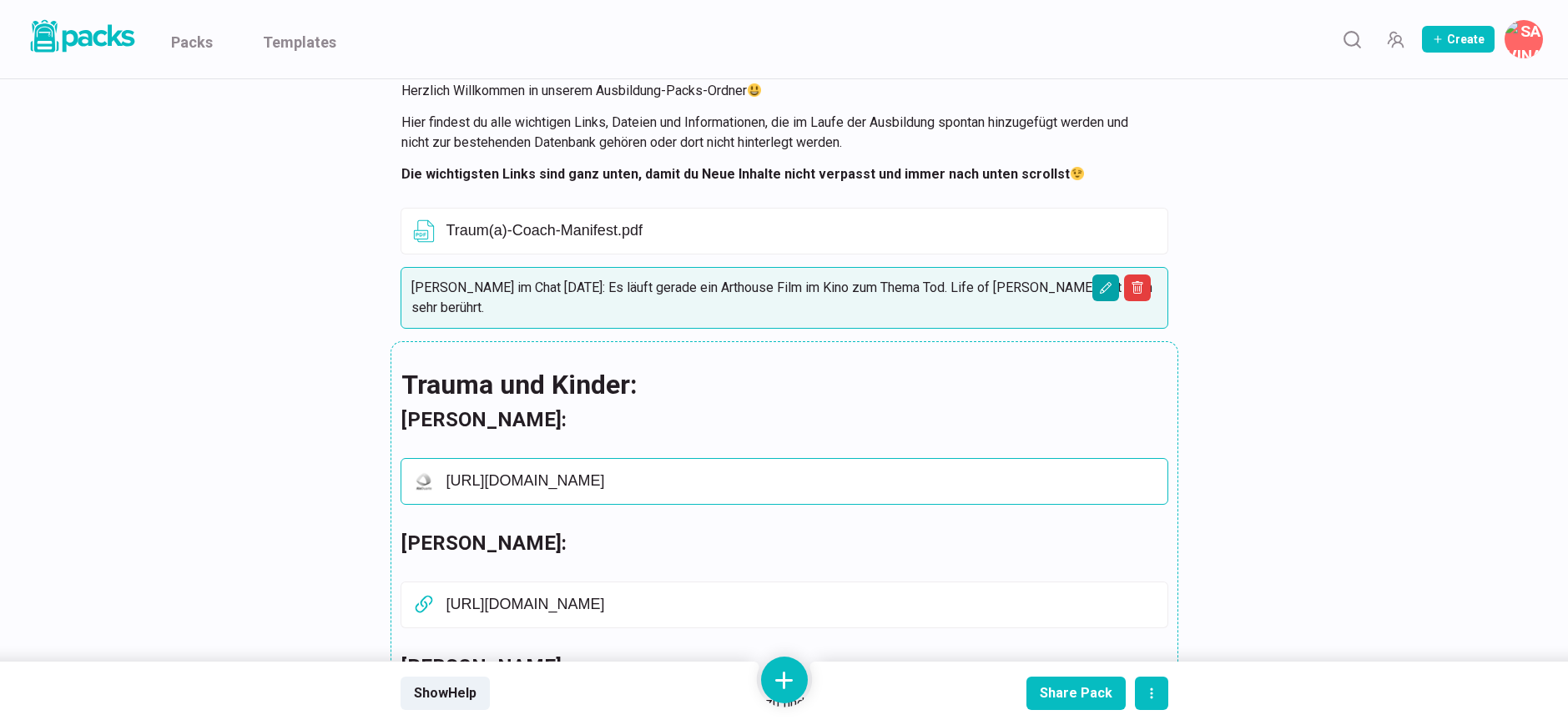
click at [1102, 283] on icon "Edit asset" at bounding box center [1105, 287] width 14 height 14
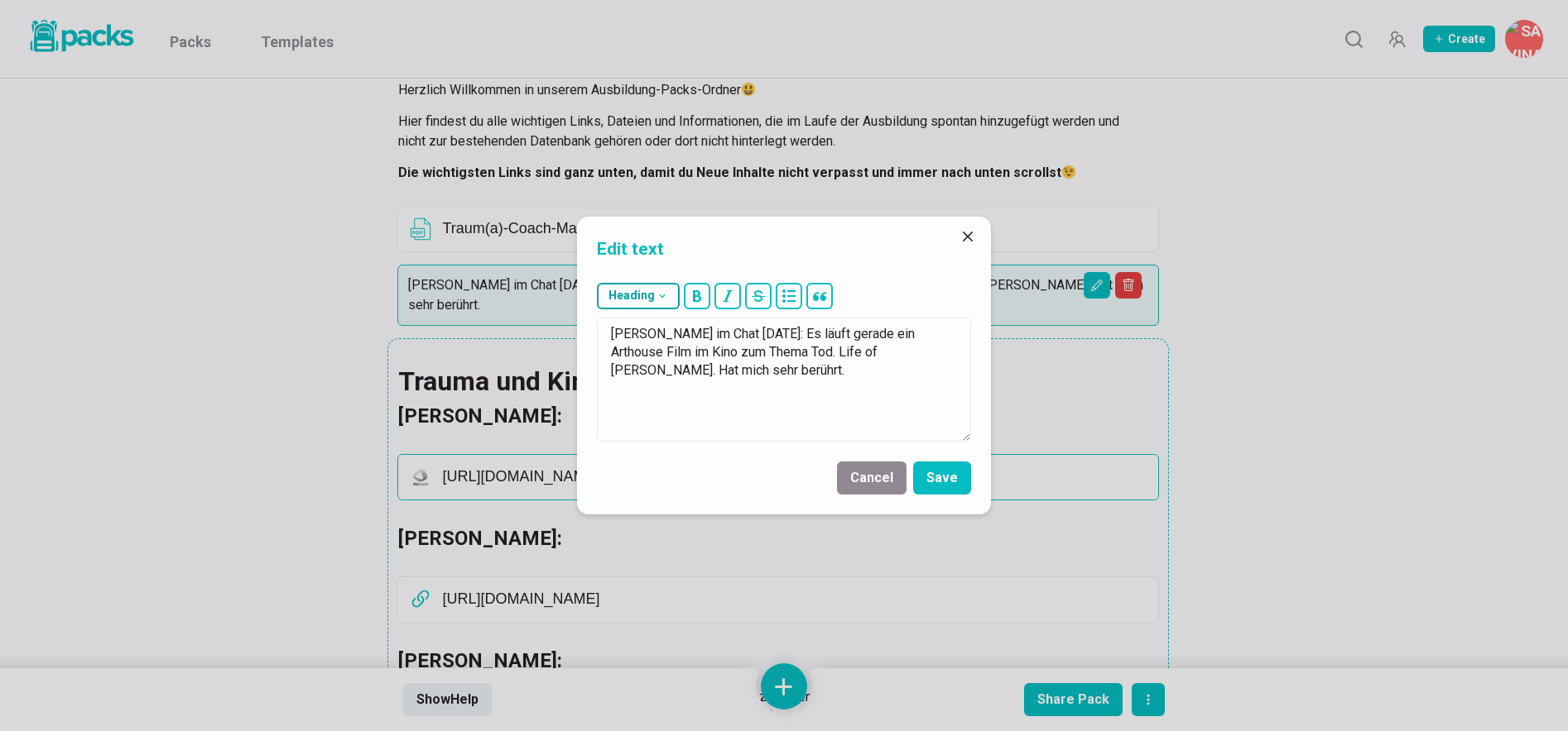
click at [654, 302] on button "Heading" at bounding box center [638, 296] width 83 height 26
click at [644, 367] on button "## H2" at bounding box center [642, 378] width 90 height 42
type textarea "## Von Carina im Chat [DATE]: Es läuft gerade ein Arthouse Film im Kino zum The…"
click at [935, 473] on button "Save" at bounding box center [942, 478] width 58 height 33
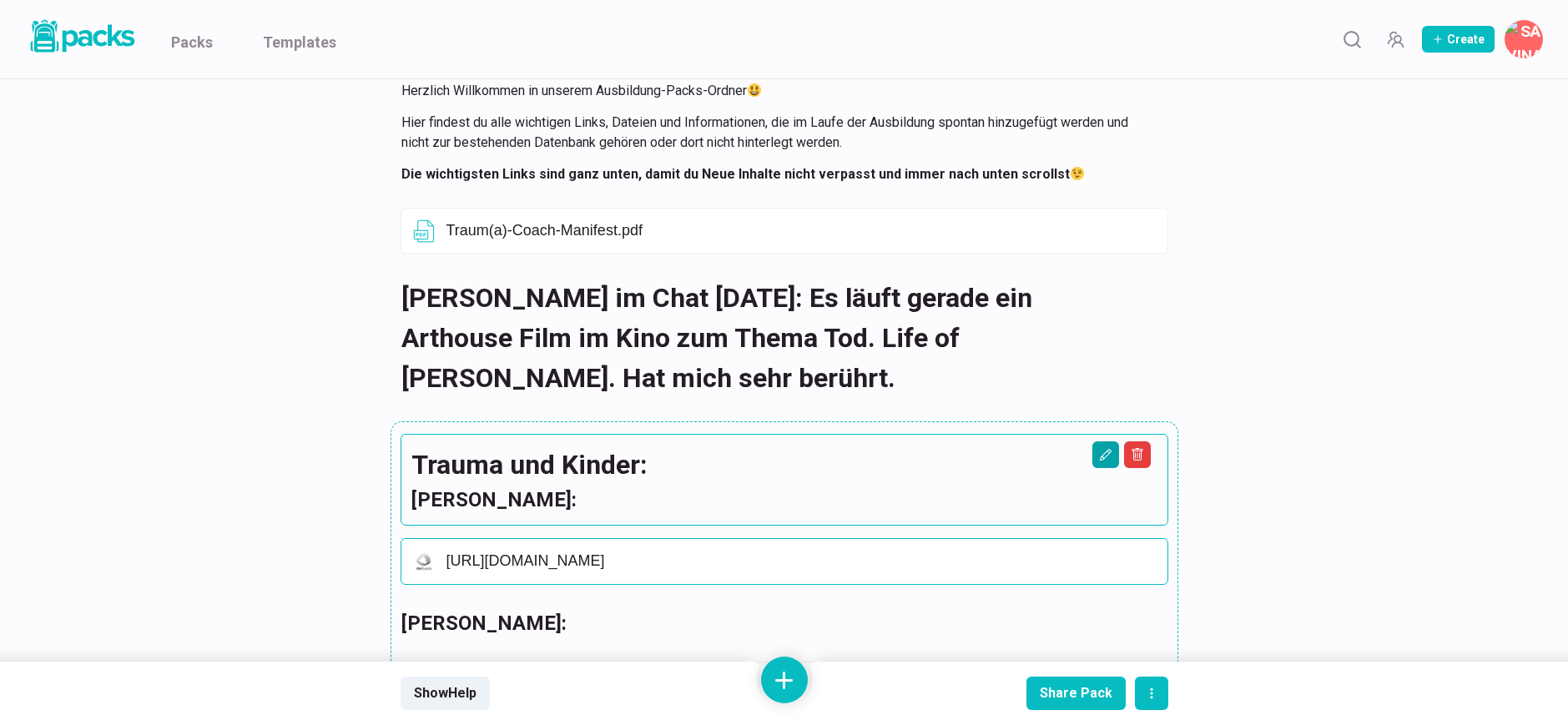
click at [1108, 454] on icon "Edit asset" at bounding box center [1105, 454] width 14 height 14
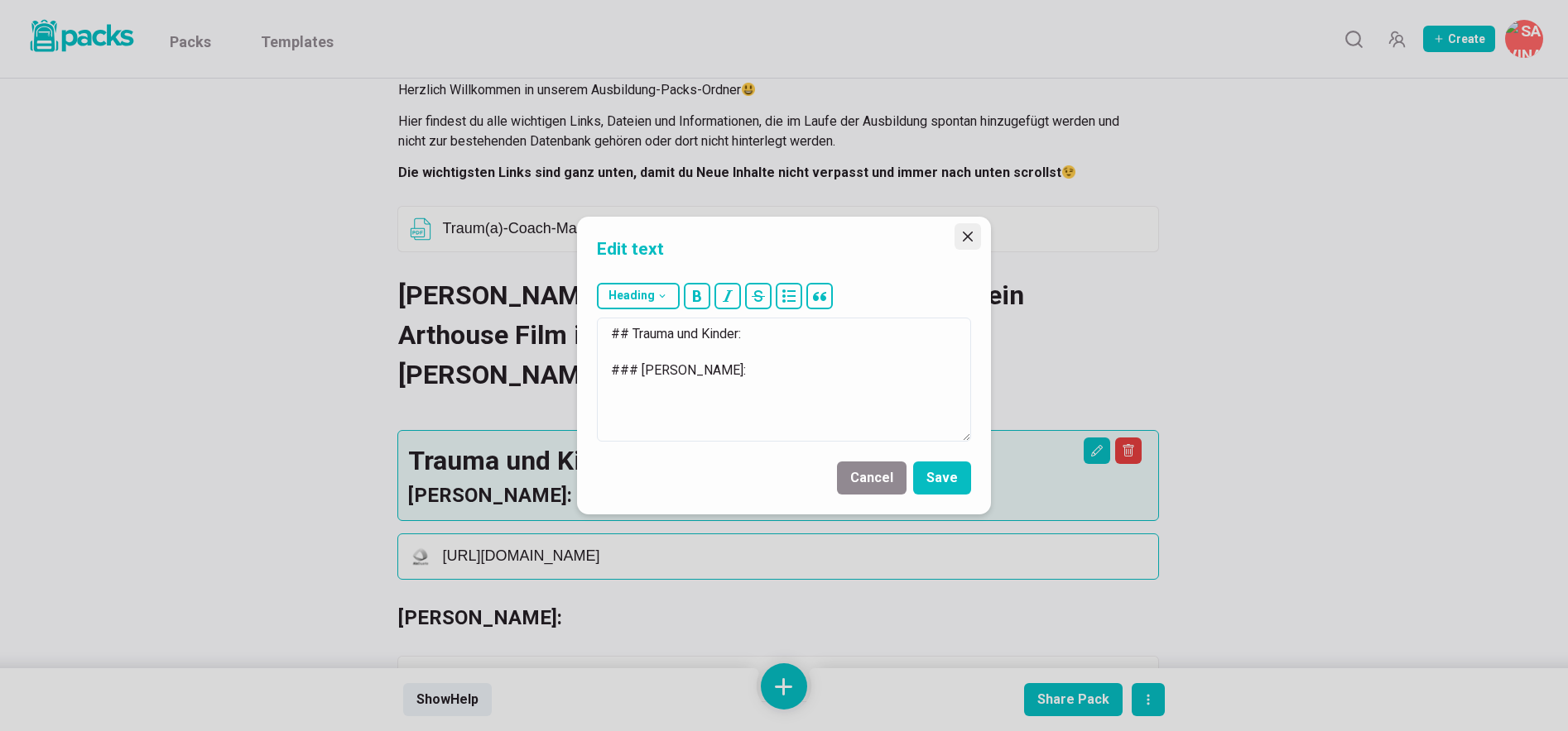
click at [965, 232] on icon "Close" at bounding box center [967, 236] width 10 height 10
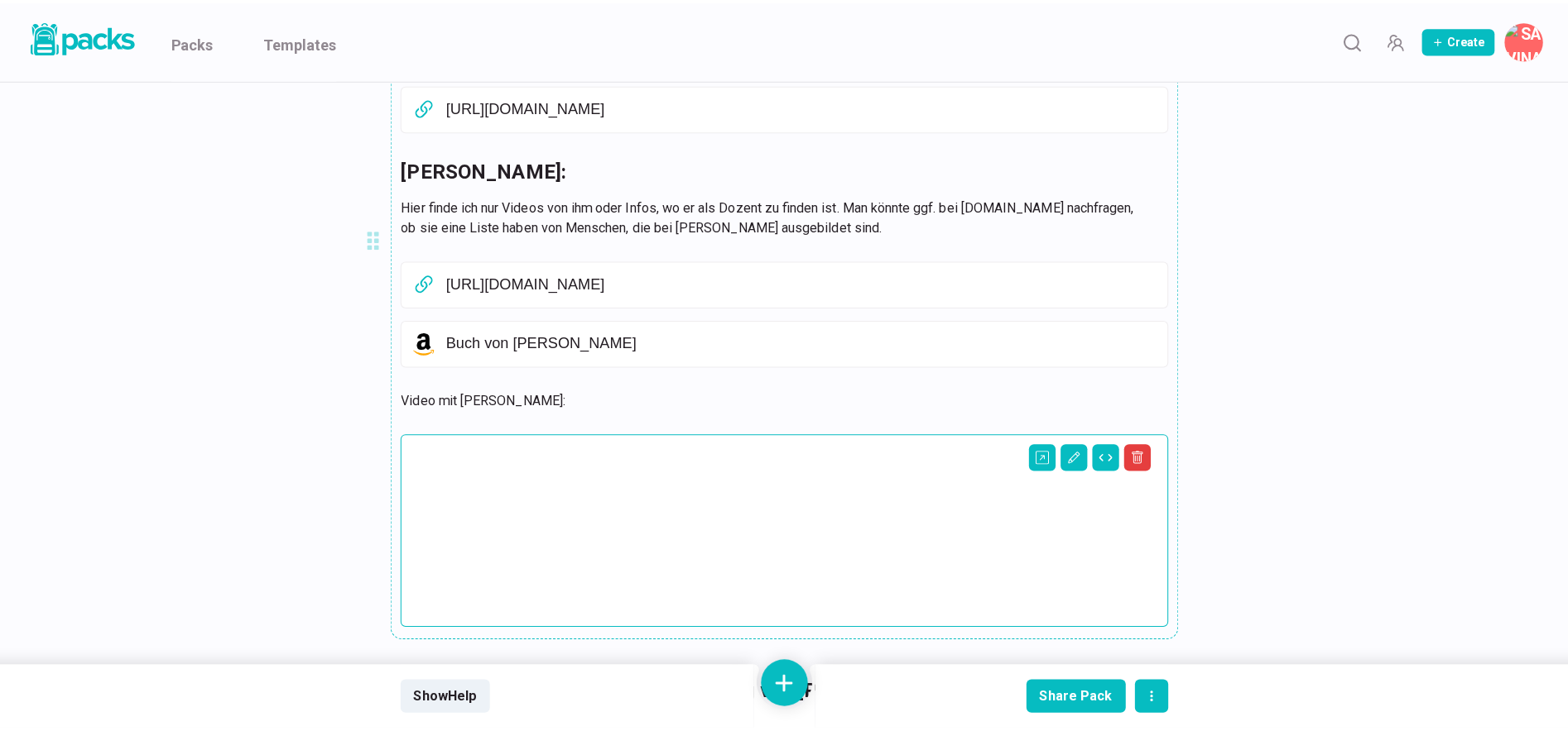
scroll to position [722, 0]
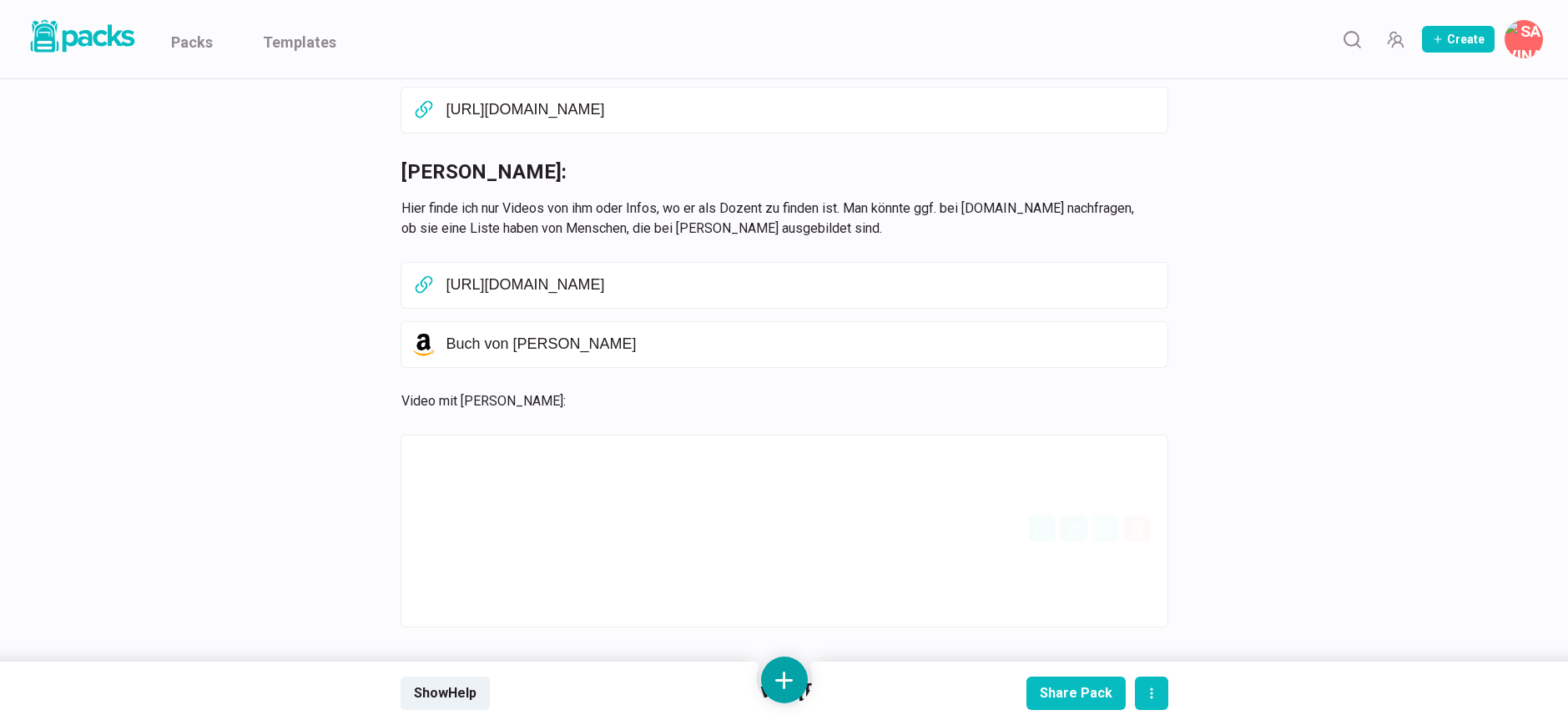
click at [784, 667] on button at bounding box center [784, 679] width 47 height 47
click at [788, 555] on button "Add link" at bounding box center [784, 546] width 148 height 43
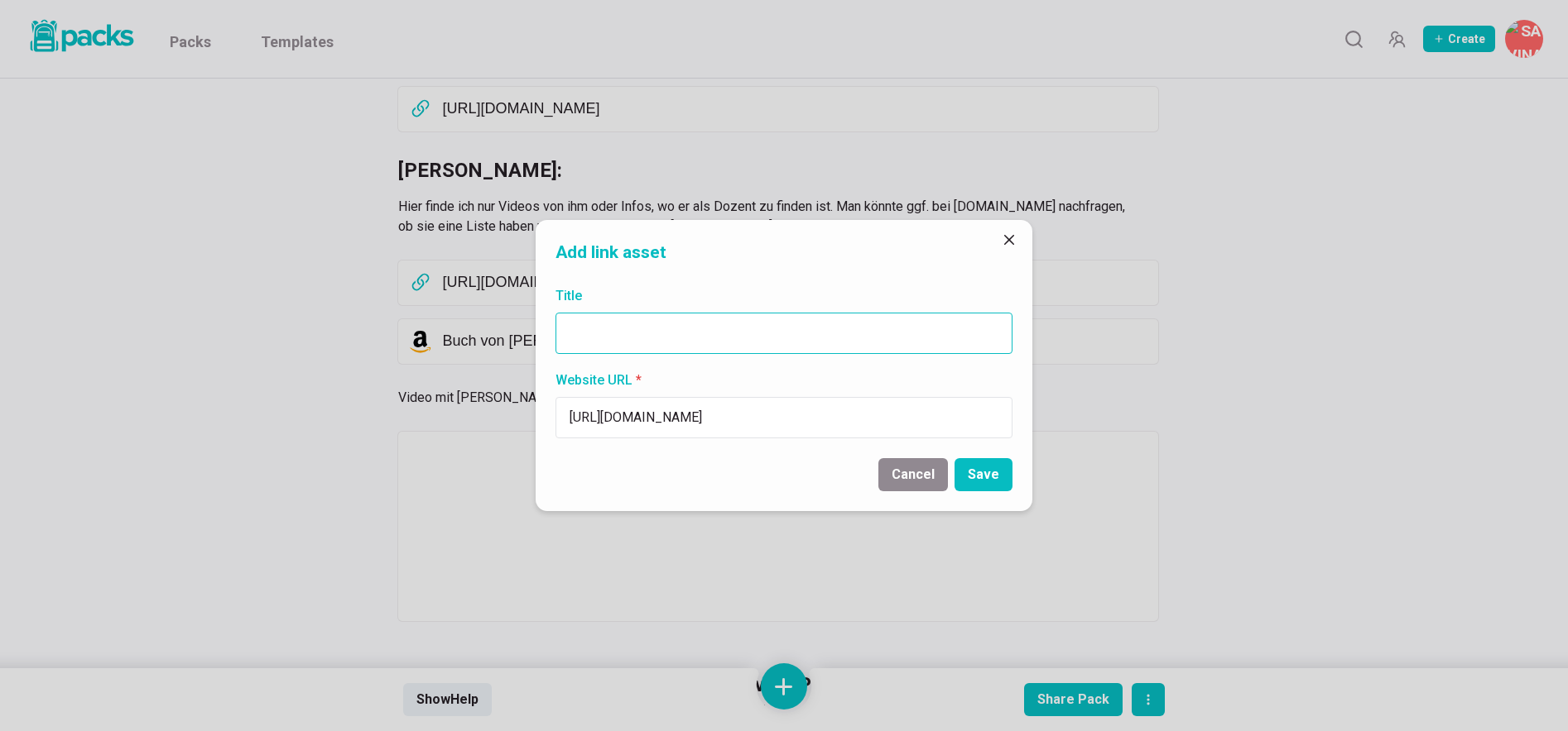
type input "[URL][DOMAIN_NAME]"
click at [682, 331] on input "Title" at bounding box center [783, 334] width 456 height 42
paste input "[URL][DOMAIN_NAME]"
type input "[URL][DOMAIN_NAME]"
click at [992, 473] on button "Save" at bounding box center [984, 474] width 58 height 33
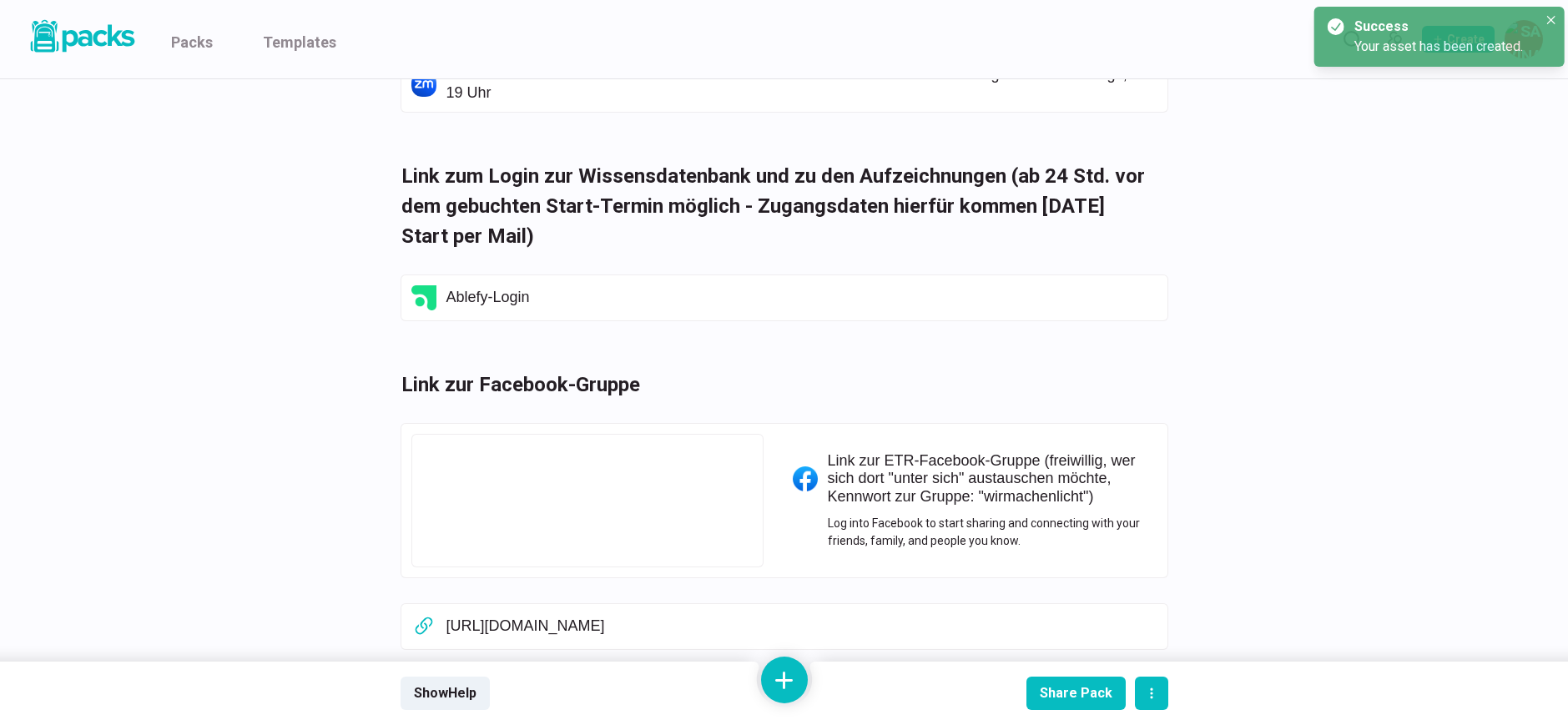
scroll to position [5347, 0]
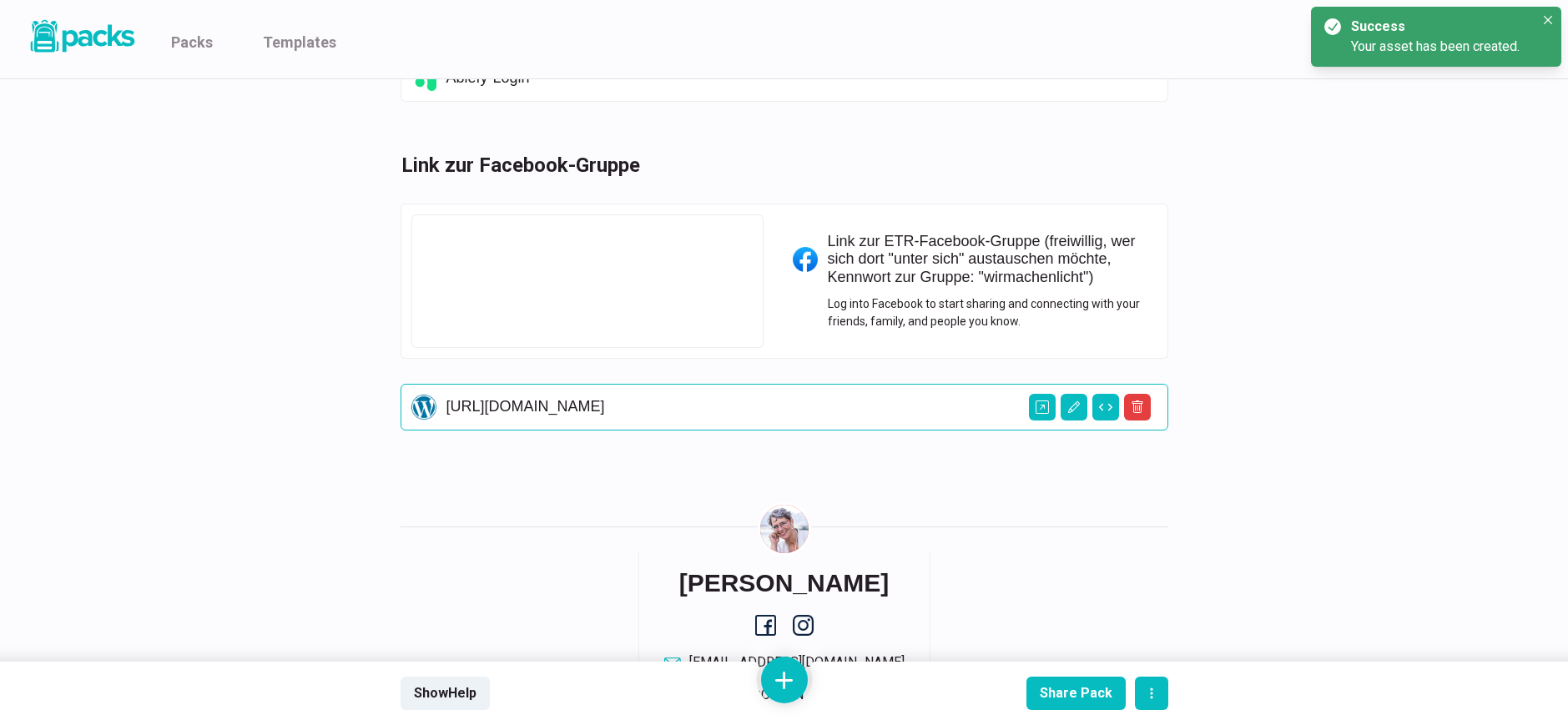
click at [673, 409] on p "[URL][DOMAIN_NAME]" at bounding box center [801, 407] width 711 height 18
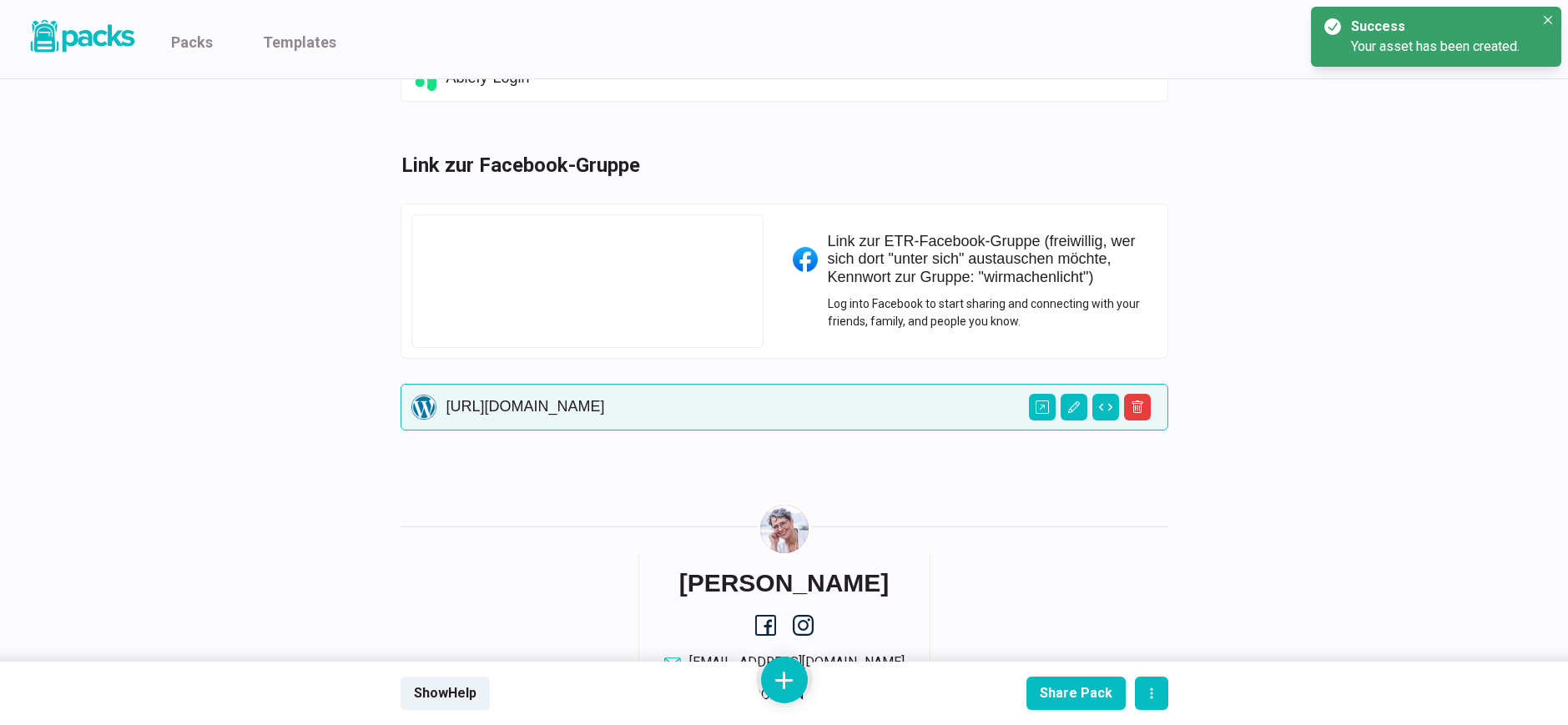
drag, startPoint x: 673, startPoint y: 409, endPoint x: 564, endPoint y: 466, distance: 123.0
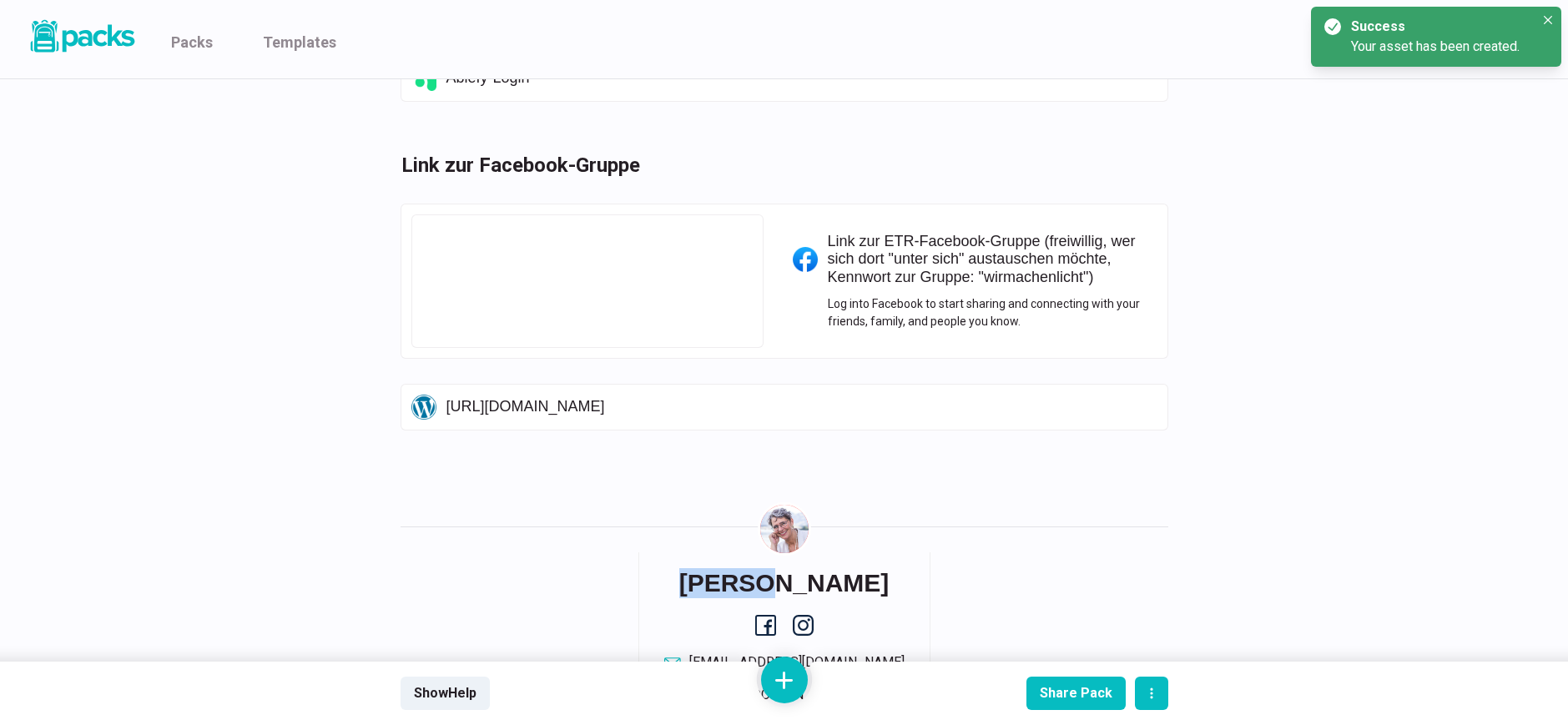
drag, startPoint x: 565, startPoint y: 481, endPoint x: 611, endPoint y: 485, distance: 46.2
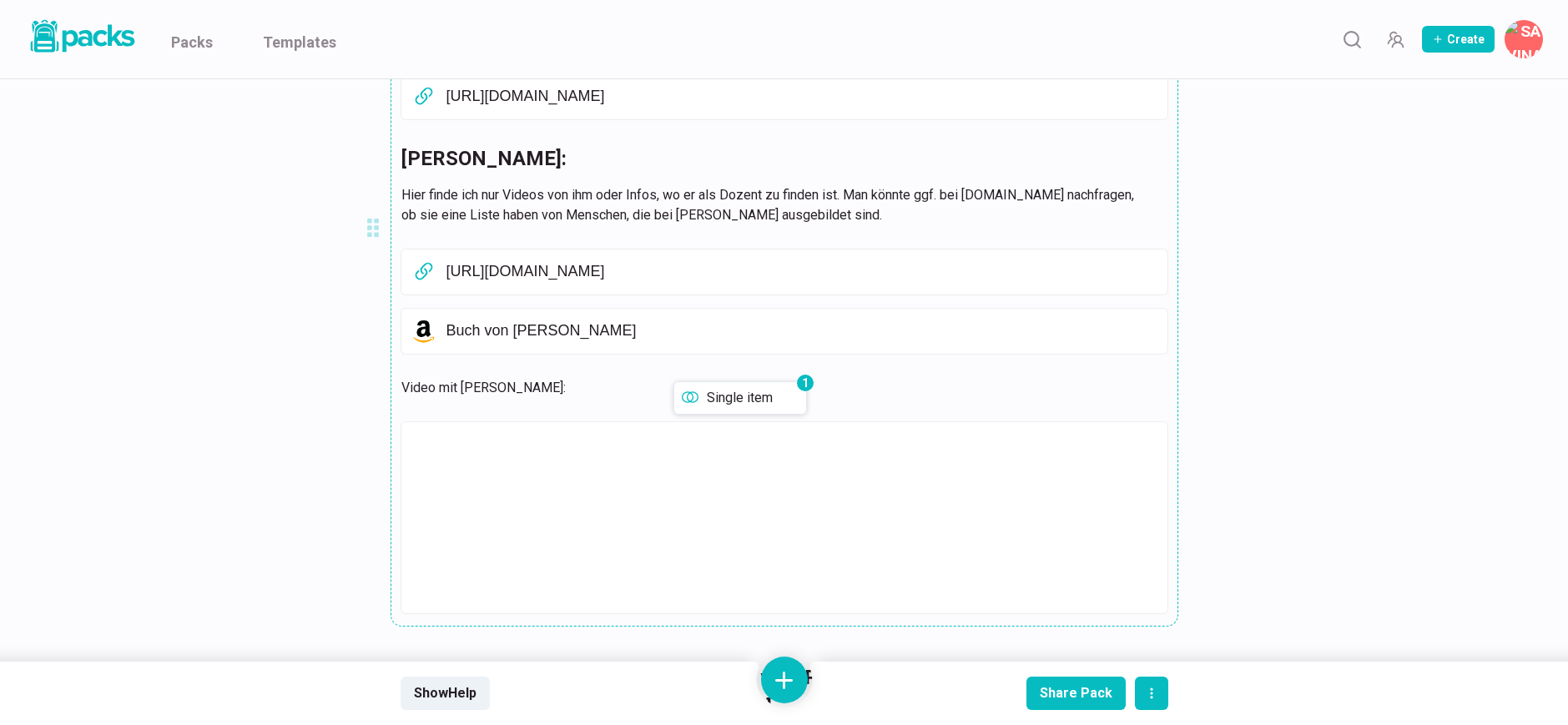
scroll to position [738, 0]
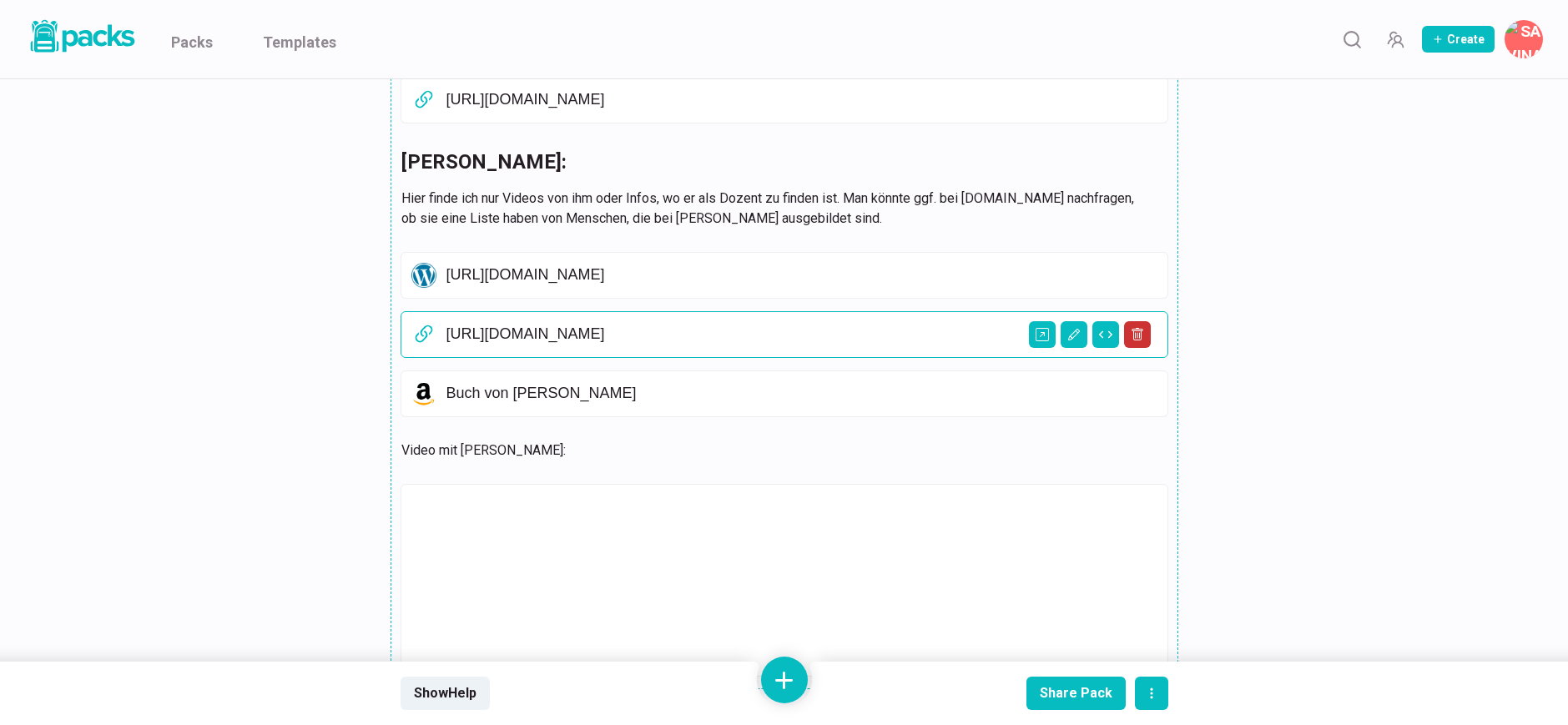
click at [1144, 336] on button "Delete asset" at bounding box center [1137, 334] width 27 height 27
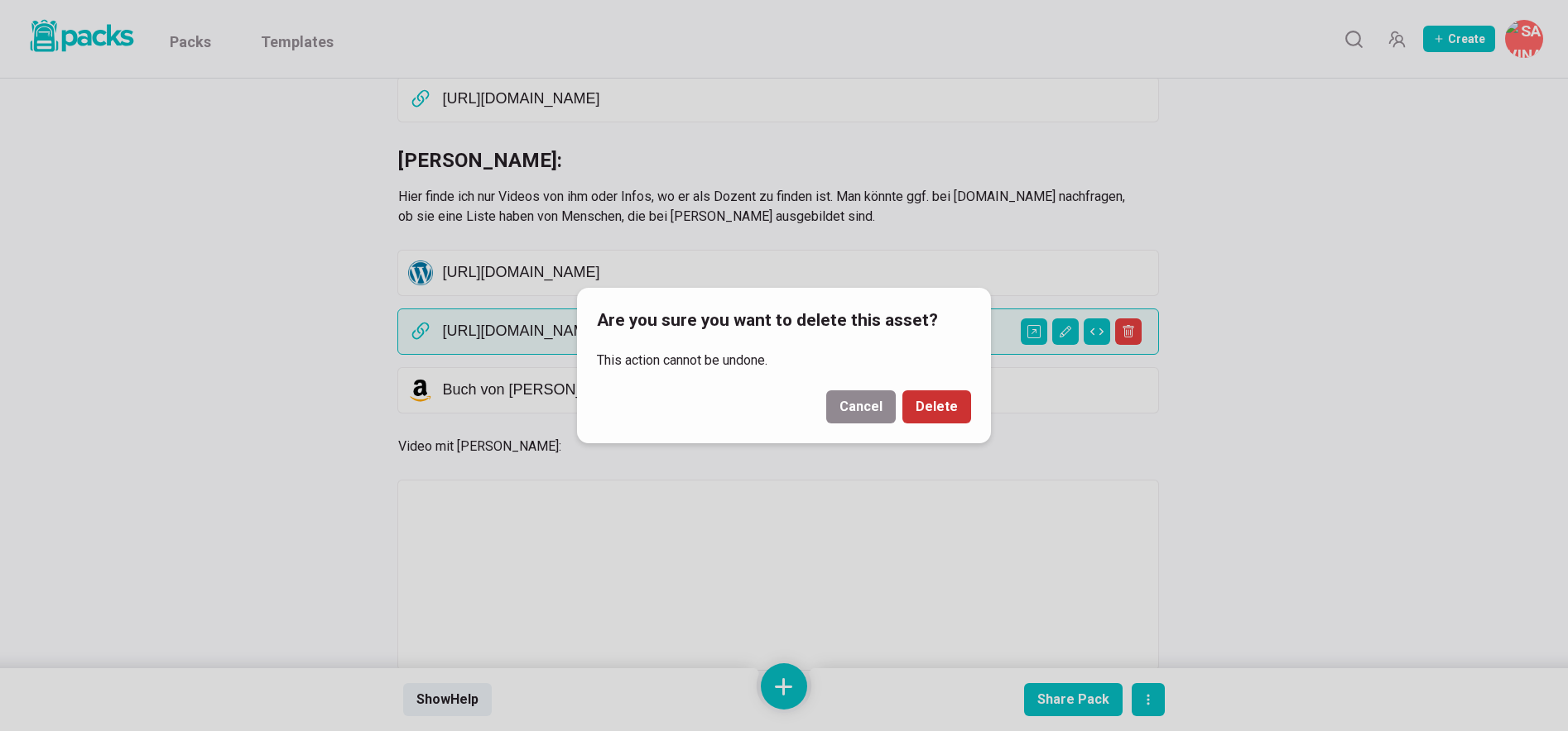
click at [936, 405] on button "Delete" at bounding box center [936, 407] width 69 height 33
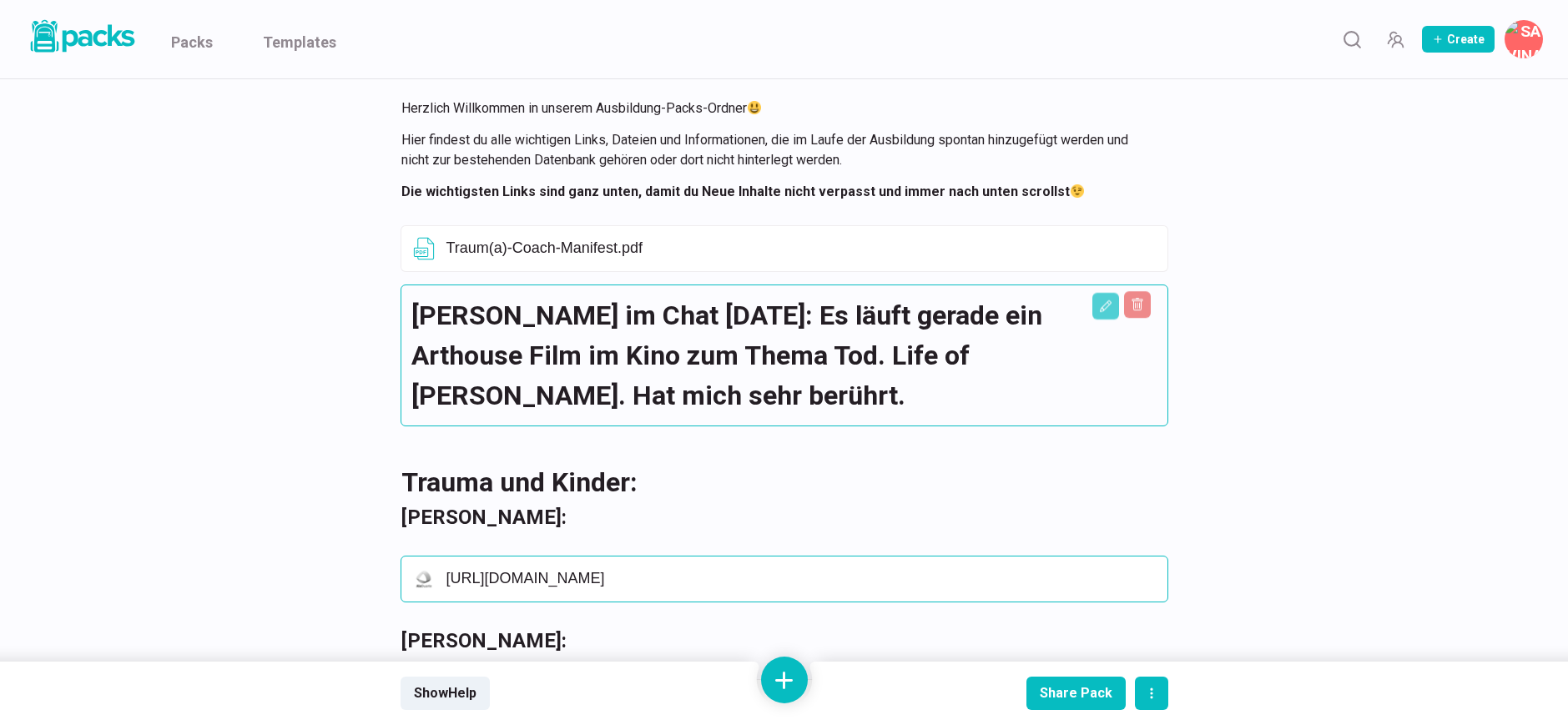
scroll to position [293, 0]
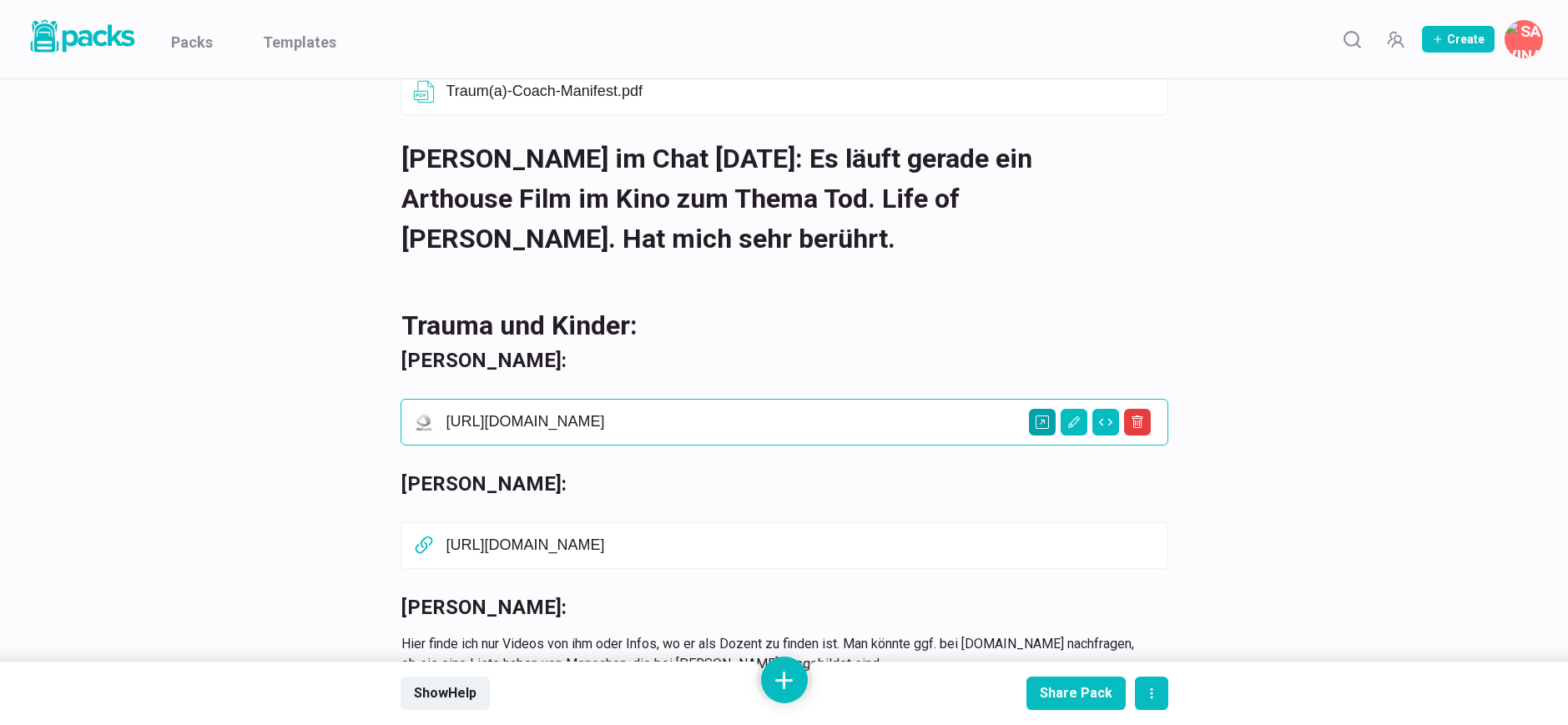
click at [1043, 424] on icon "Open external link" at bounding box center [1042, 421] width 14 height 14
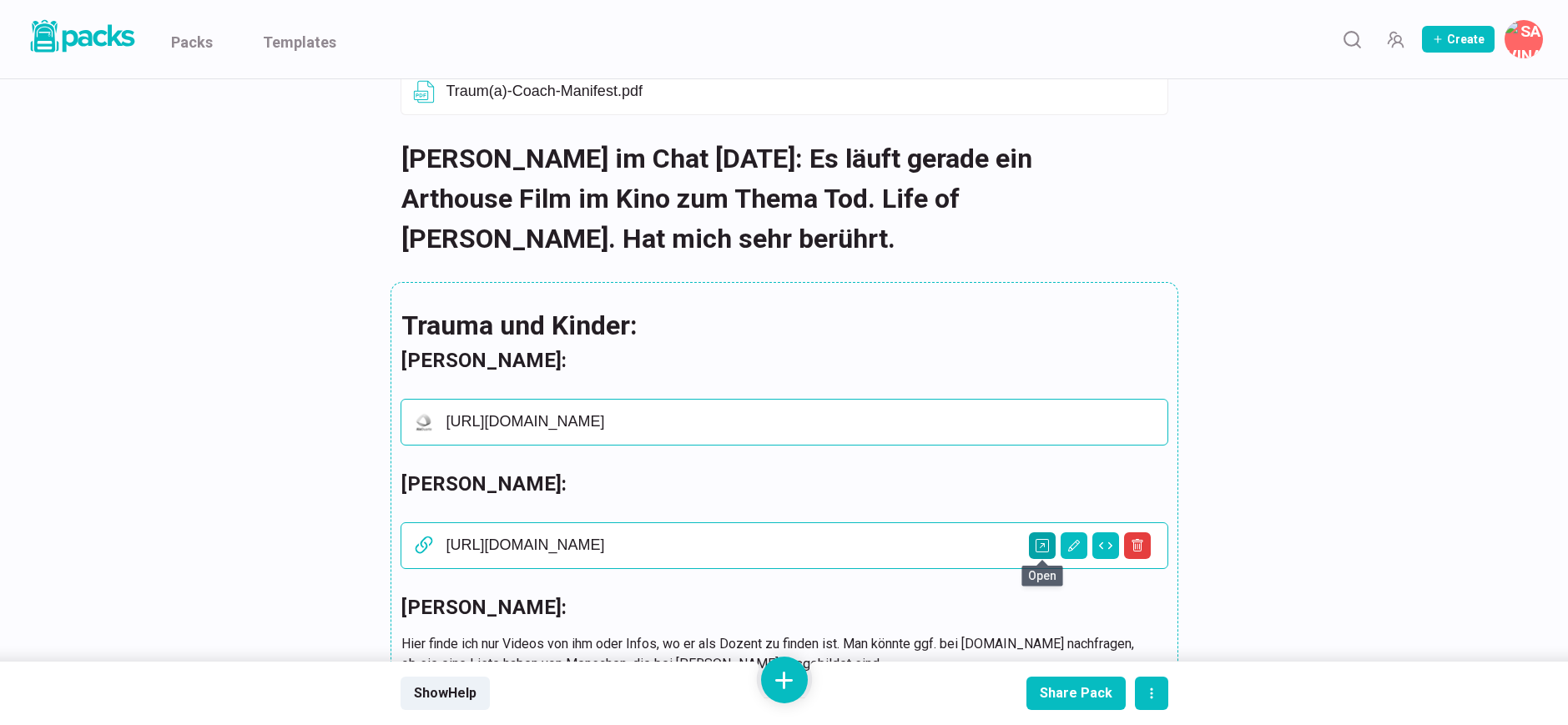
click at [1046, 543] on icon "Open external link" at bounding box center [1042, 545] width 14 height 14
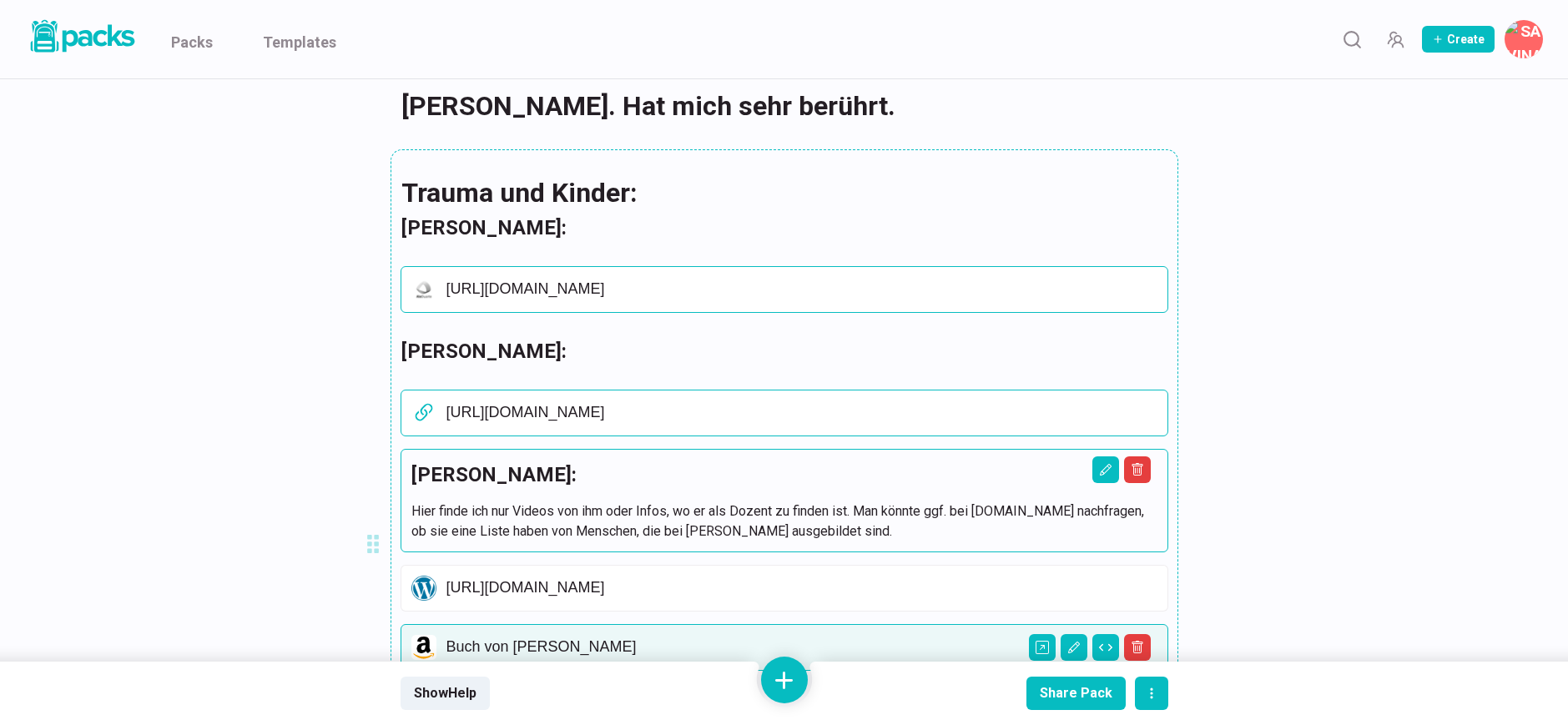
scroll to position [441, 0]
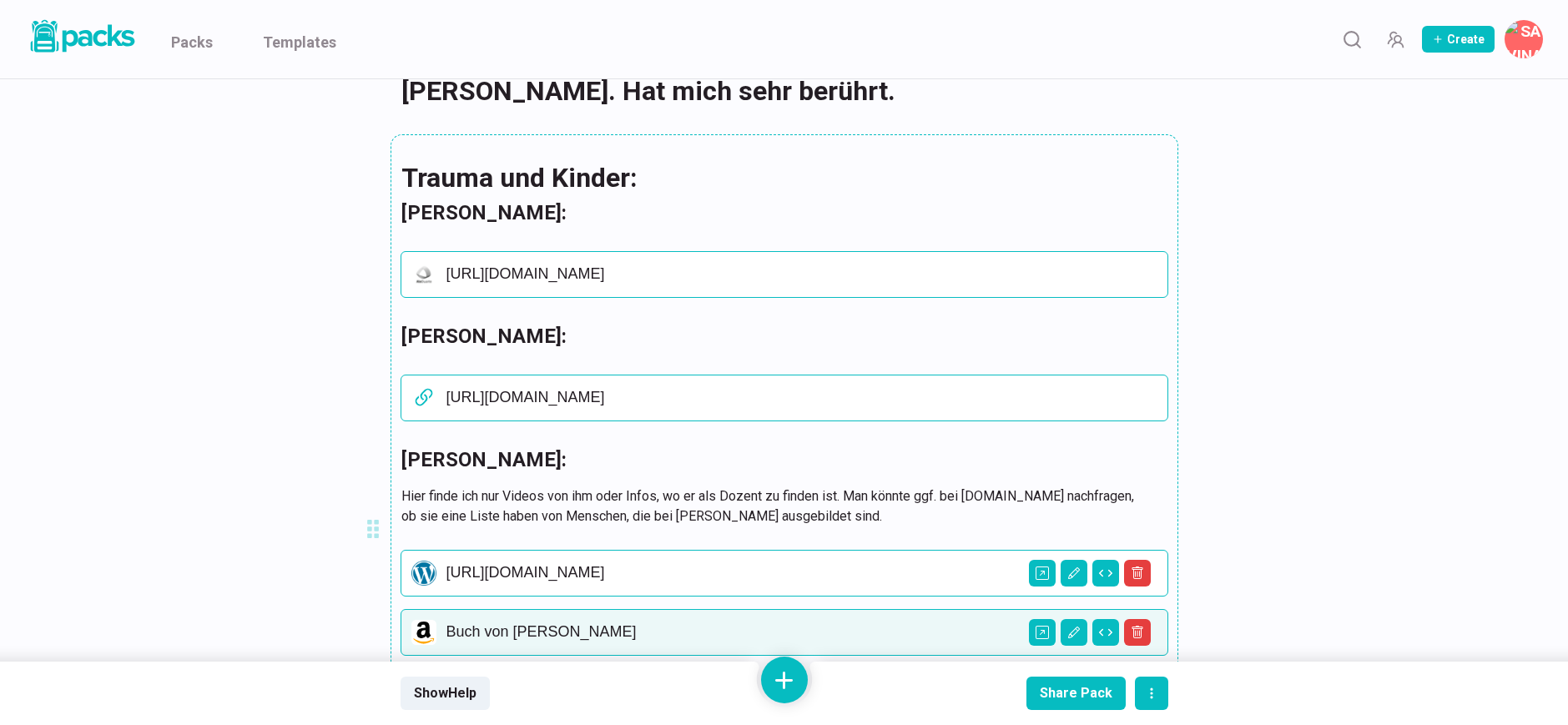
click at [696, 568] on p "[URL][DOMAIN_NAME]" at bounding box center [801, 573] width 711 height 18
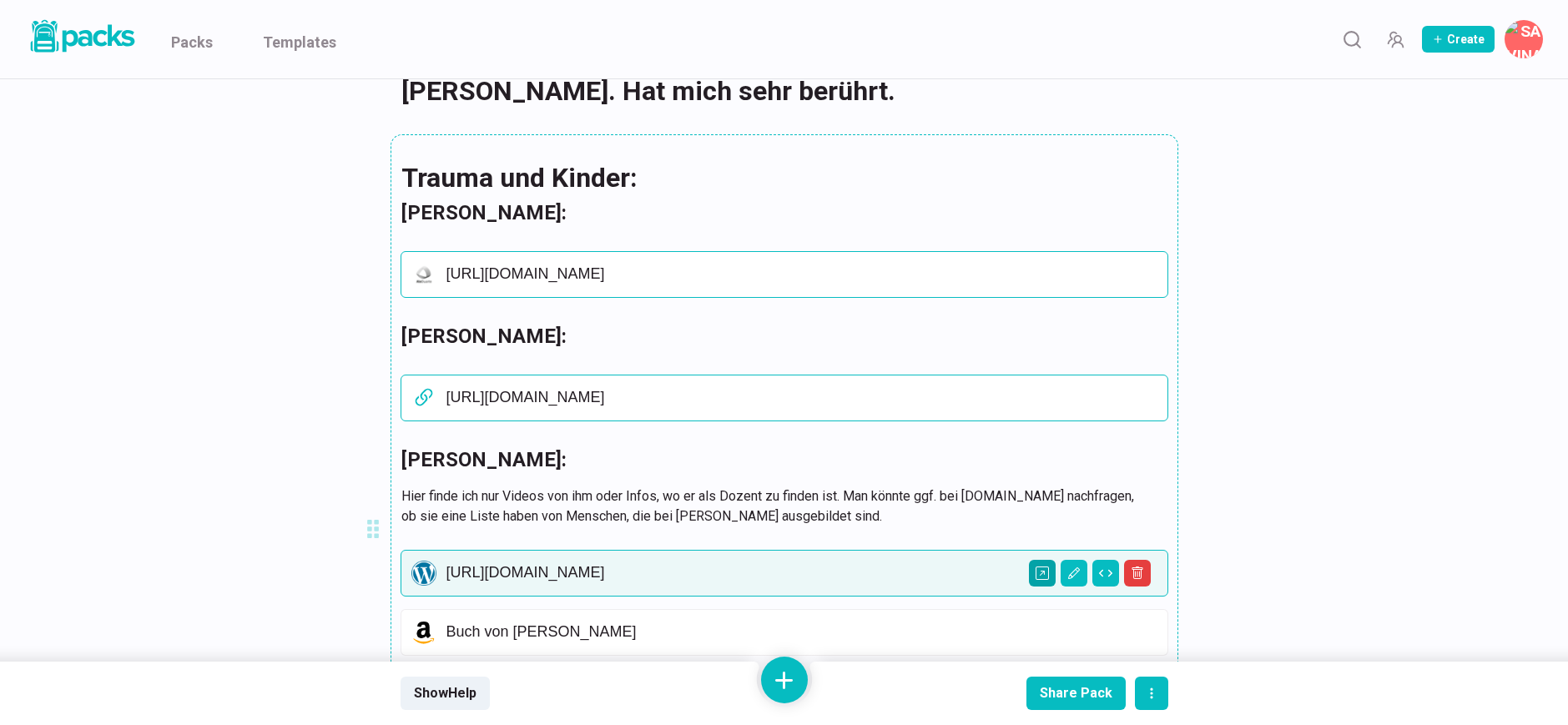
click at [1045, 571] on icon "Open external link" at bounding box center [1042, 572] width 14 height 14
